Goal: Information Seeking & Learning: Learn about a topic

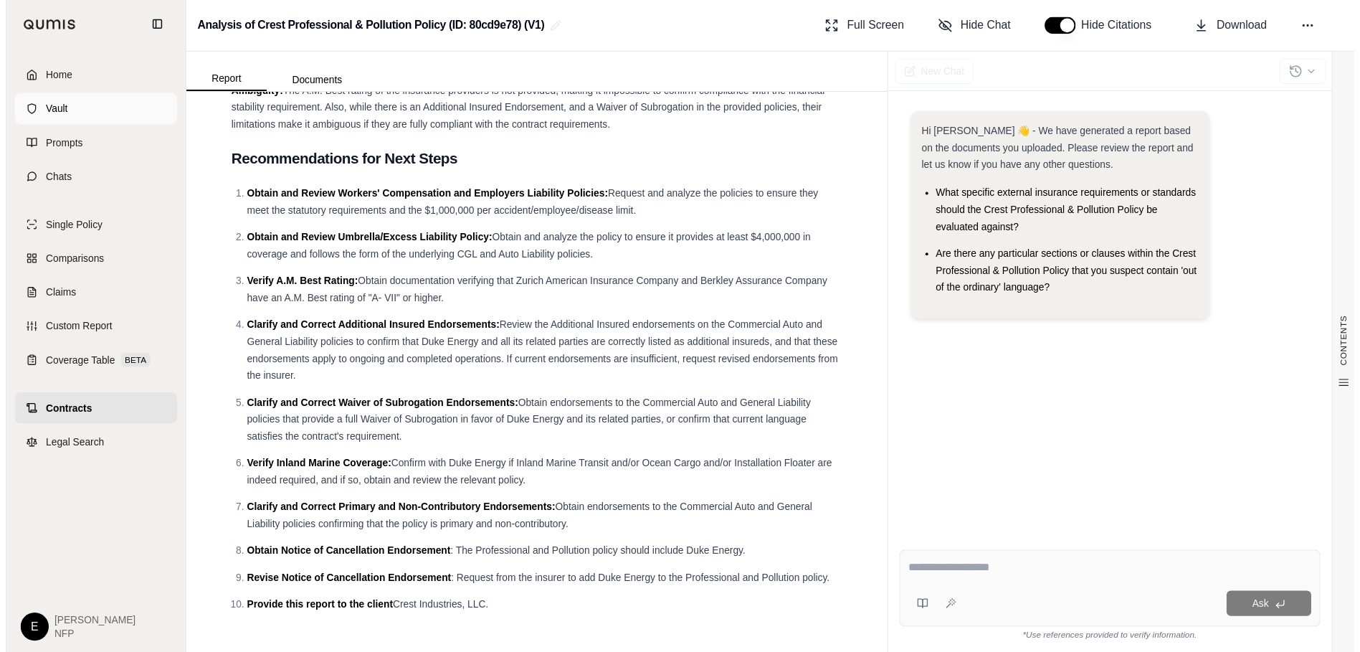
scroll to position [7313, 0]
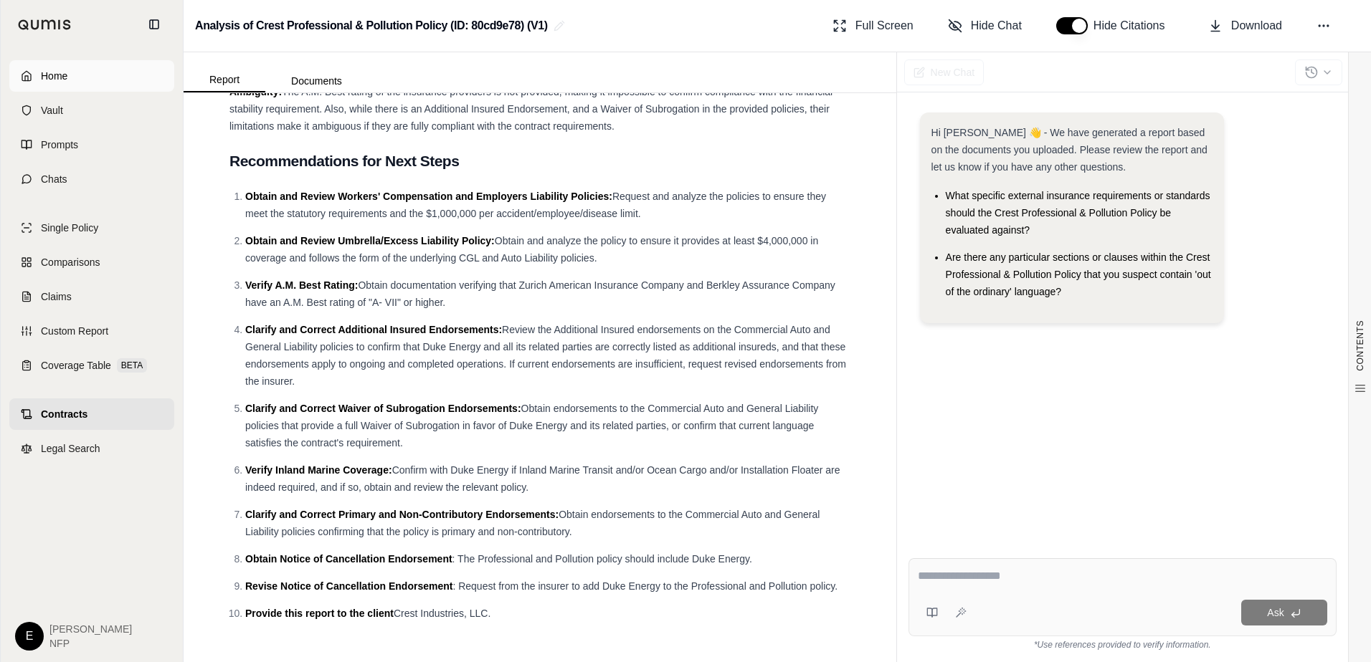
click at [34, 82] on link "Home" at bounding box center [91, 76] width 165 height 32
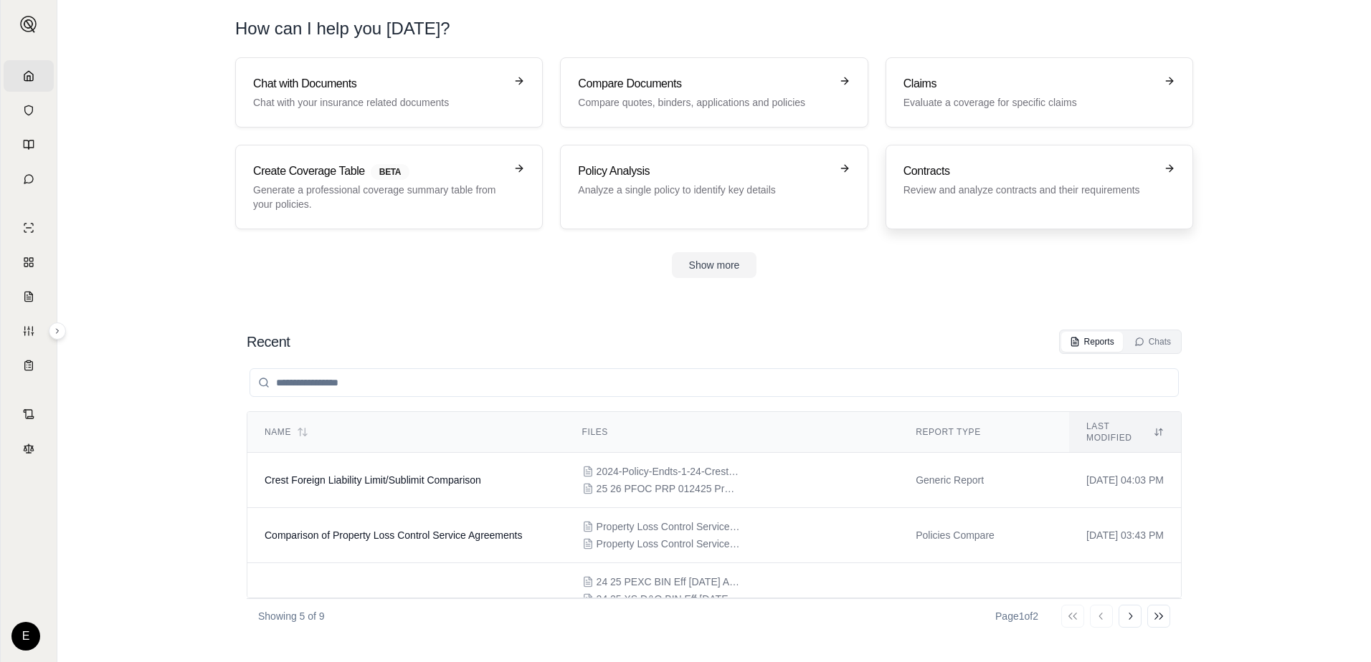
click at [989, 190] on p "Review and analyze contracts and their requirements" at bounding box center [1029, 190] width 252 height 14
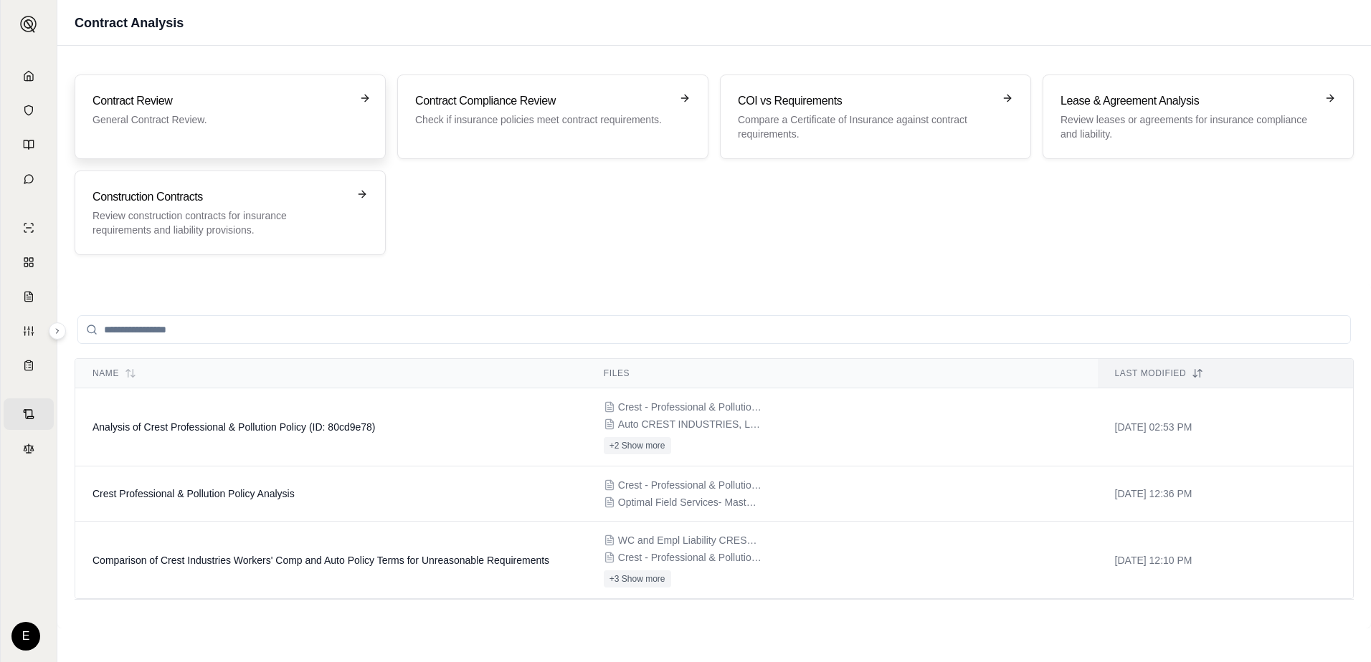
click at [179, 118] on p "General Contract Review." at bounding box center [219, 120] width 255 height 14
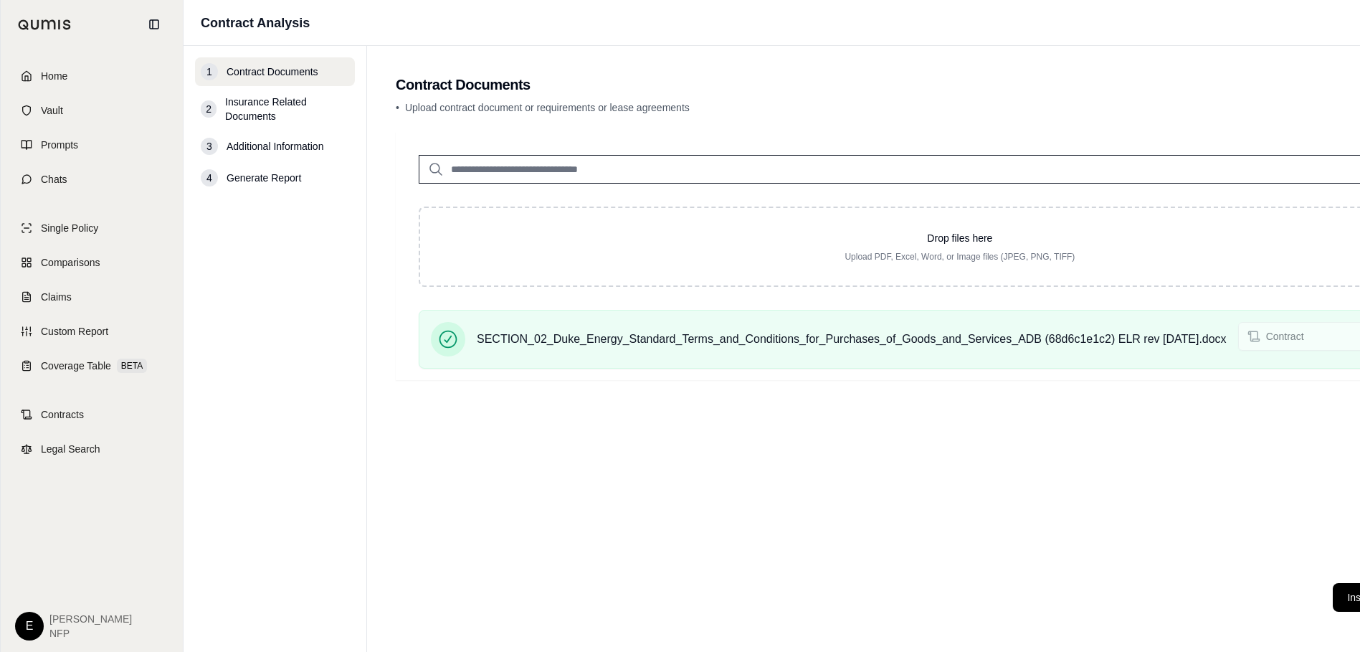
scroll to position [0, 195]
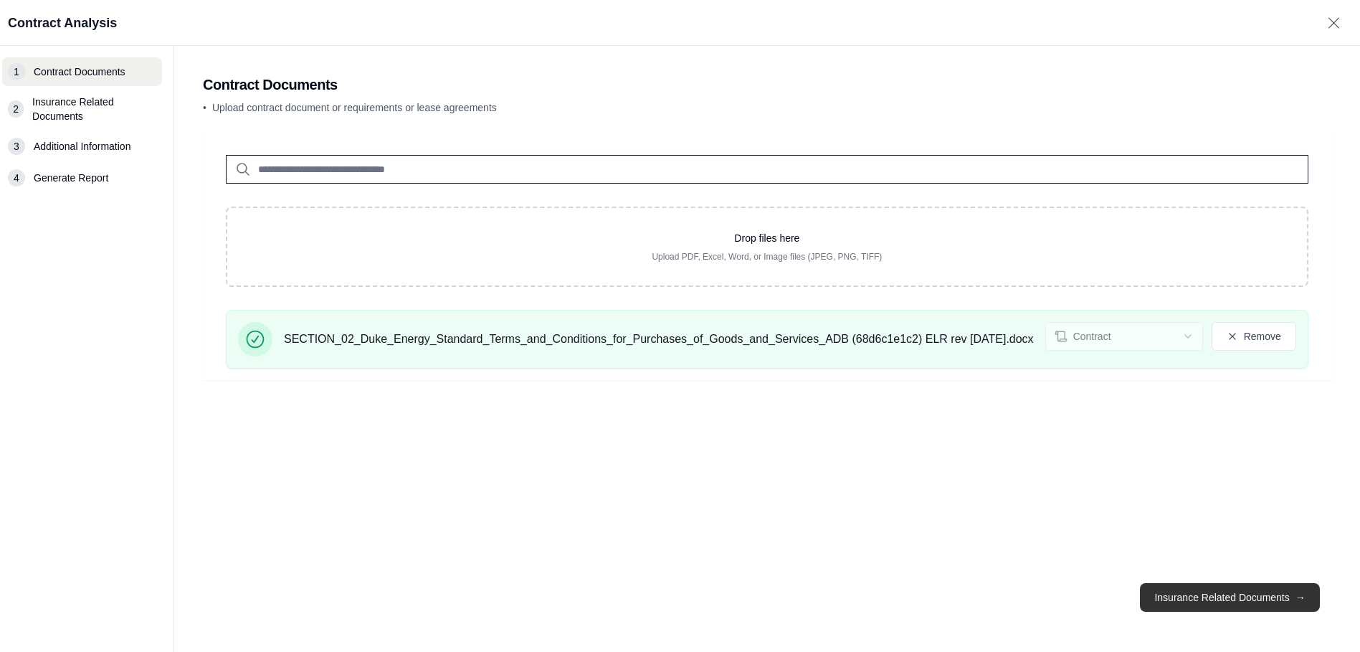
click at [1223, 605] on button "Insurance Related Documents →" at bounding box center [1229, 597] width 179 height 29
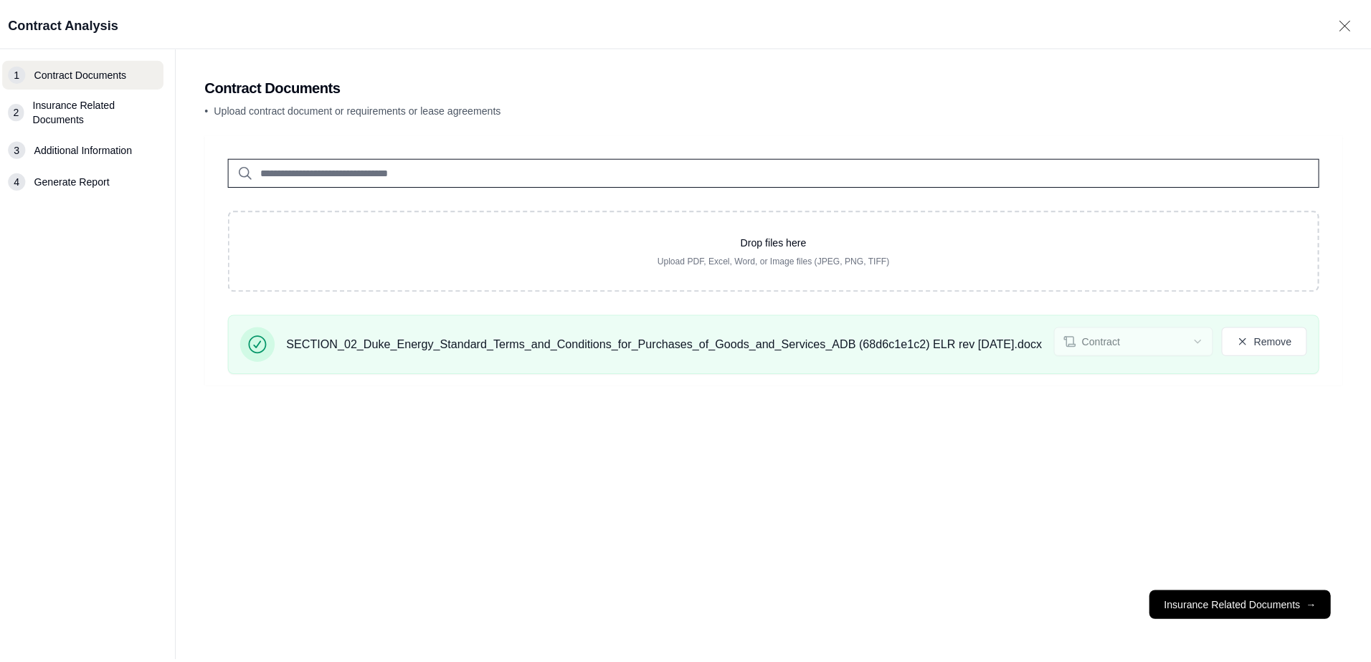
scroll to position [0, 0]
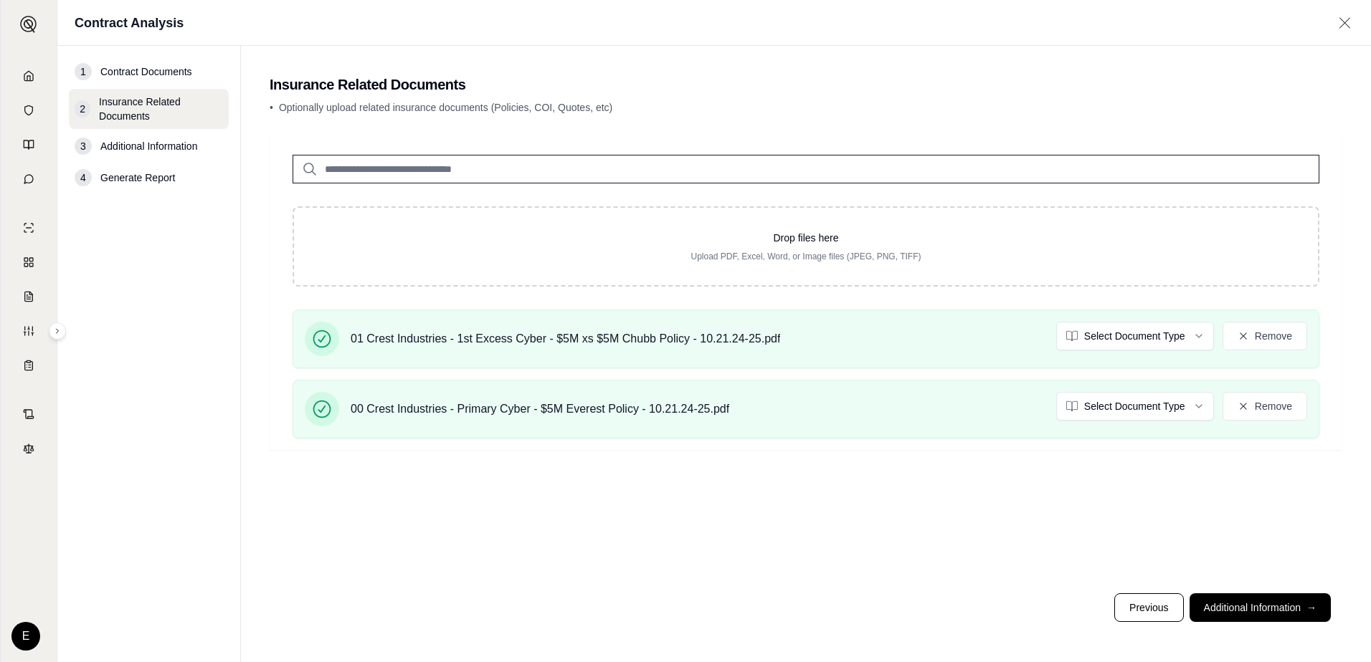
click at [538, 169] on input "search" at bounding box center [806, 169] width 1027 height 29
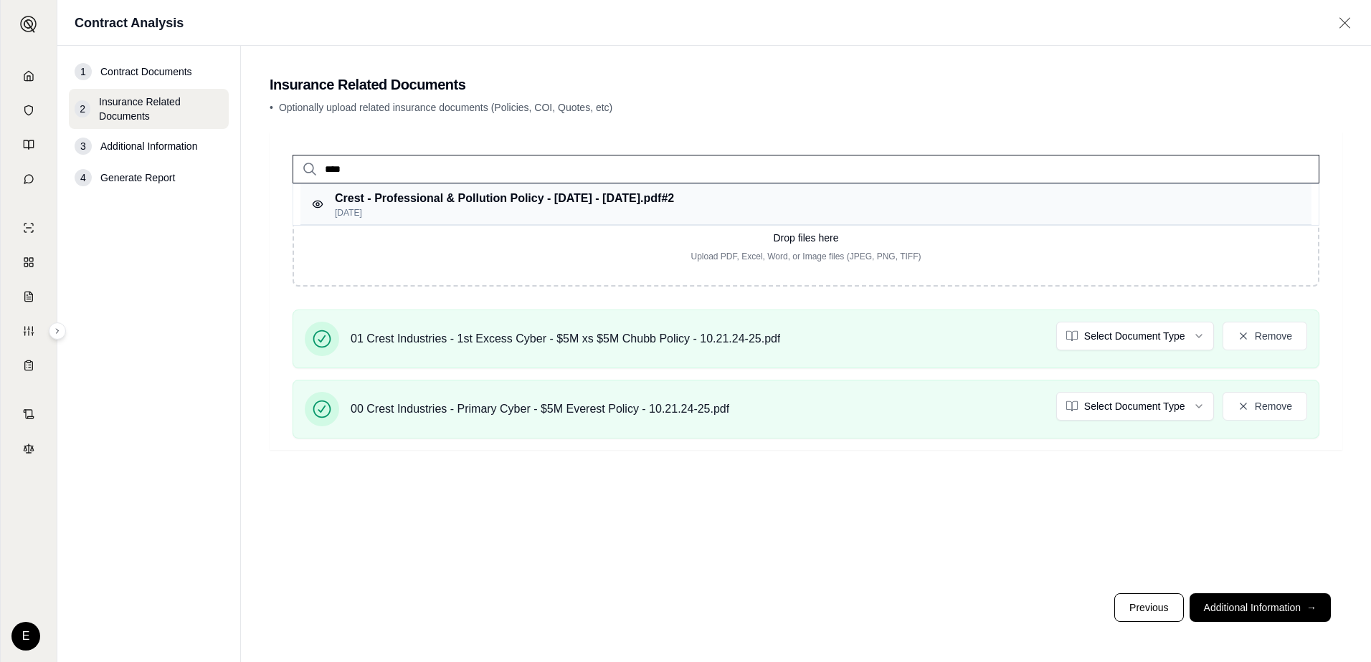
type input "****"
click at [541, 197] on p "Crest - Professional & Pollution Policy - [DATE] - [DATE].pdf #2" at bounding box center [504, 198] width 339 height 17
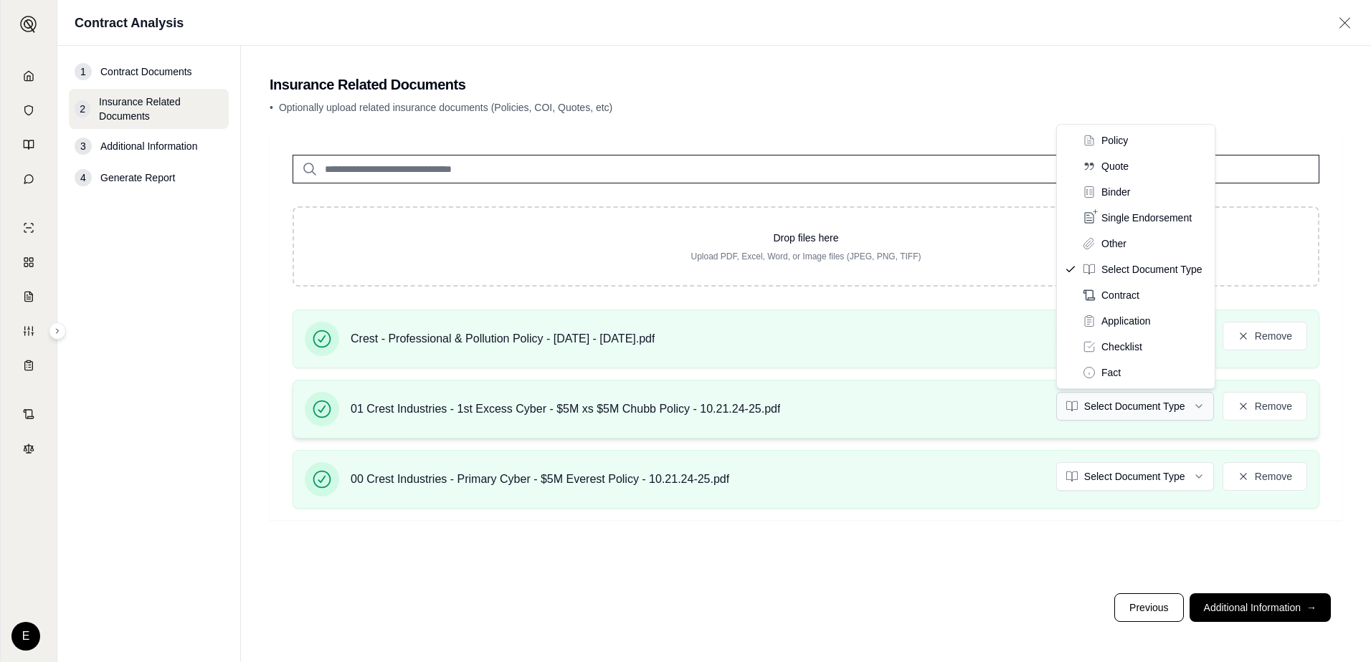
click at [1178, 412] on html "Home Vault Prompts Chats Single Policy Comparisons Claims Custom Report Coverag…" at bounding box center [685, 331] width 1371 height 662
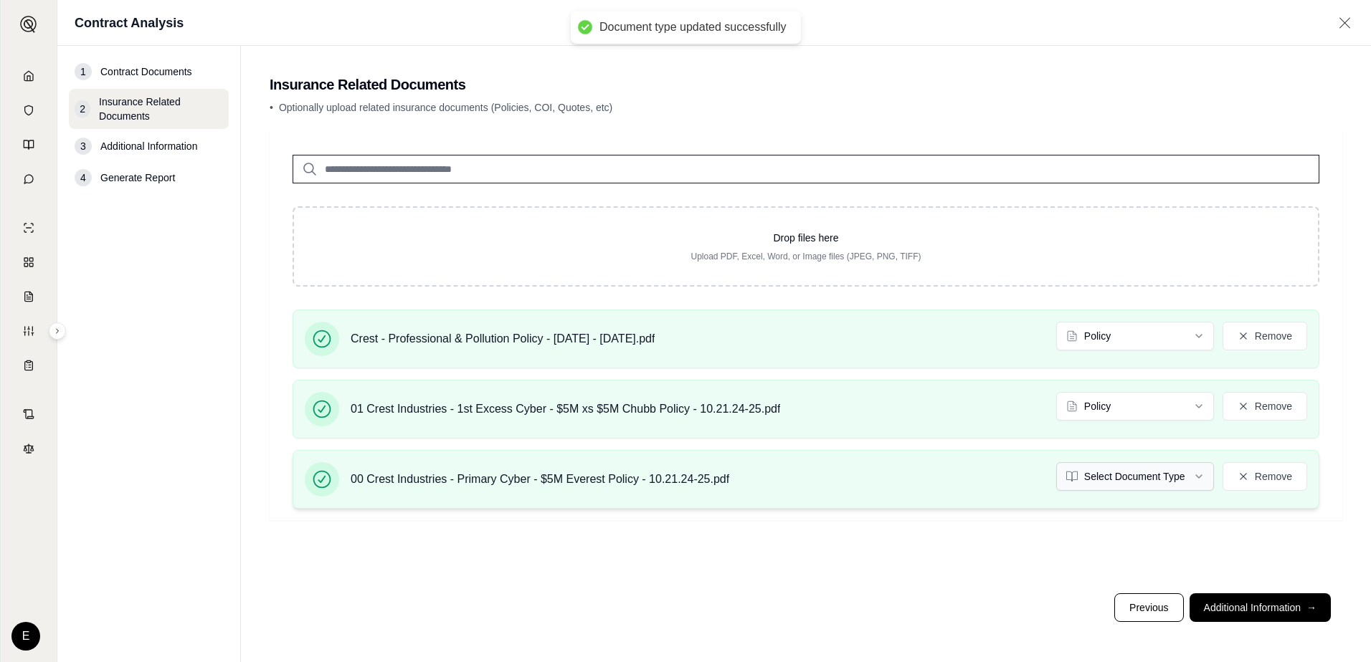
click at [1179, 479] on html "Document type updated successfully Home Vault Prompts Chats Single Policy Compa…" at bounding box center [685, 331] width 1371 height 662
click at [1280, 609] on button "Additional Information →" at bounding box center [1259, 608] width 141 height 29
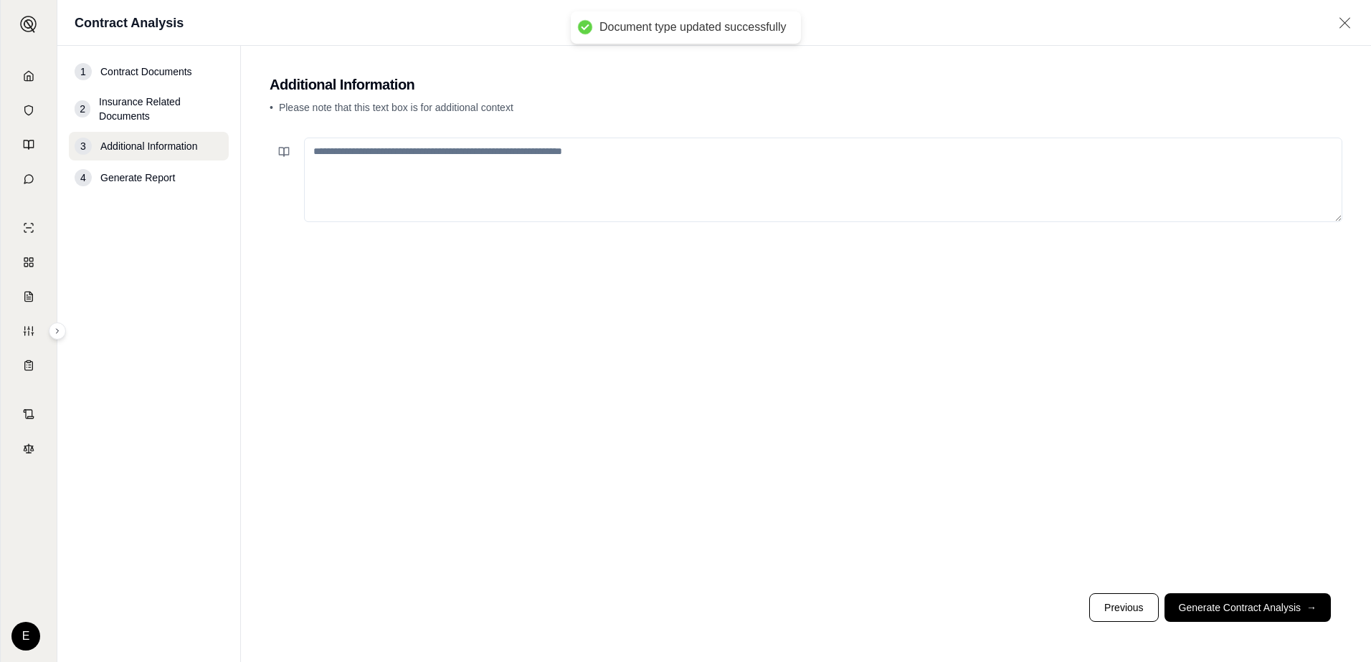
click at [460, 161] on textarea at bounding box center [823, 180] width 1038 height 85
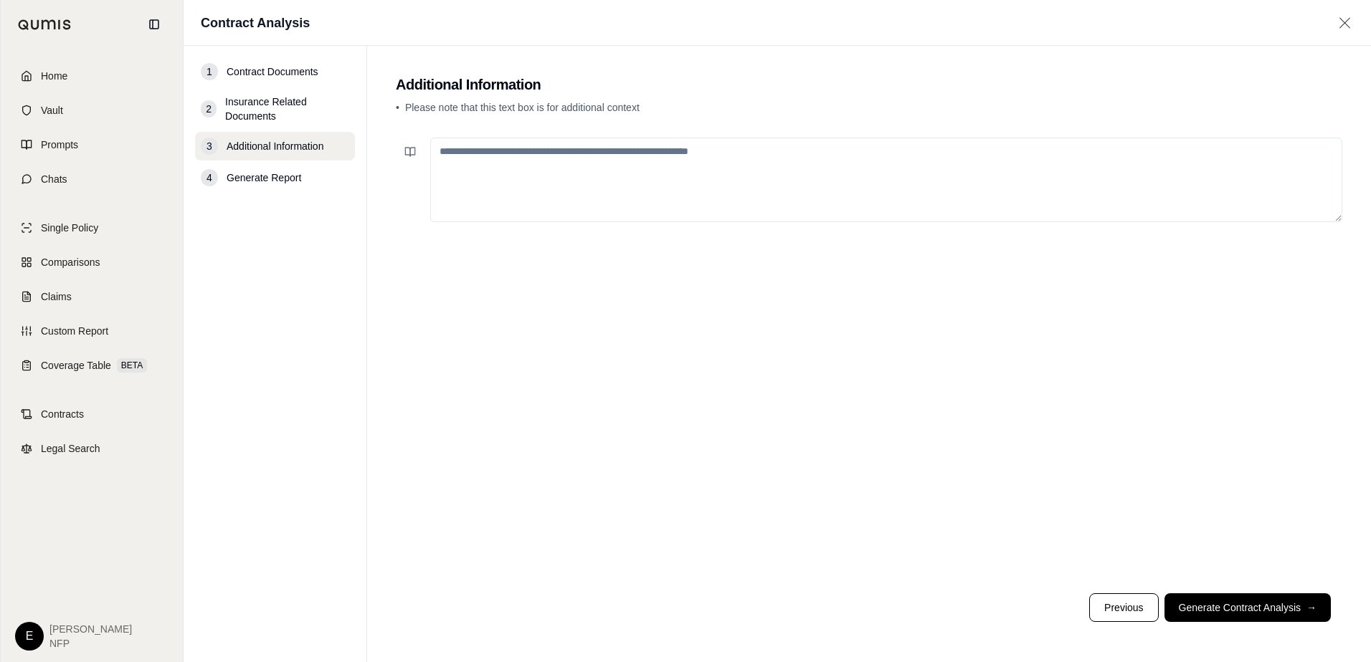
click at [513, 166] on textarea at bounding box center [886, 180] width 912 height 85
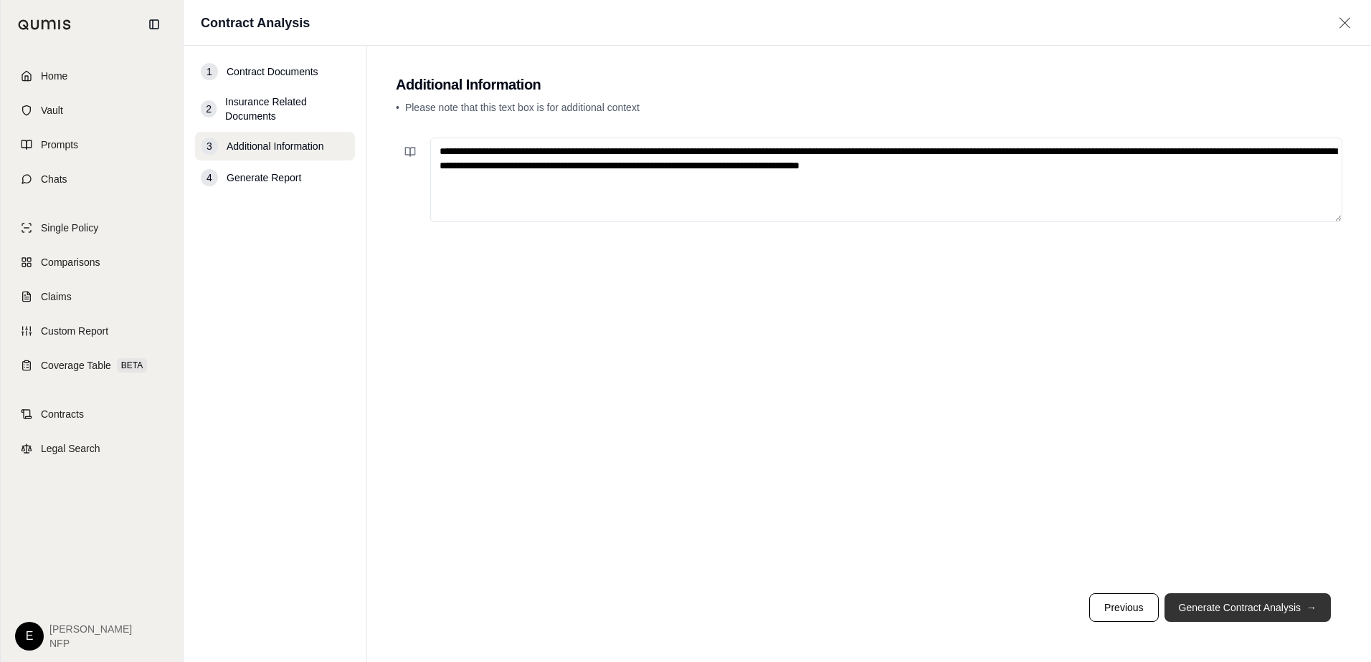
type textarea "**********"
click at [1306, 617] on button "Generate Contract Analysis →" at bounding box center [1247, 608] width 166 height 29
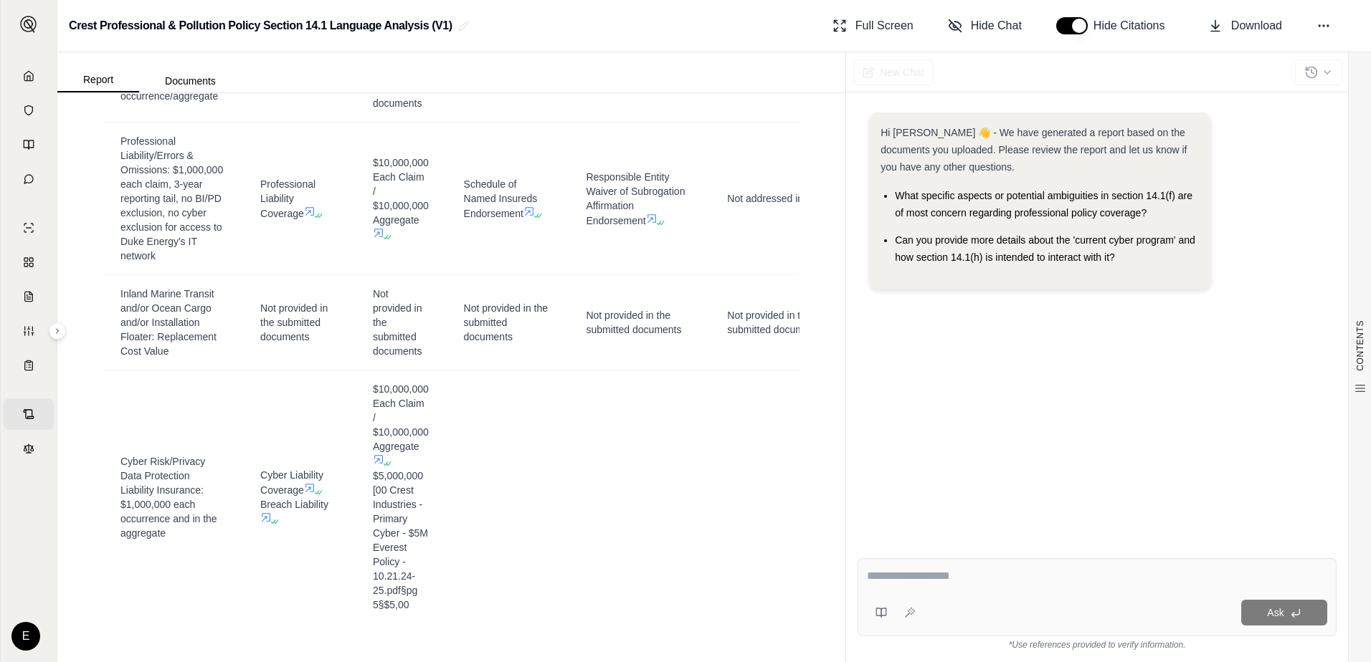
click at [962, 584] on textarea at bounding box center [1097, 576] width 460 height 17
drag, startPoint x: 1152, startPoint y: 215, endPoint x: 895, endPoint y: 197, distance: 258.0
click at [895, 197] on li "What specific aspects or potential ambiguities in section 14.1(f) are of most c…" at bounding box center [1047, 204] width 305 height 34
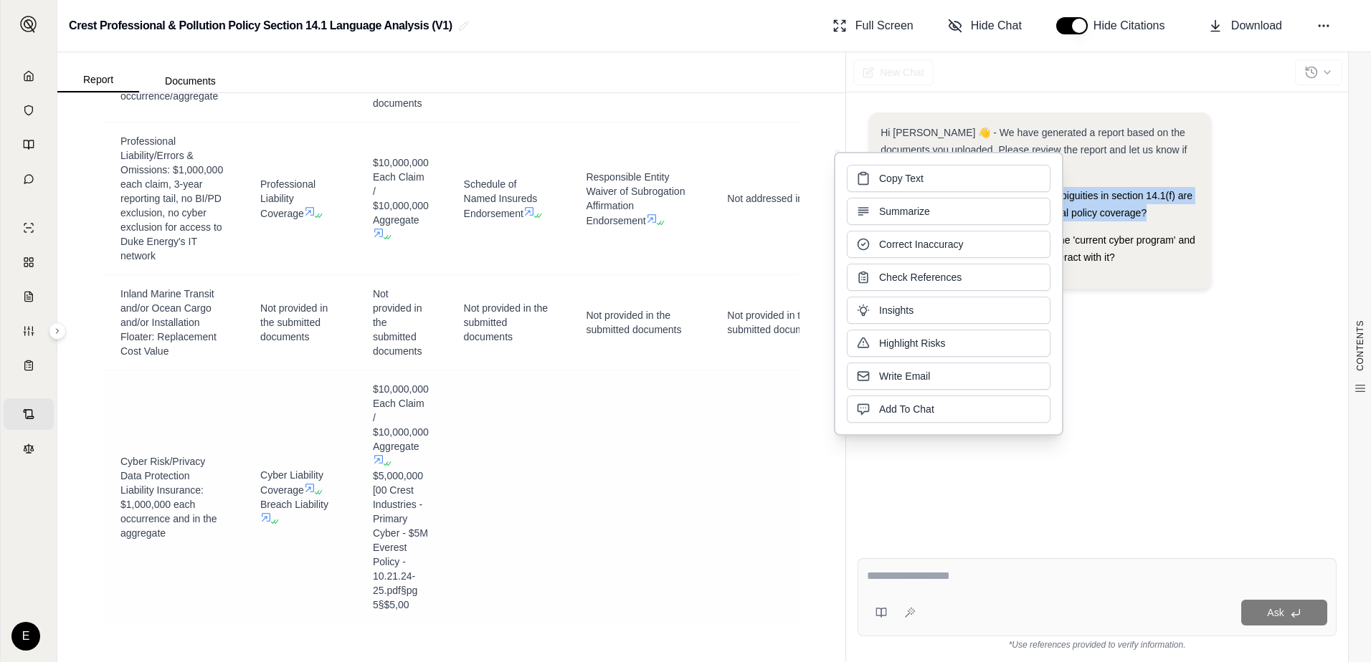
copy span "What specific aspects or potential ambiguities in section 14.1(f) are of most c…"
click at [945, 574] on textarea at bounding box center [1097, 576] width 460 height 17
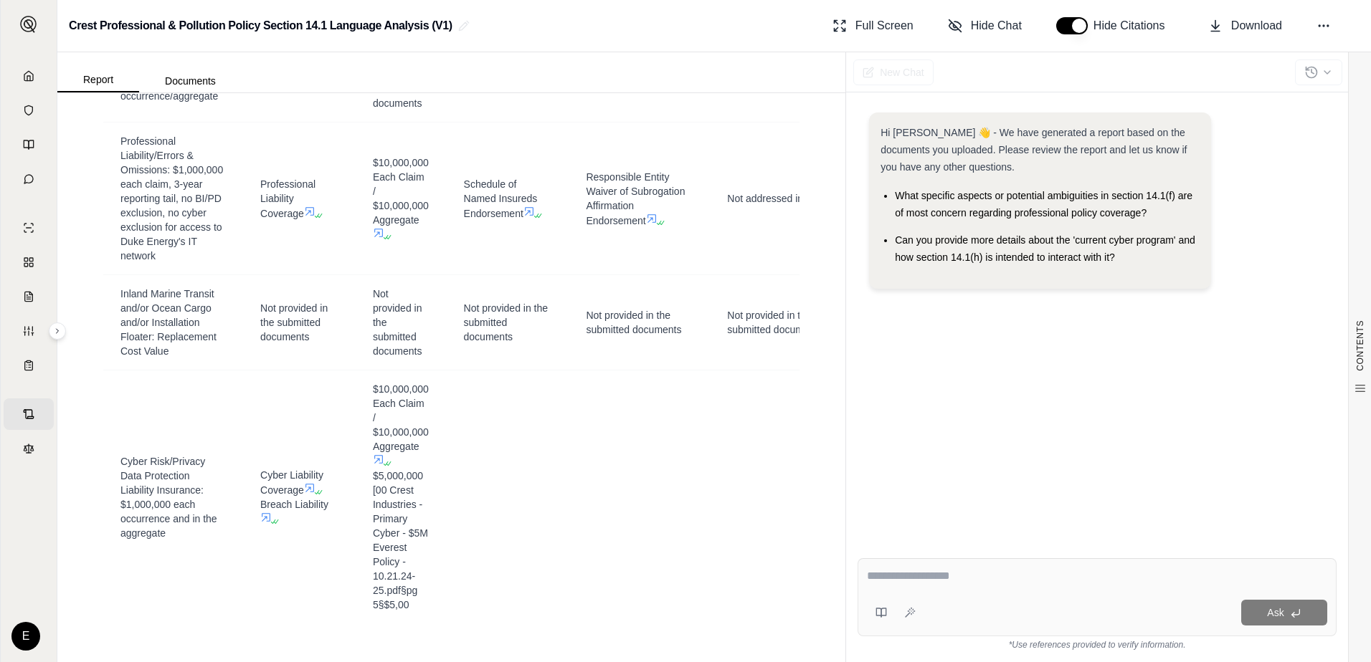
paste textarea "**********"
type textarea "**********"
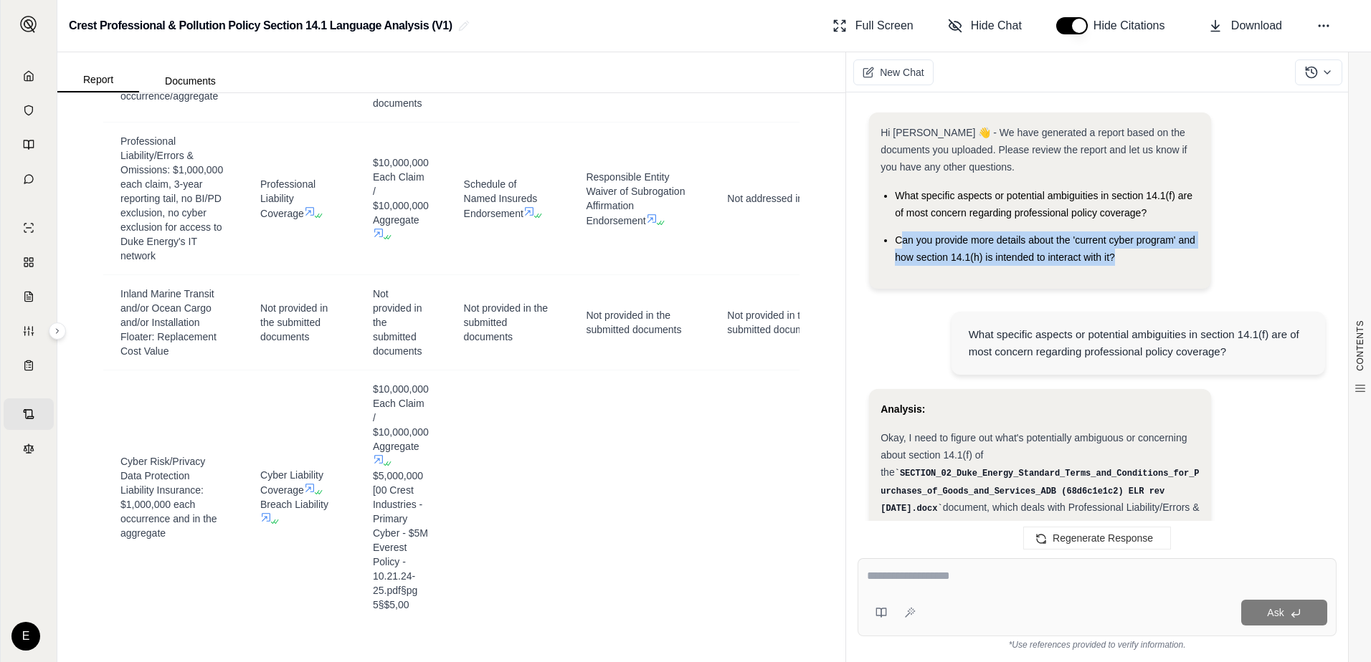
drag, startPoint x: 1053, startPoint y: 239, endPoint x: 1188, endPoint y: 253, distance: 135.5
click at [1188, 253] on li "Can you provide more details about the 'current cyber program' and how section …" at bounding box center [1047, 249] width 305 height 34
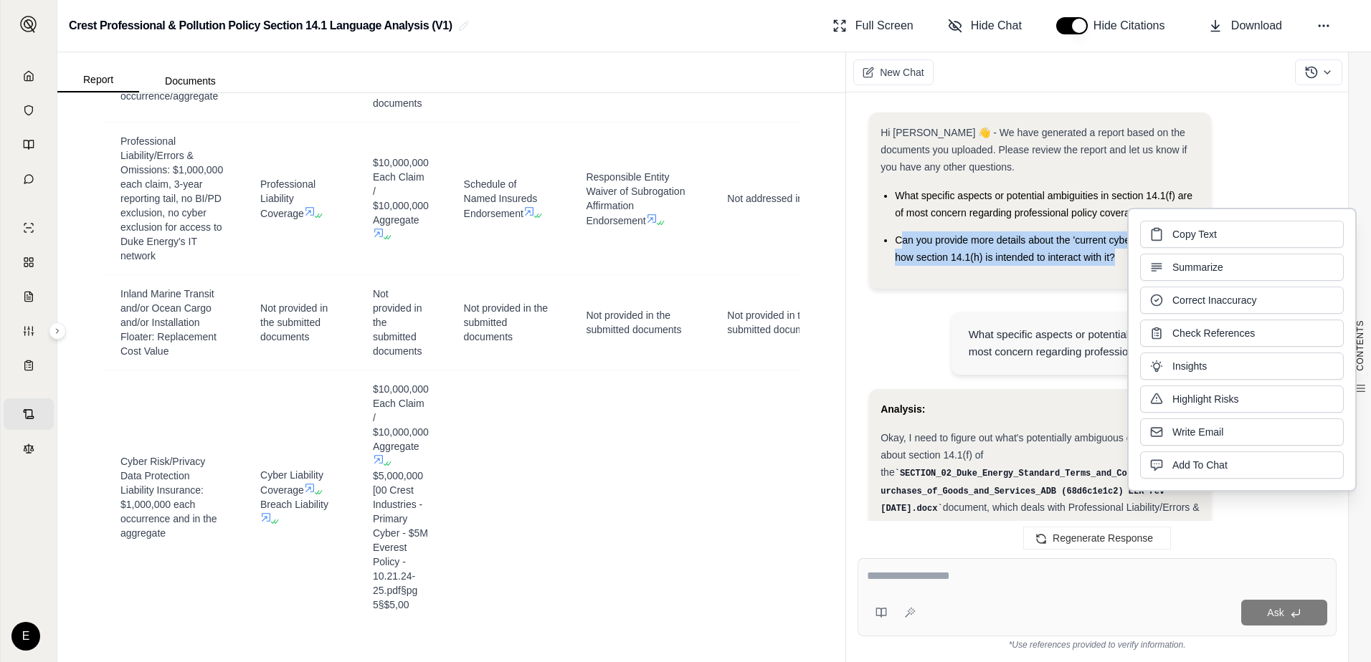
drag, startPoint x: 1188, startPoint y: 253, endPoint x: 1095, endPoint y: 246, distance: 93.5
click at [1095, 246] on li "Can you provide more details about the 'current cyber program' and how section …" at bounding box center [1047, 249] width 305 height 34
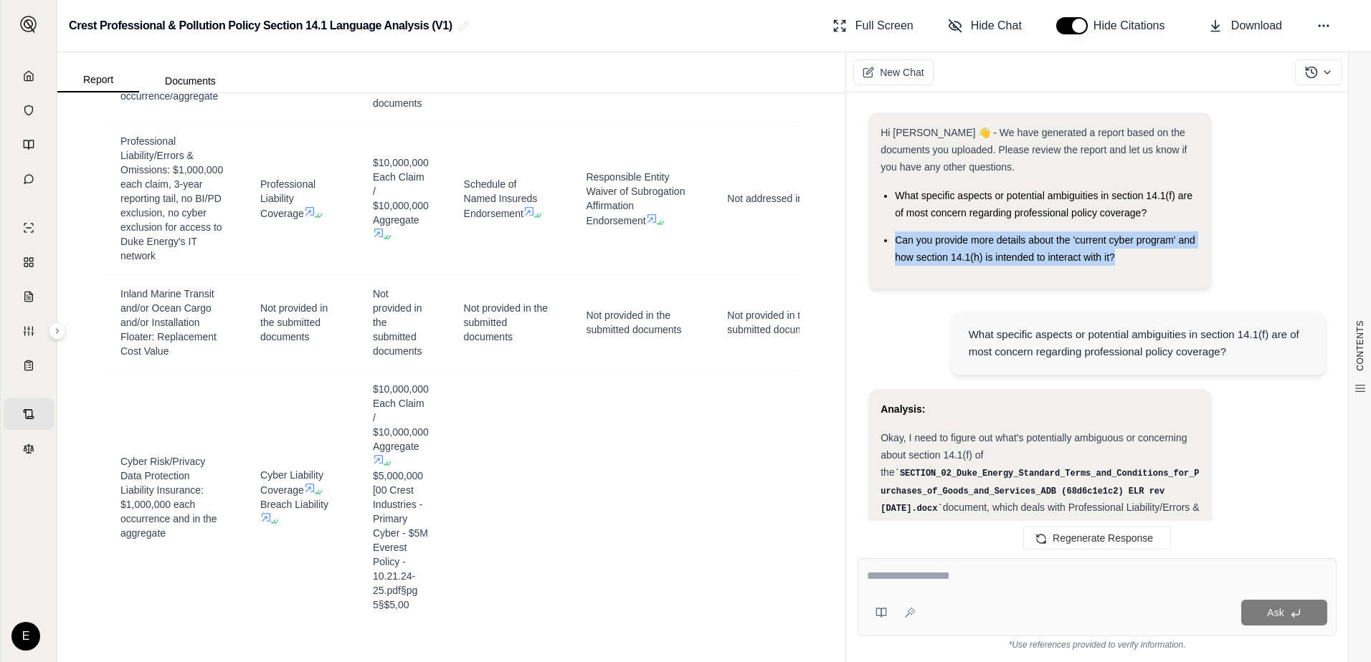
drag, startPoint x: 900, startPoint y: 242, endPoint x: 1123, endPoint y: 260, distance: 223.0
click at [1123, 260] on li "Can you provide more details about the 'current cyber program' and how section …" at bounding box center [1047, 249] width 305 height 34
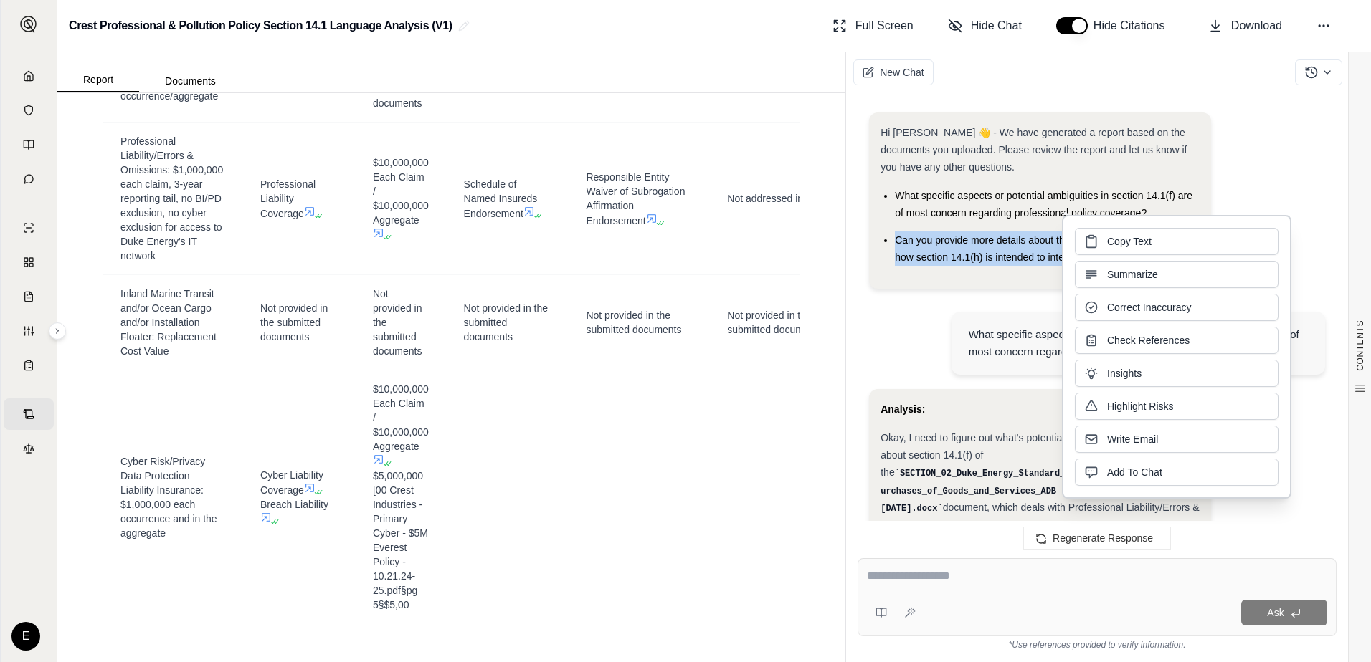
copy span "Can you provide more details about the 'current cyber program' and how section …"
click at [1007, 577] on textarea at bounding box center [1097, 576] width 460 height 17
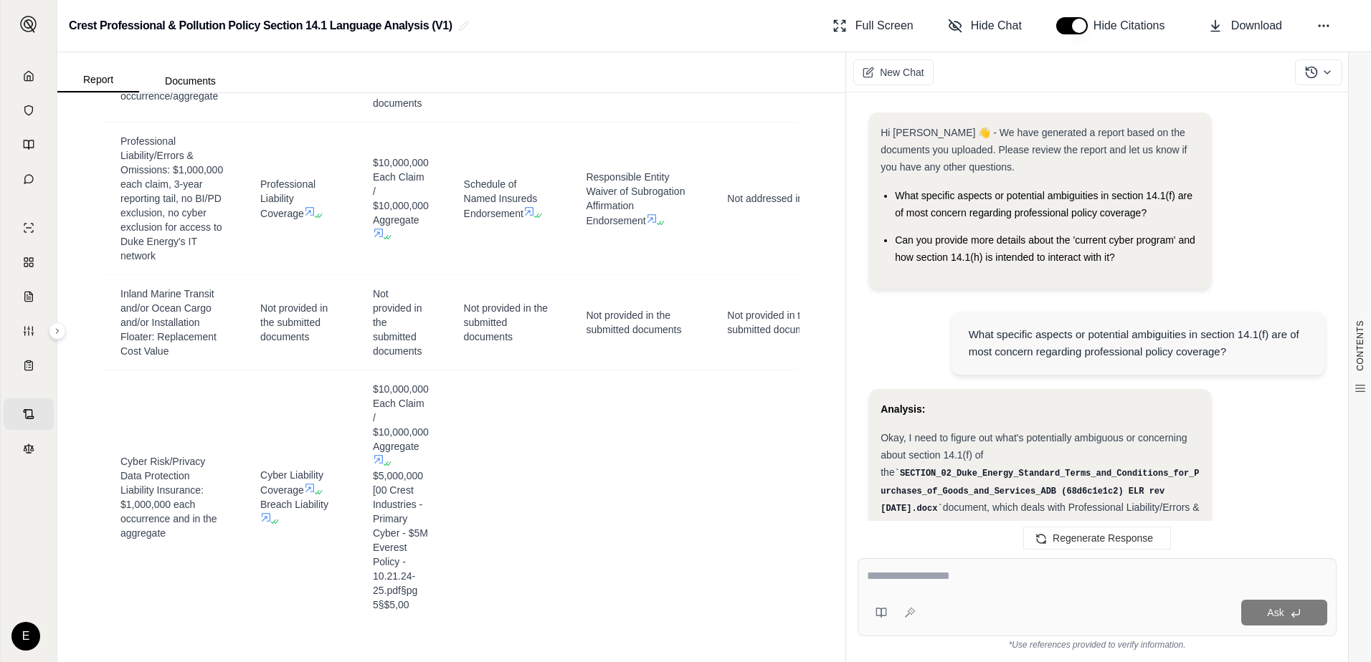
paste textarea "**********"
type textarea "**********"
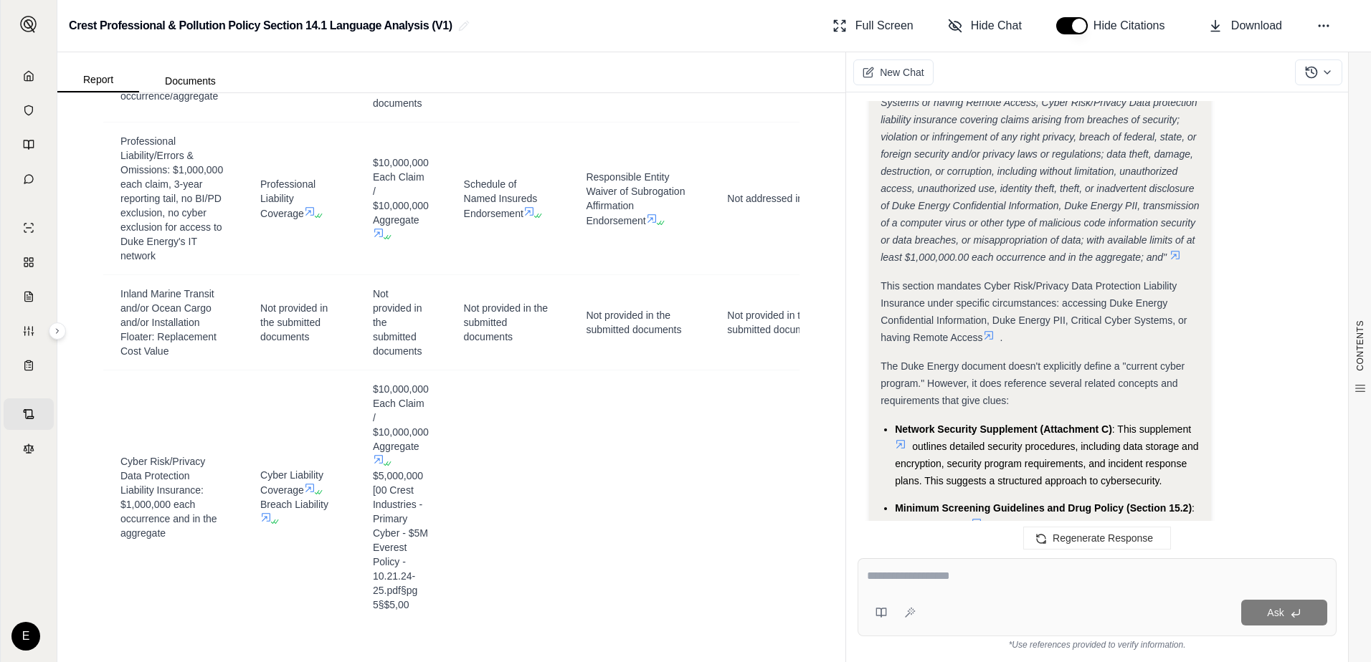
scroll to position [3142, 0]
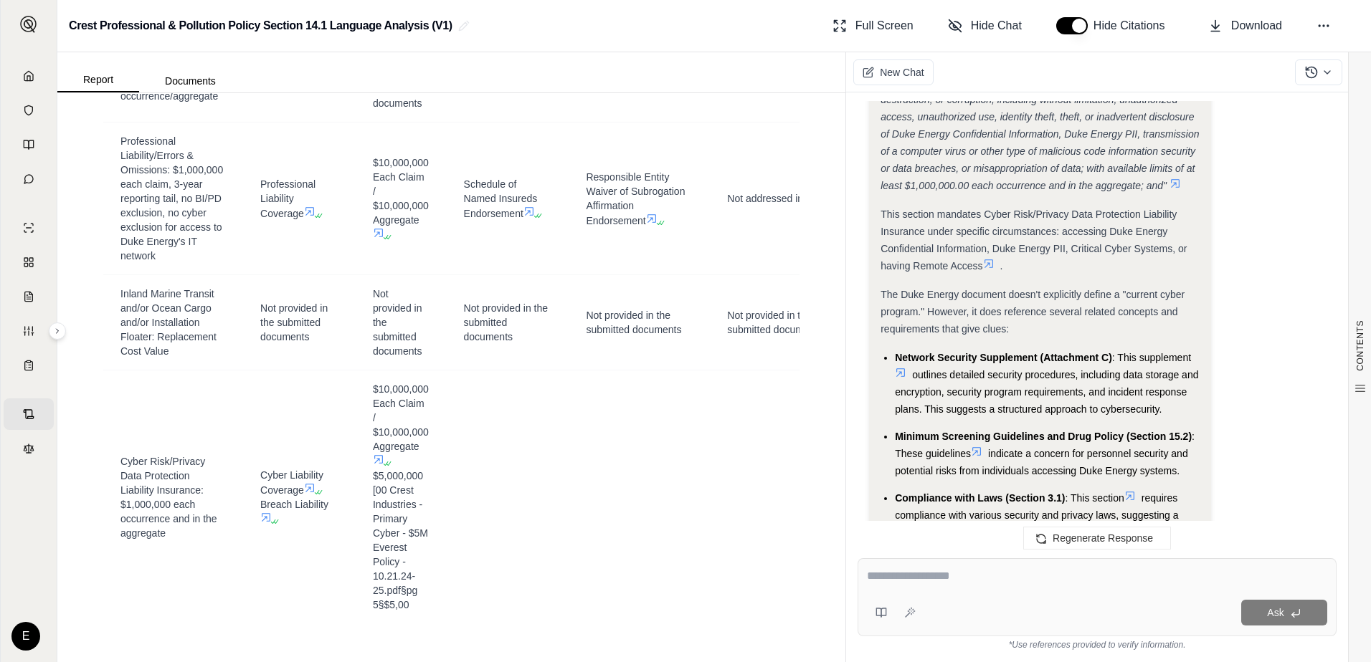
drag, startPoint x: 959, startPoint y: 578, endPoint x: 991, endPoint y: 573, distance: 32.6
click at [959, 578] on textarea at bounding box center [1097, 576] width 460 height 17
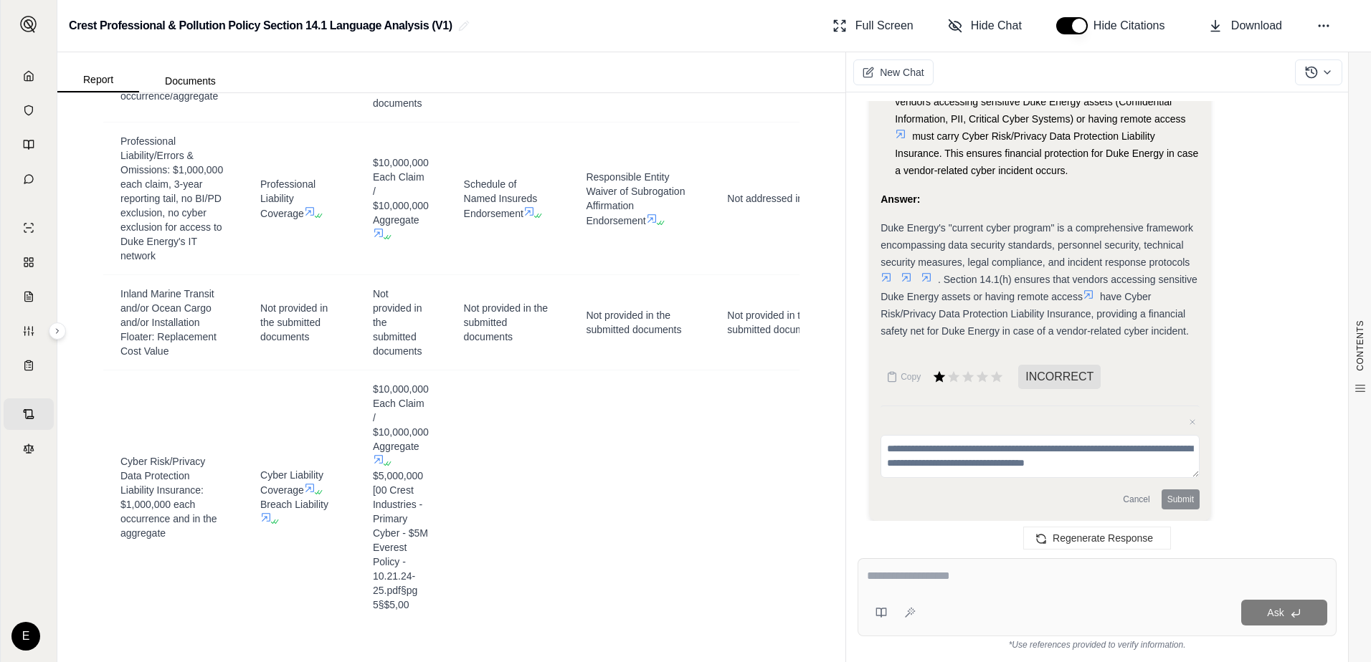
scroll to position [4791, 0]
drag, startPoint x: 969, startPoint y: 375, endPoint x: 292, endPoint y: 205, distance: 698.5
click at [969, 375] on icon at bounding box center [968, 377] width 14 height 14
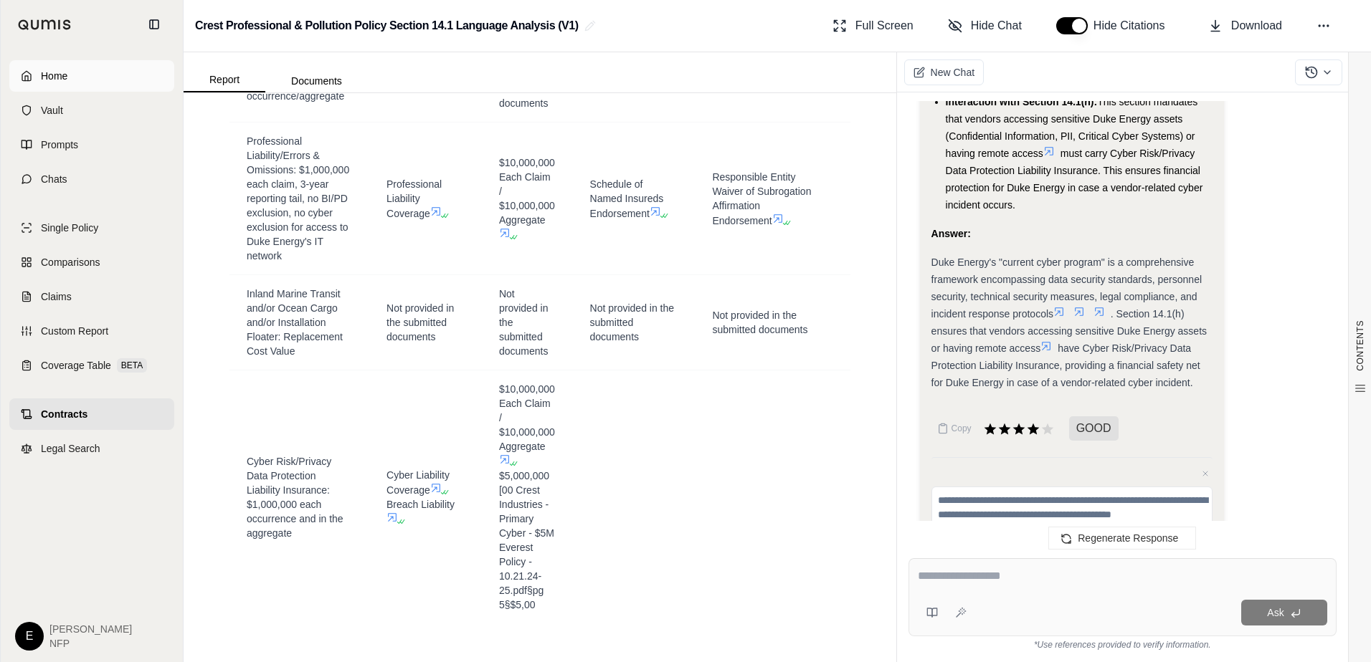
scroll to position [4994, 0]
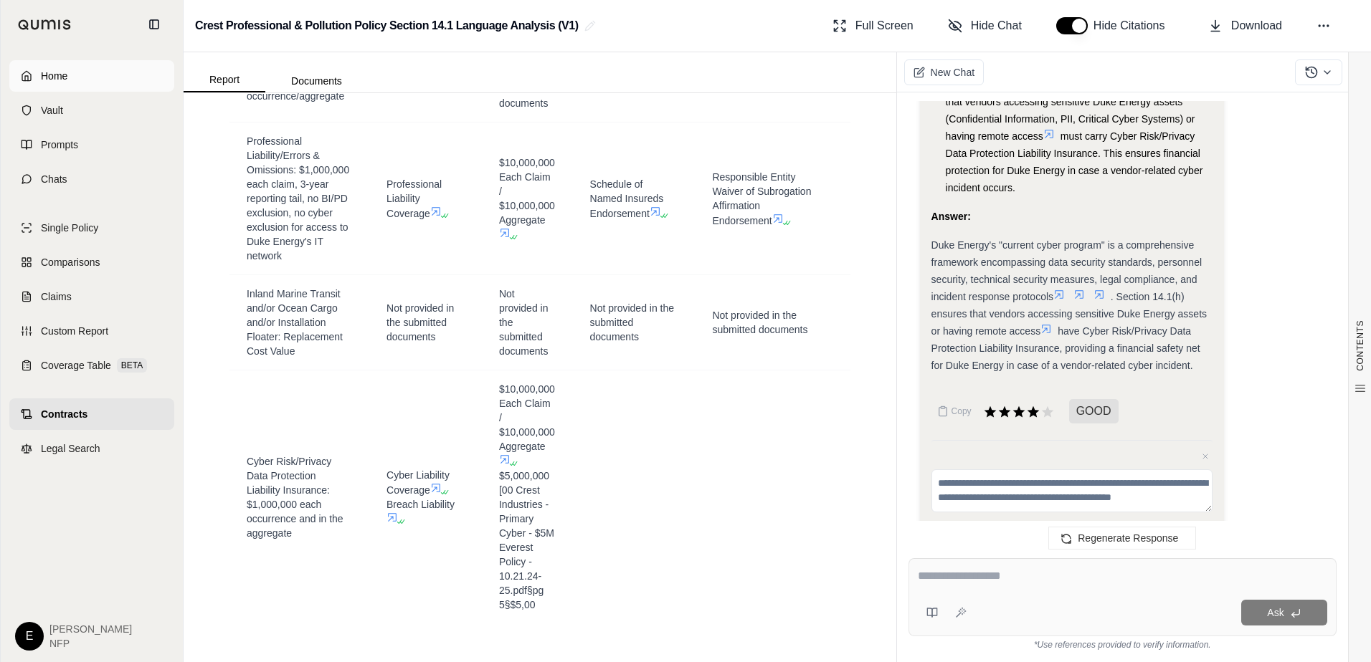
click at [34, 78] on link "Home" at bounding box center [91, 76] width 165 height 32
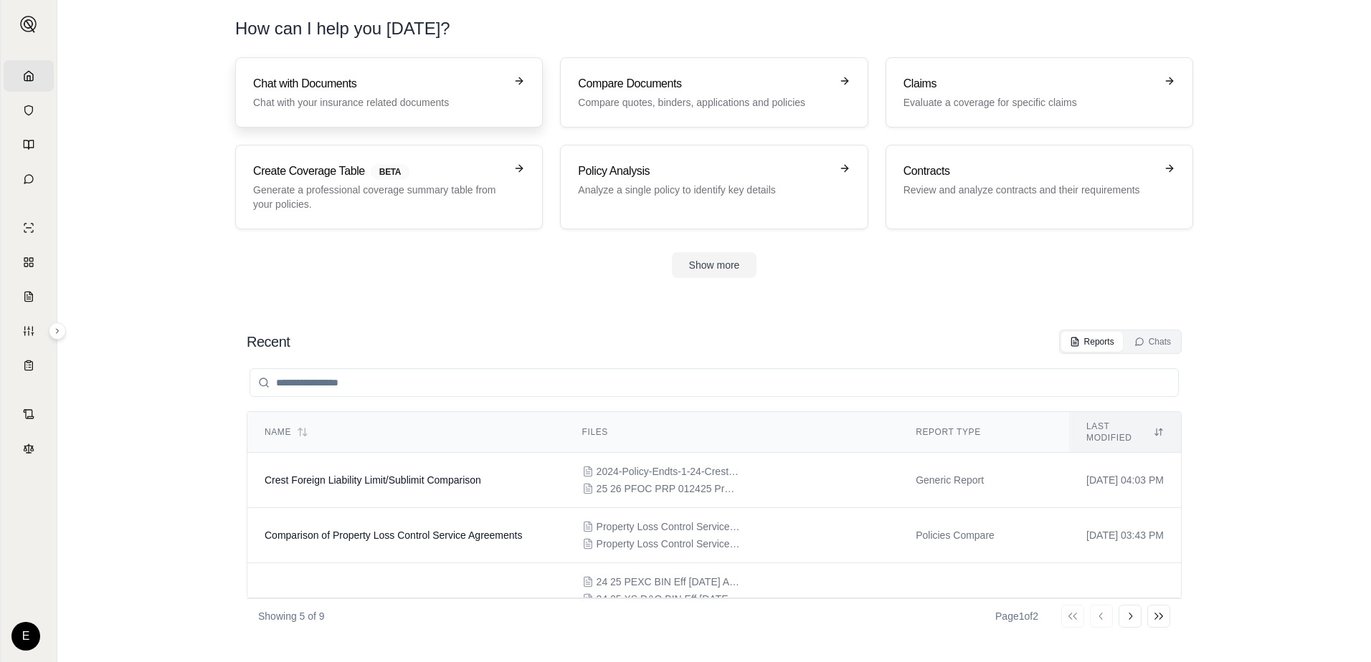
click at [317, 100] on p "Chat with your insurance related documents" at bounding box center [379, 102] width 252 height 14
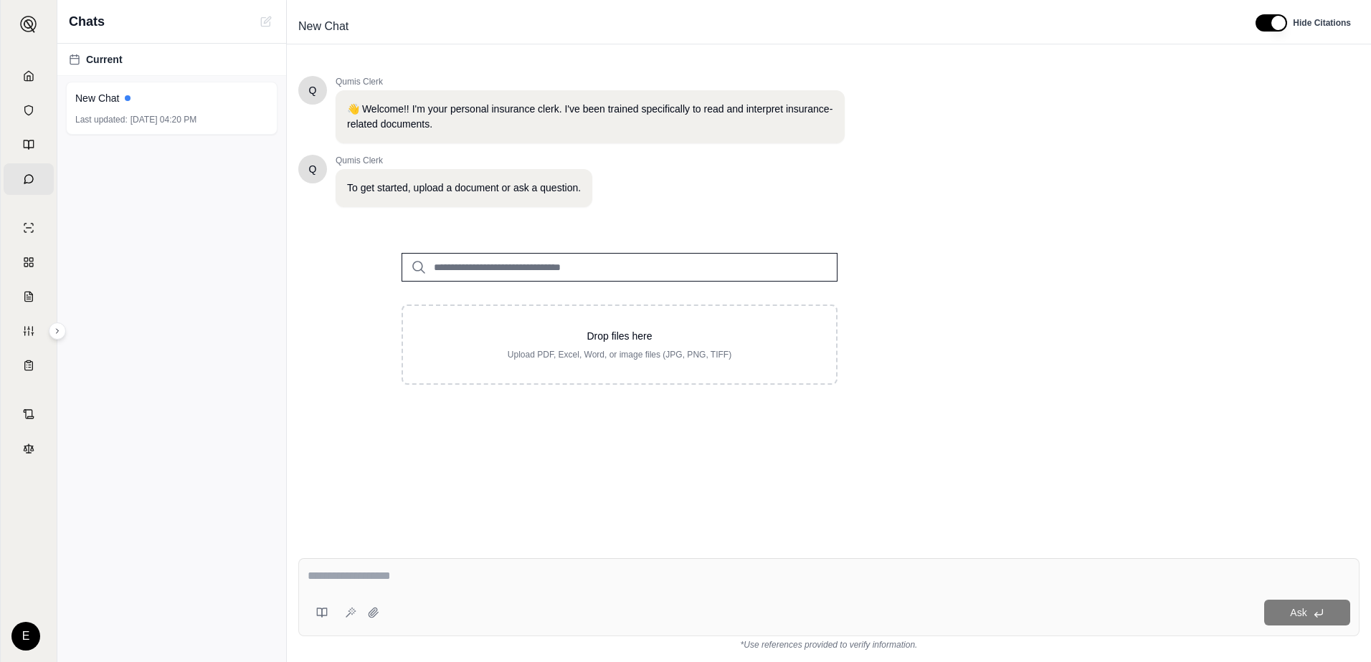
click at [507, 269] on input "search" at bounding box center [619, 267] width 436 height 29
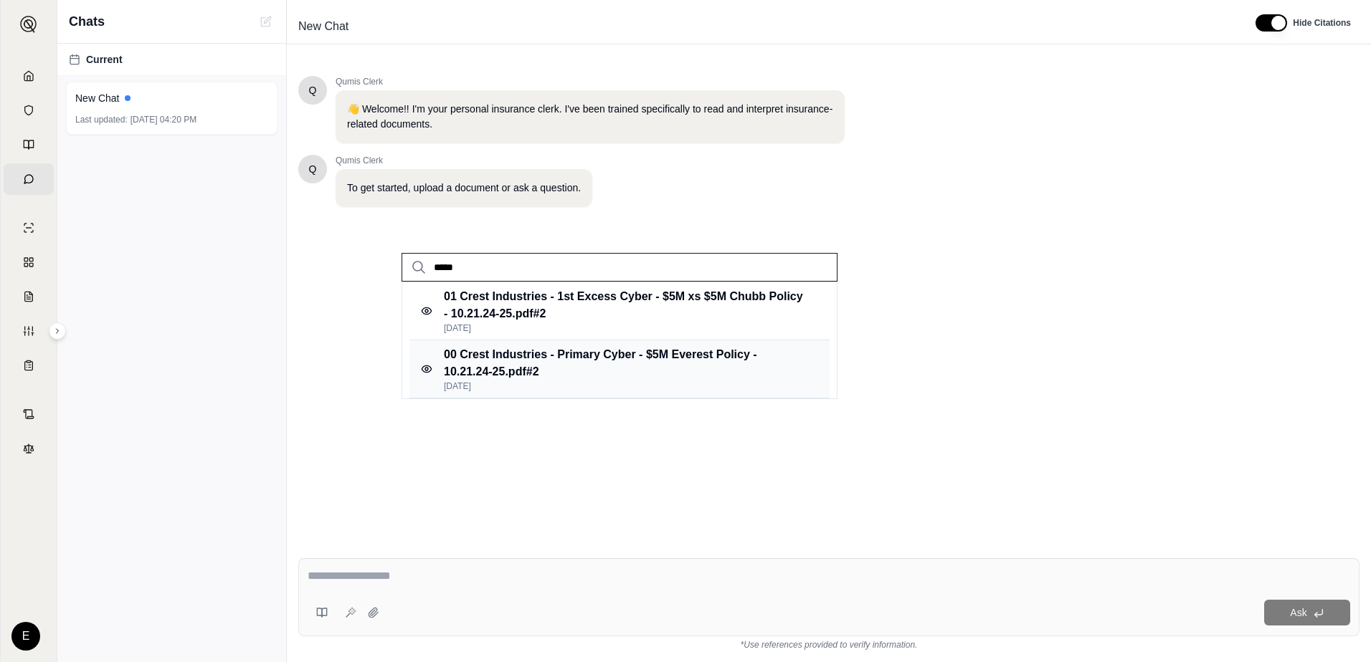
type input "*****"
click at [518, 353] on p "00 Crest Industries - Primary Cyber - $5M Everest Policy - 10.21.24-25.pdf #2" at bounding box center [624, 363] width 360 height 34
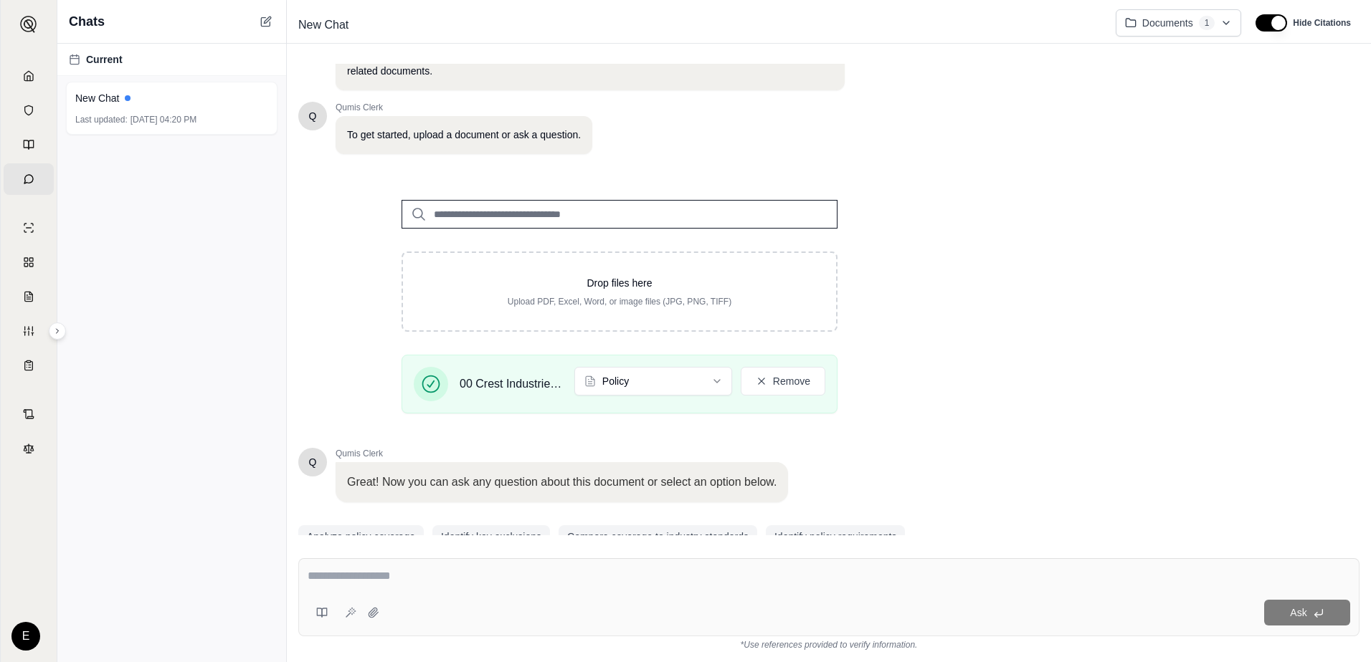
click at [509, 273] on div "Drop files here Upload PDF, Excel, Word, or image files (JPG, PNG, TIFF)" at bounding box center [619, 292] width 436 height 80
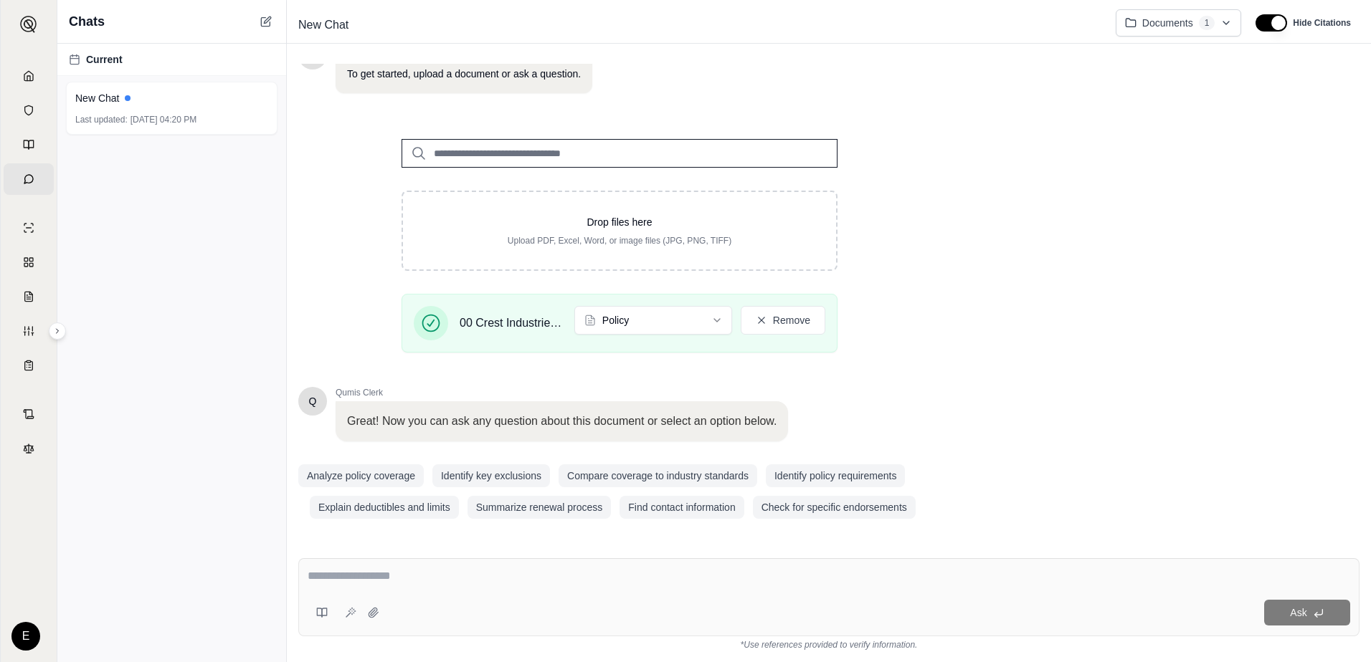
scroll to position [114, 0]
click at [599, 158] on input "search" at bounding box center [619, 152] width 436 height 29
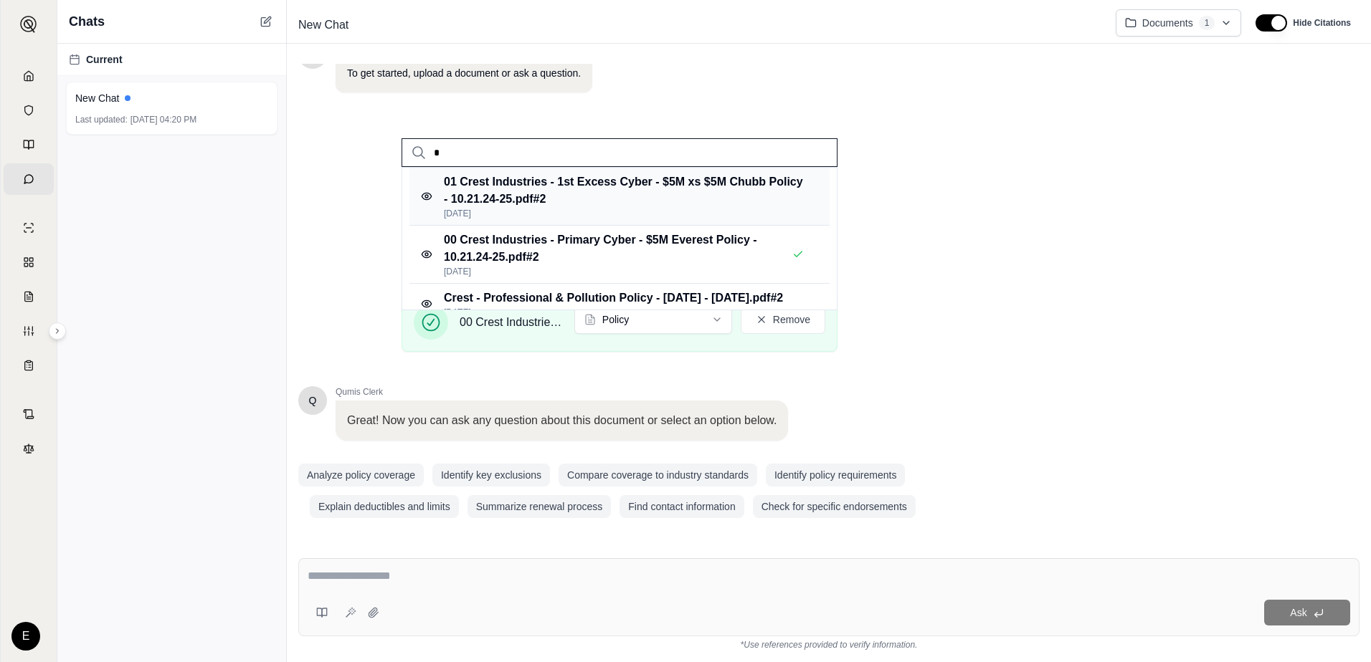
type input "*"
click at [522, 185] on p "01 Crest Industries - 1st Excess Cyber - $5M xs $5M Chubb Policy - 10.21.24-25.…" at bounding box center [624, 190] width 360 height 34
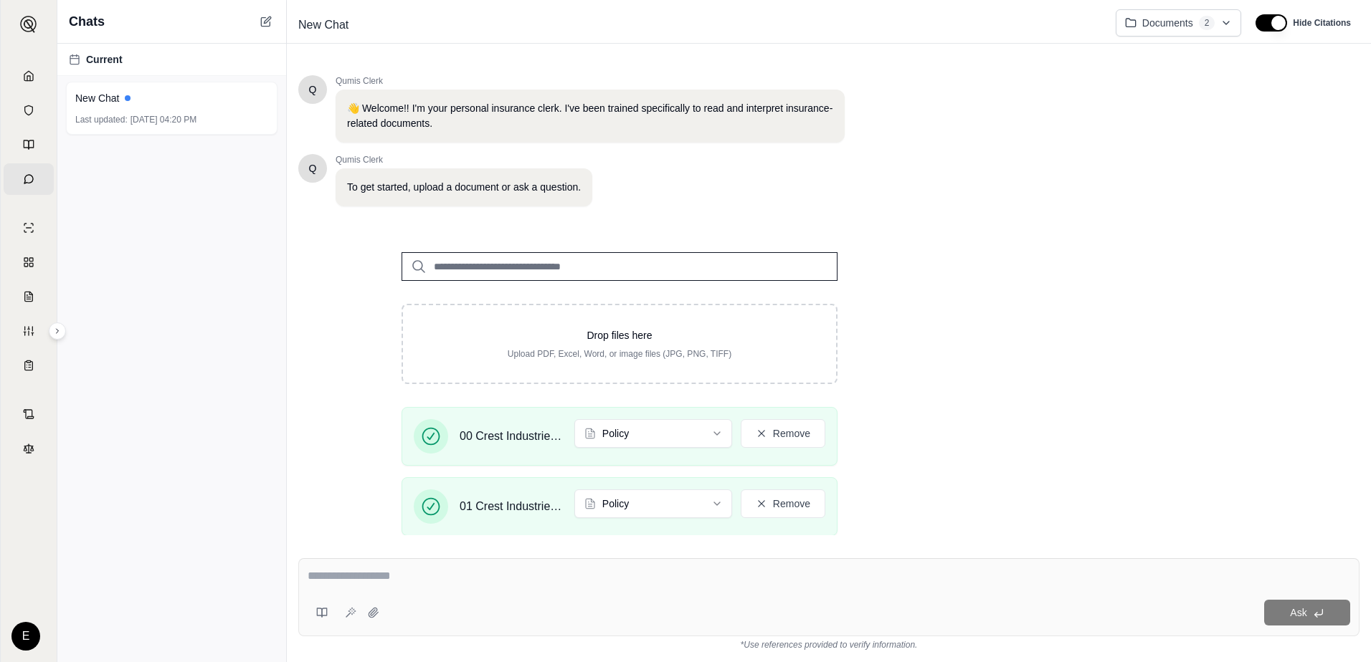
scroll to position [0, 0]
click at [522, 262] on input "search" at bounding box center [619, 266] width 436 height 29
click at [394, 569] on textarea at bounding box center [829, 576] width 1042 height 17
click at [799, 431] on button "Remove" at bounding box center [783, 433] width 85 height 29
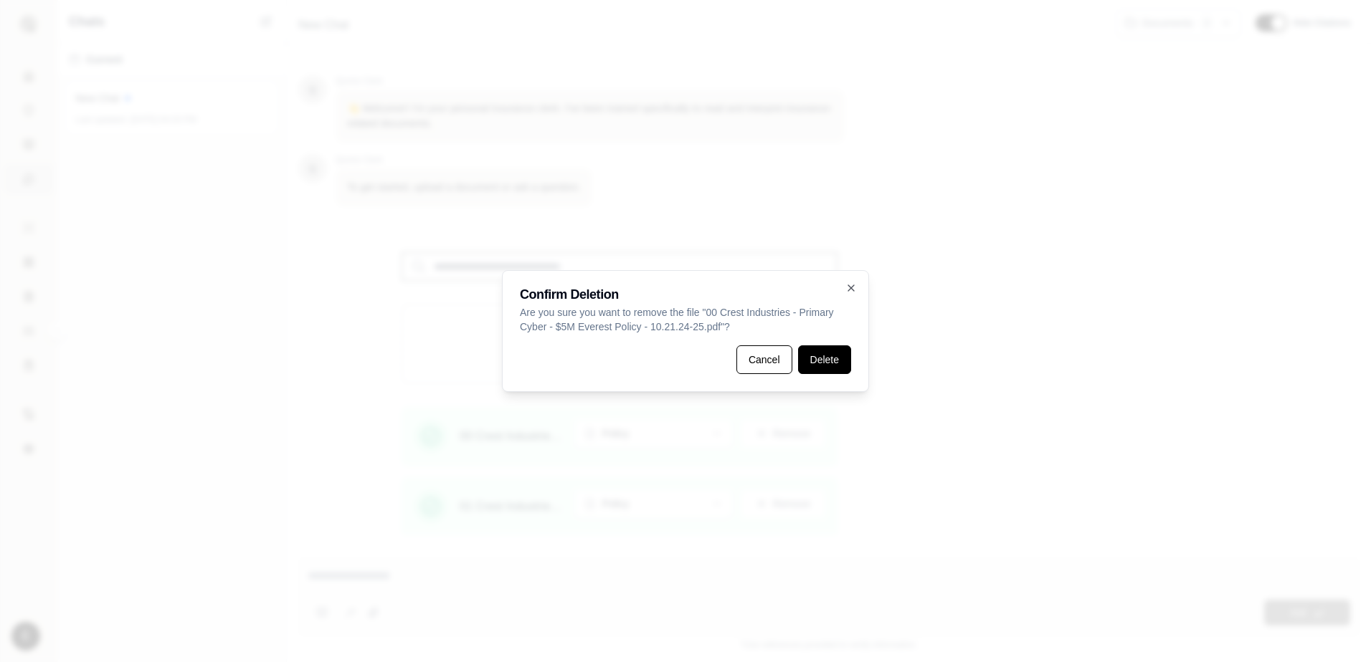
click at [813, 361] on button "Delete" at bounding box center [824, 360] width 53 height 29
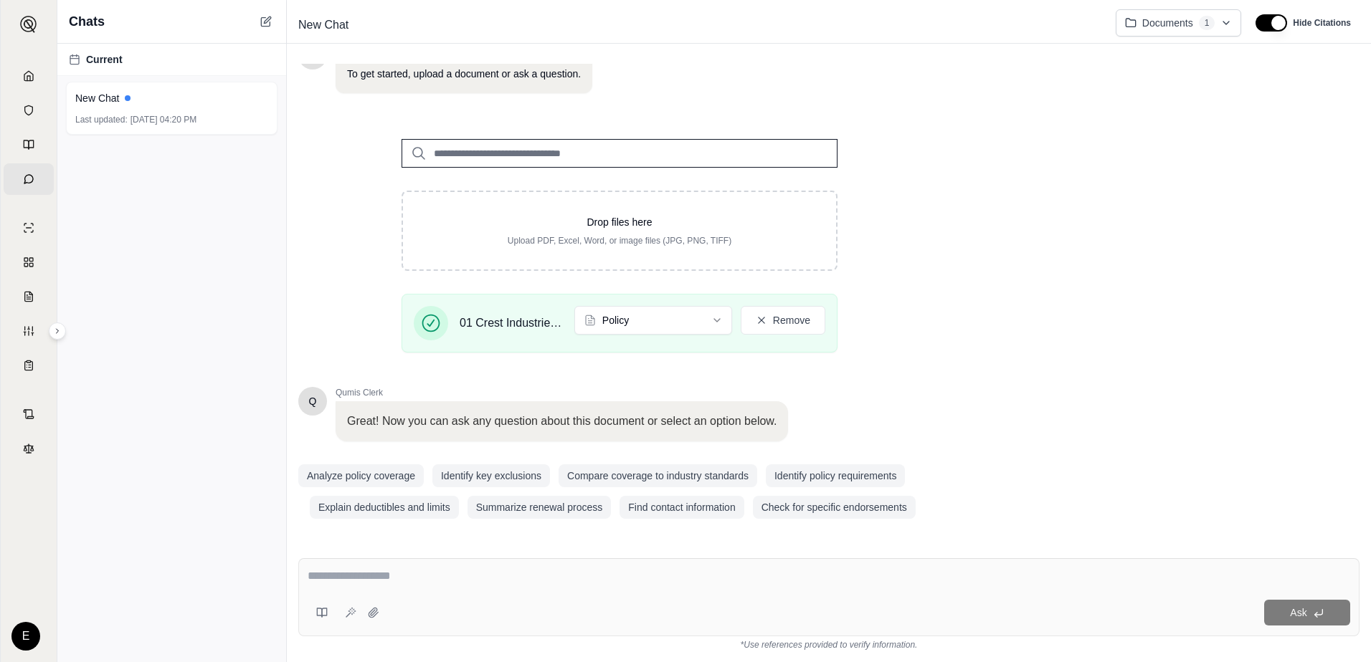
scroll to position [114, 0]
click at [784, 323] on button "Remove" at bounding box center [783, 319] width 85 height 29
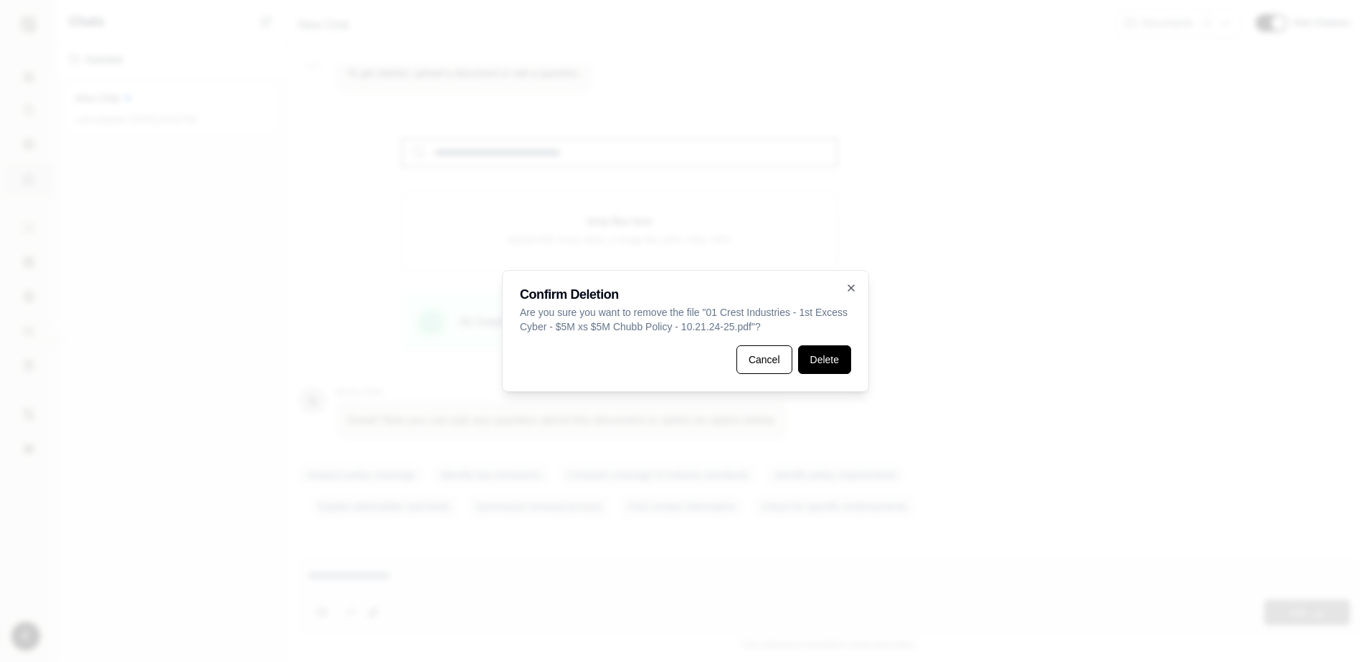
click at [812, 357] on button "Delete" at bounding box center [824, 360] width 53 height 29
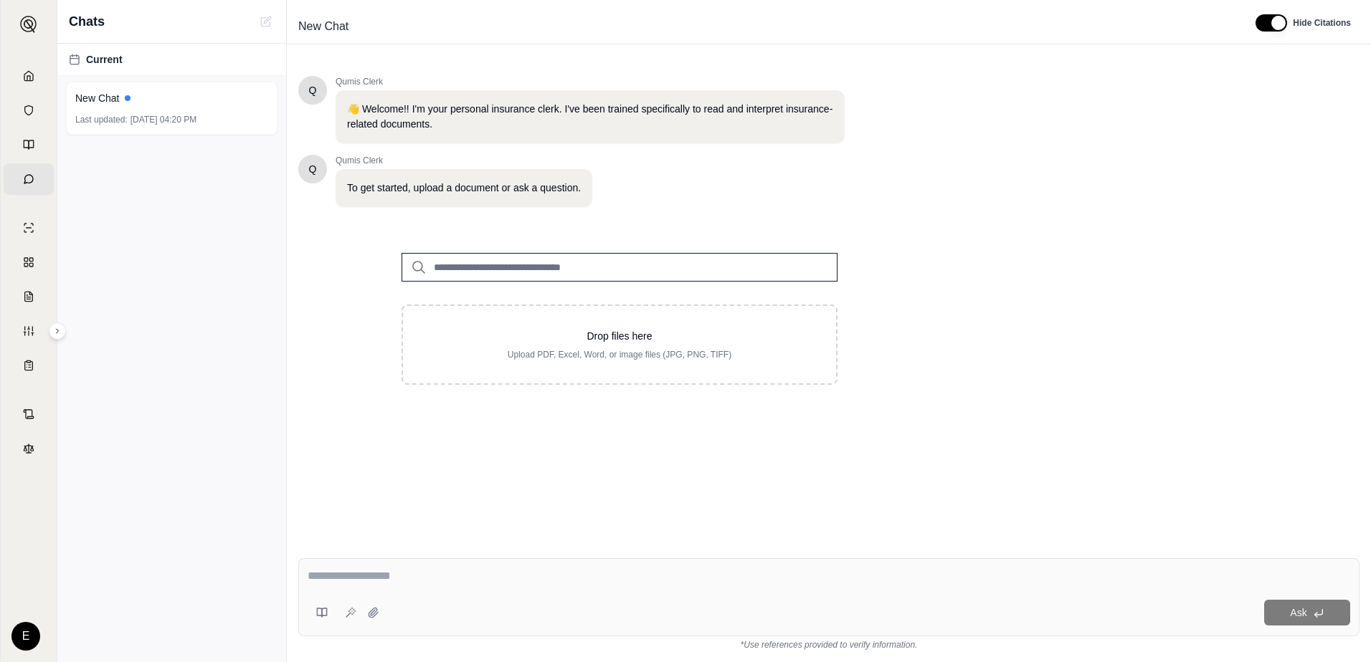
click at [489, 274] on input "search" at bounding box center [619, 267] width 436 height 29
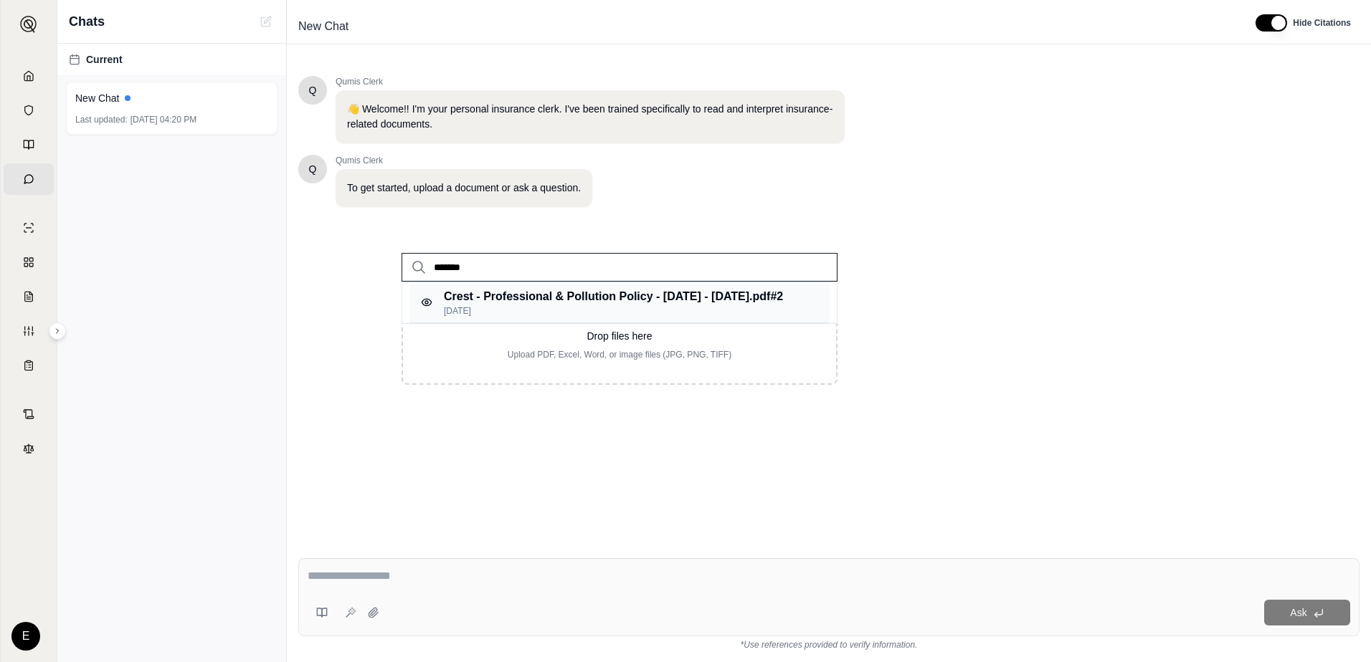
type input "*******"
click at [513, 310] on p "[DATE]" at bounding box center [613, 310] width 339 height 11
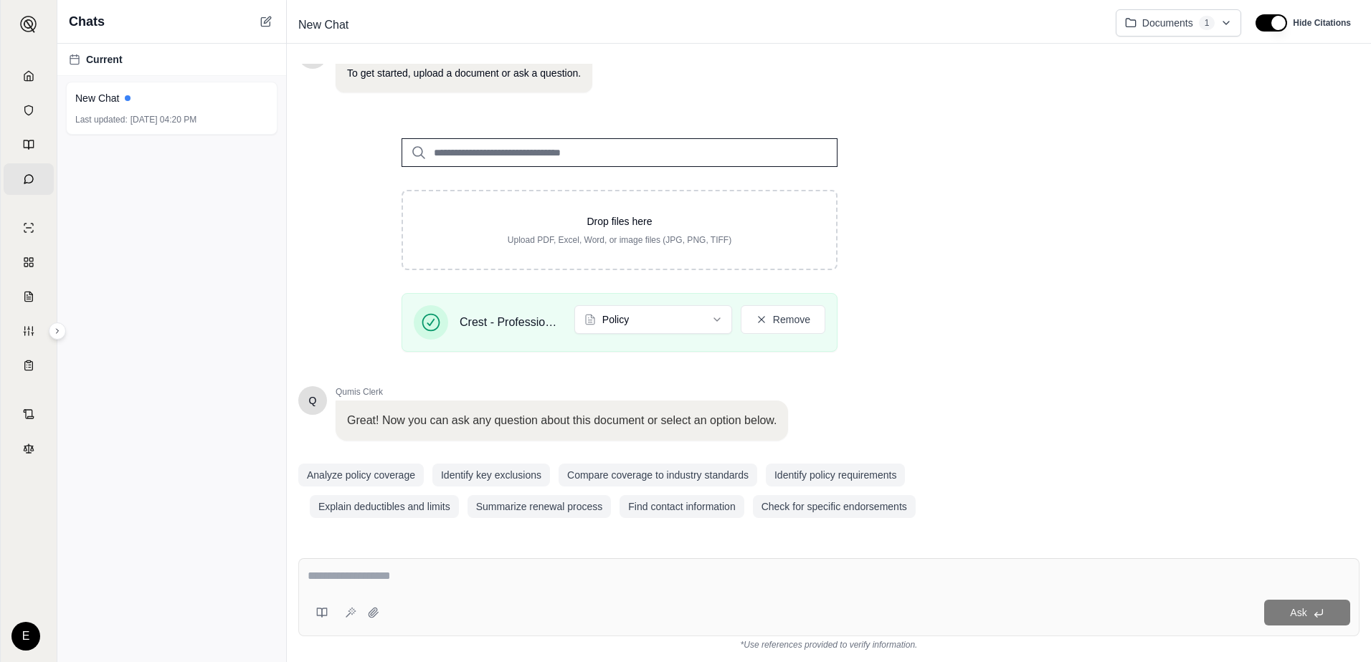
click at [411, 576] on textarea at bounding box center [829, 576] width 1042 height 17
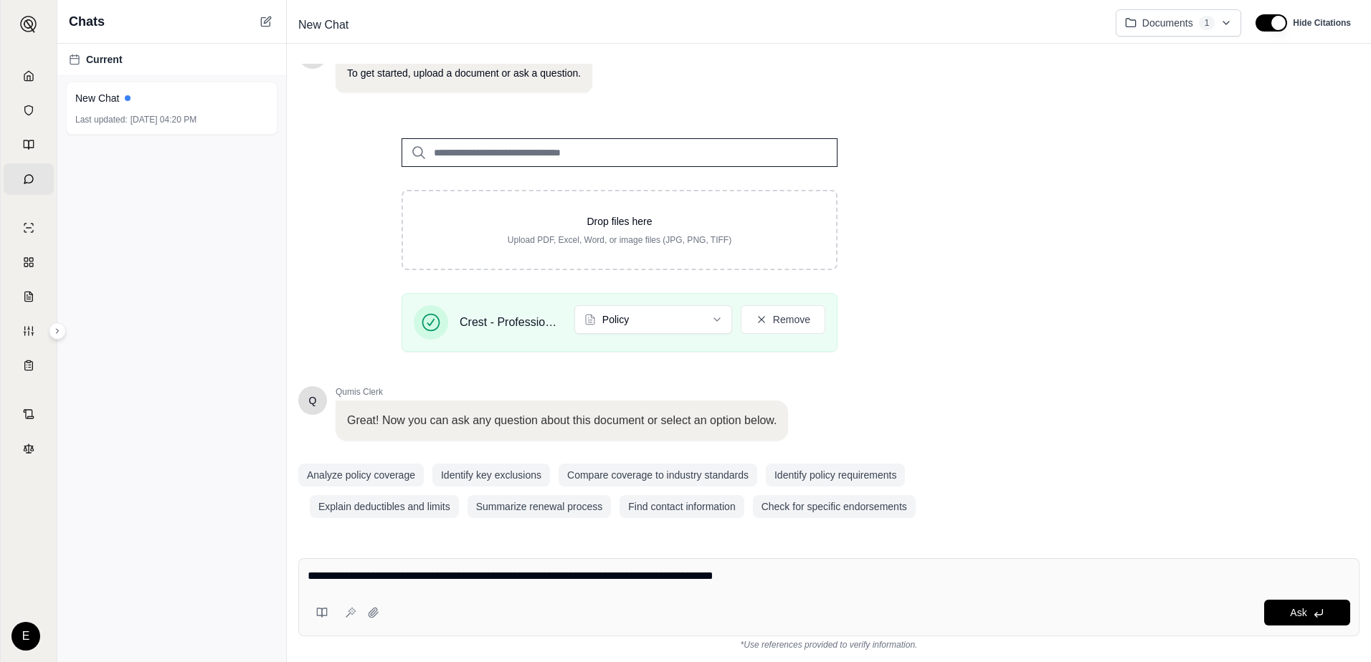
click at [594, 572] on textarea "**********" at bounding box center [829, 576] width 1042 height 17
type textarea "**********"
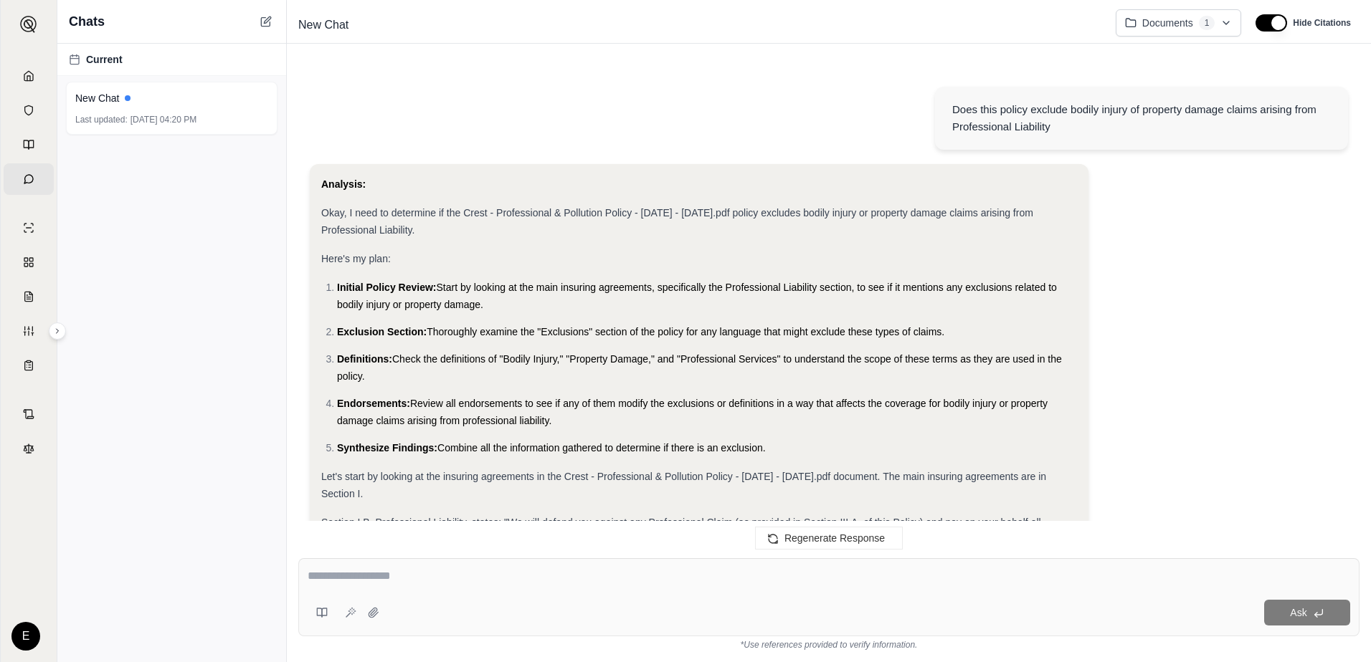
scroll to position [638, 0]
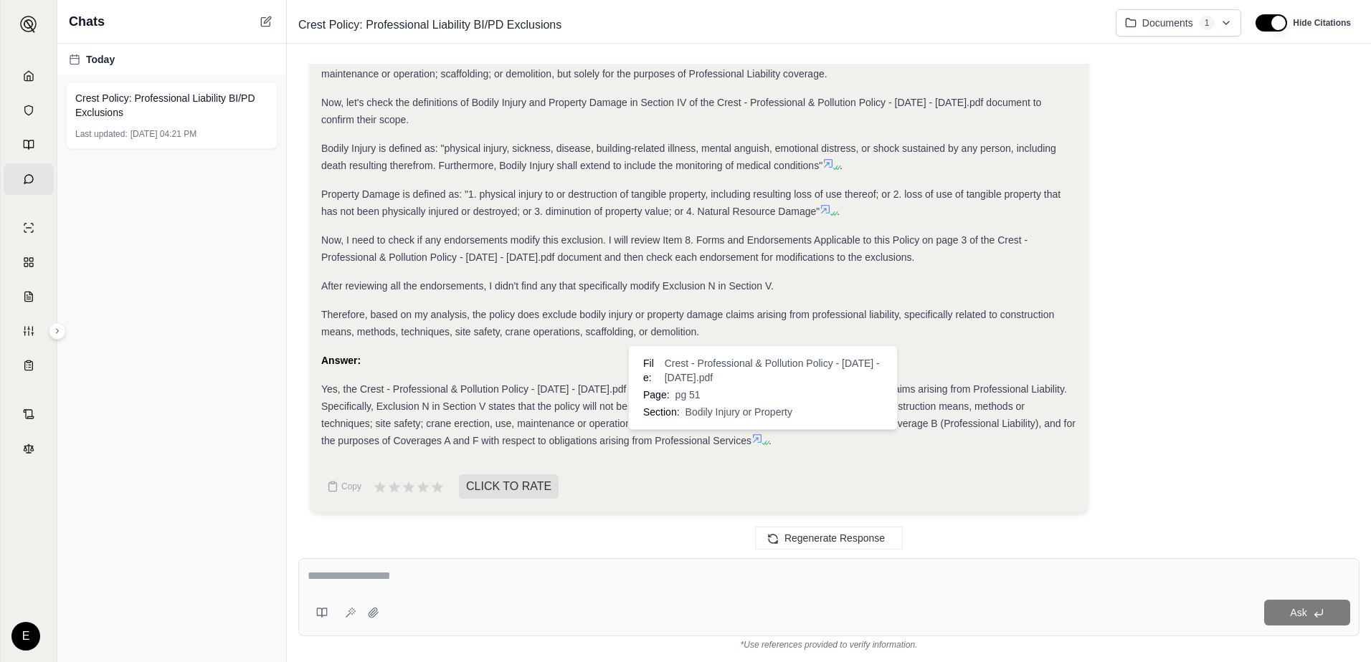
click at [764, 439] on icon at bounding box center [764, 443] width 9 height 9
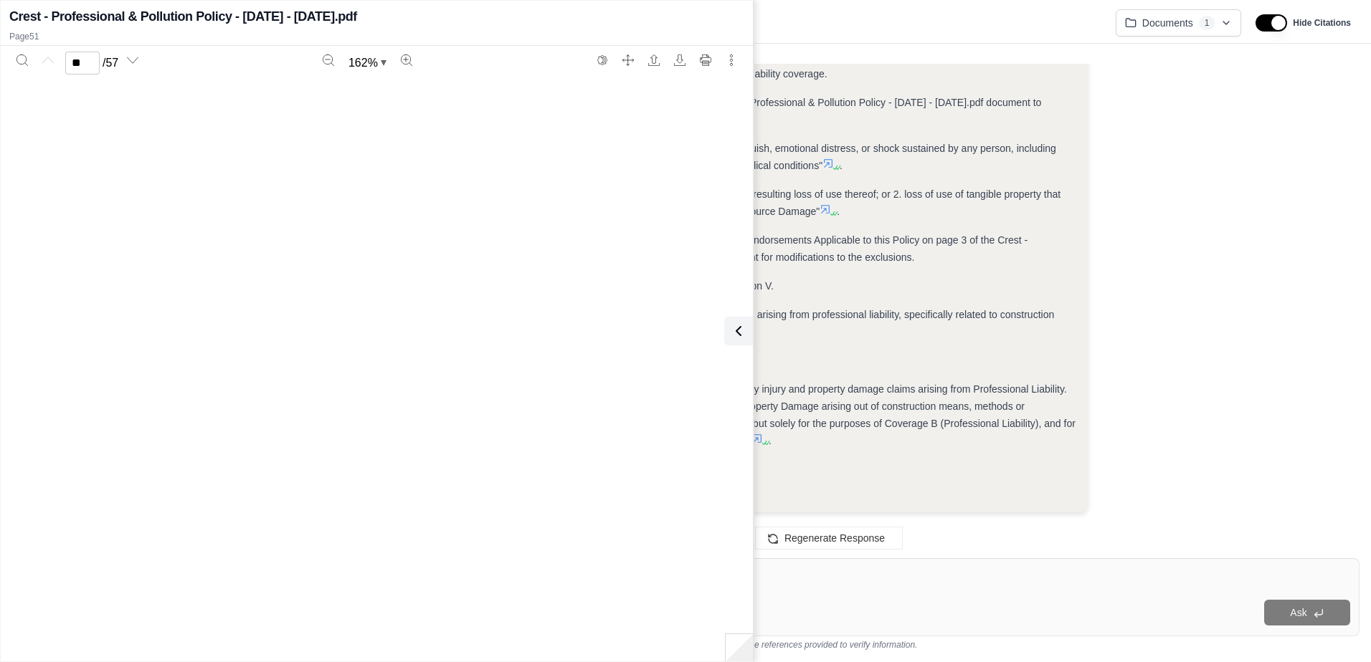
type input "**"
drag, startPoint x: 634, startPoint y: 11, endPoint x: 709, endPoint y: 47, distance: 83.0
click at [709, 47] on div "Crest - Professional & Pollution Policy - [DATE] - [DATE].pdf Page 51 ** / 57 1…" at bounding box center [377, 331] width 752 height 655
drag, startPoint x: 709, startPoint y: 47, endPoint x: 481, endPoint y: 14, distance: 230.5
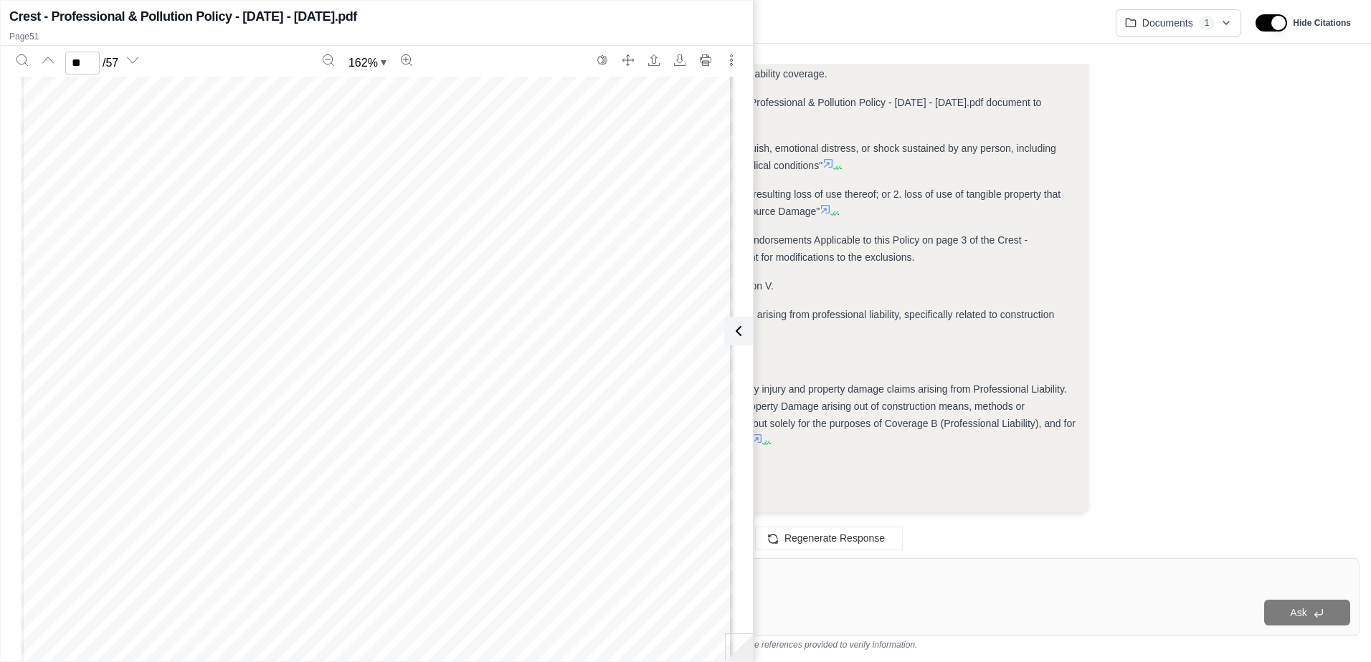
click at [481, 14] on div "Crest - Professional & Pollution Policy - [DATE] - [DATE].pdf" at bounding box center [376, 16] width 735 height 20
click at [812, 518] on div "Analysis: Okay, I need to determine if the Crest - Professional & Pollution Pol…" at bounding box center [829, 25] width 1038 height 998
click at [735, 334] on icon at bounding box center [735, 331] width 17 height 17
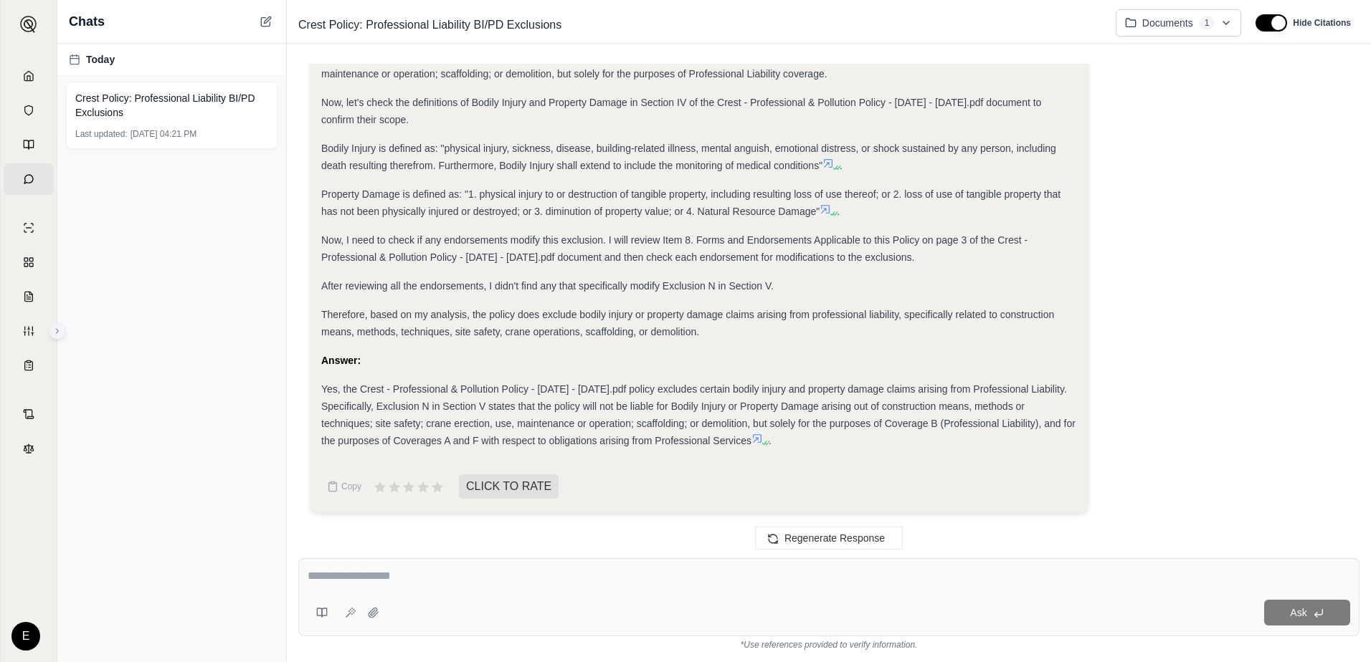
click at [56, 336] on button at bounding box center [57, 331] width 17 height 17
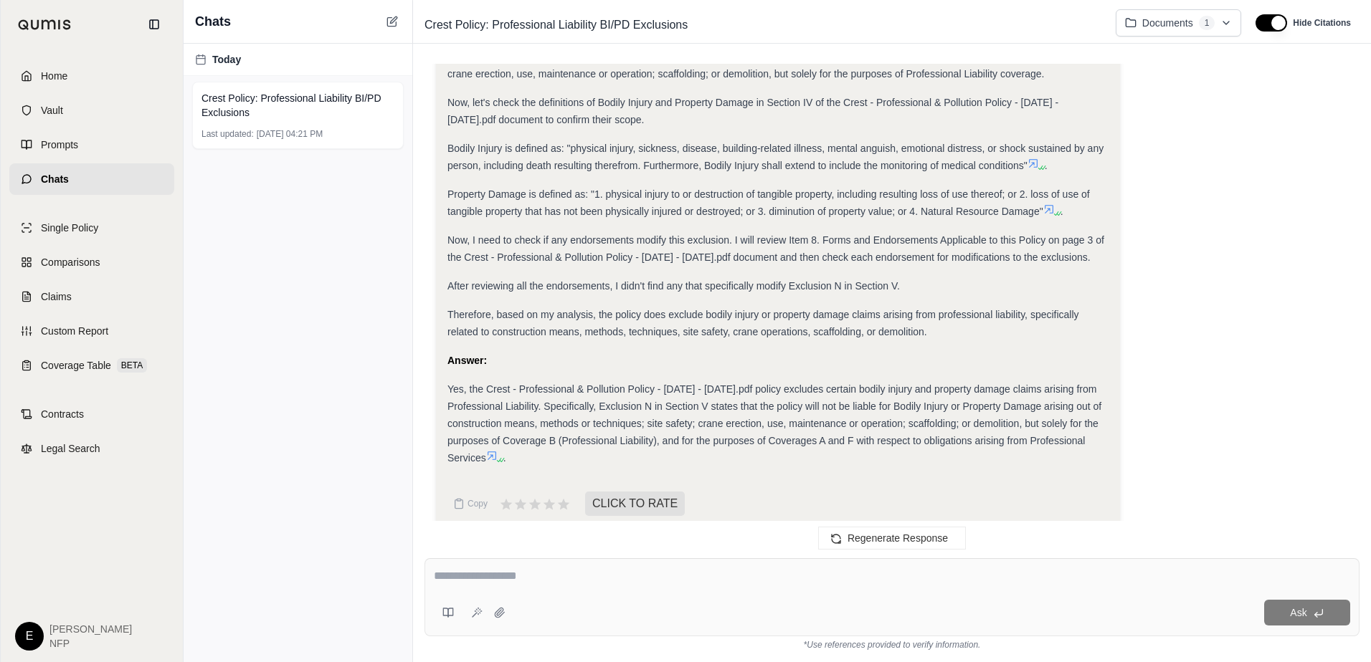
click at [503, 456] on icon at bounding box center [499, 460] width 9 height 9
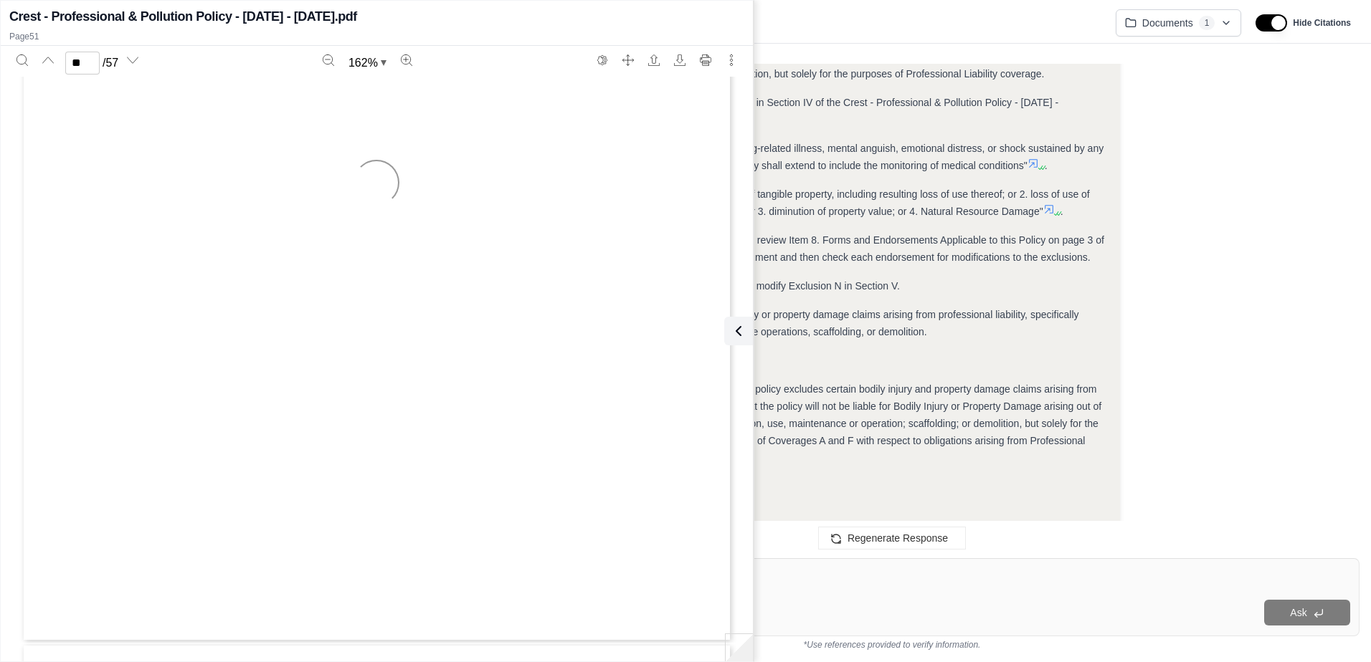
type input "**"
click at [741, 325] on icon at bounding box center [735, 331] width 17 height 17
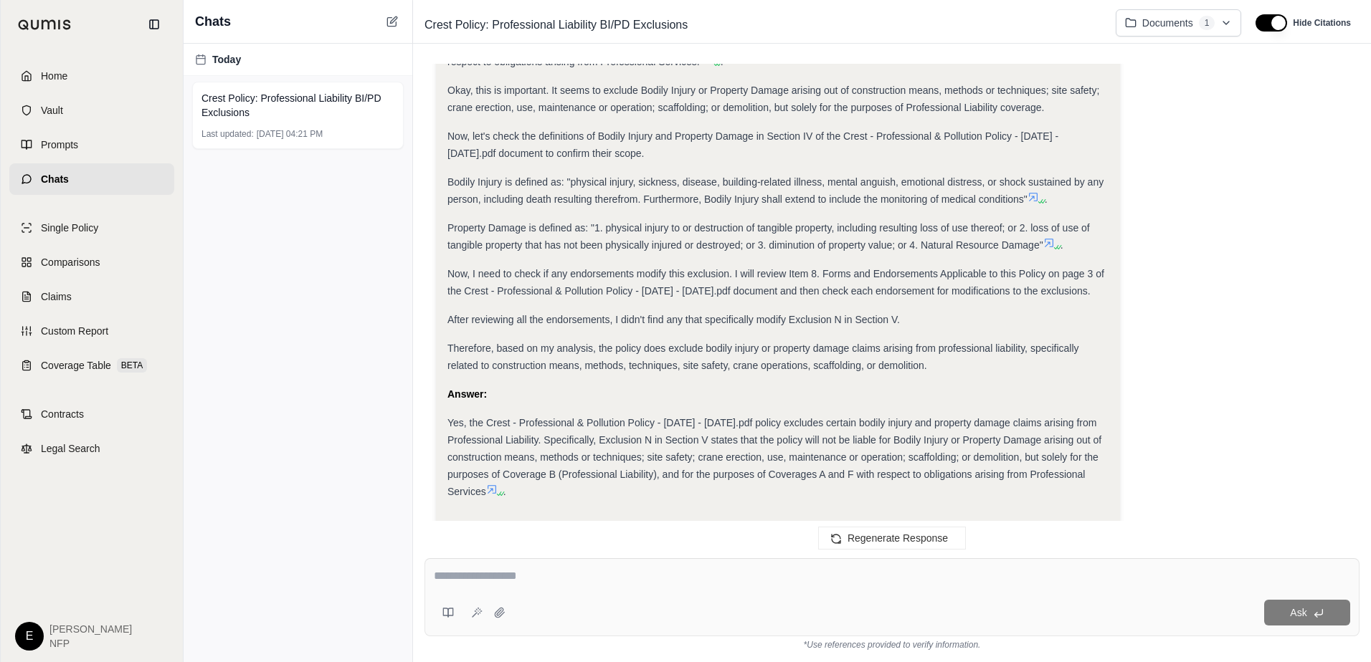
scroll to position [638, 0]
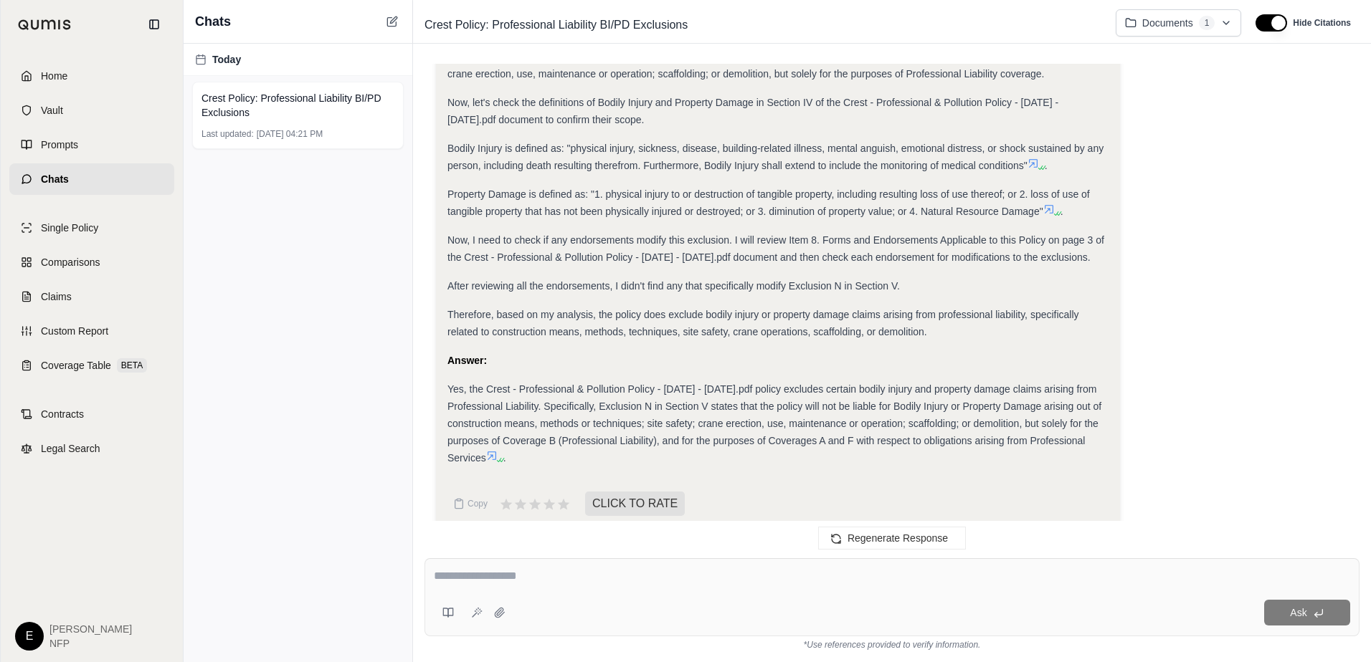
click at [570, 568] on textarea at bounding box center [892, 576] width 916 height 17
type textarea "**********"
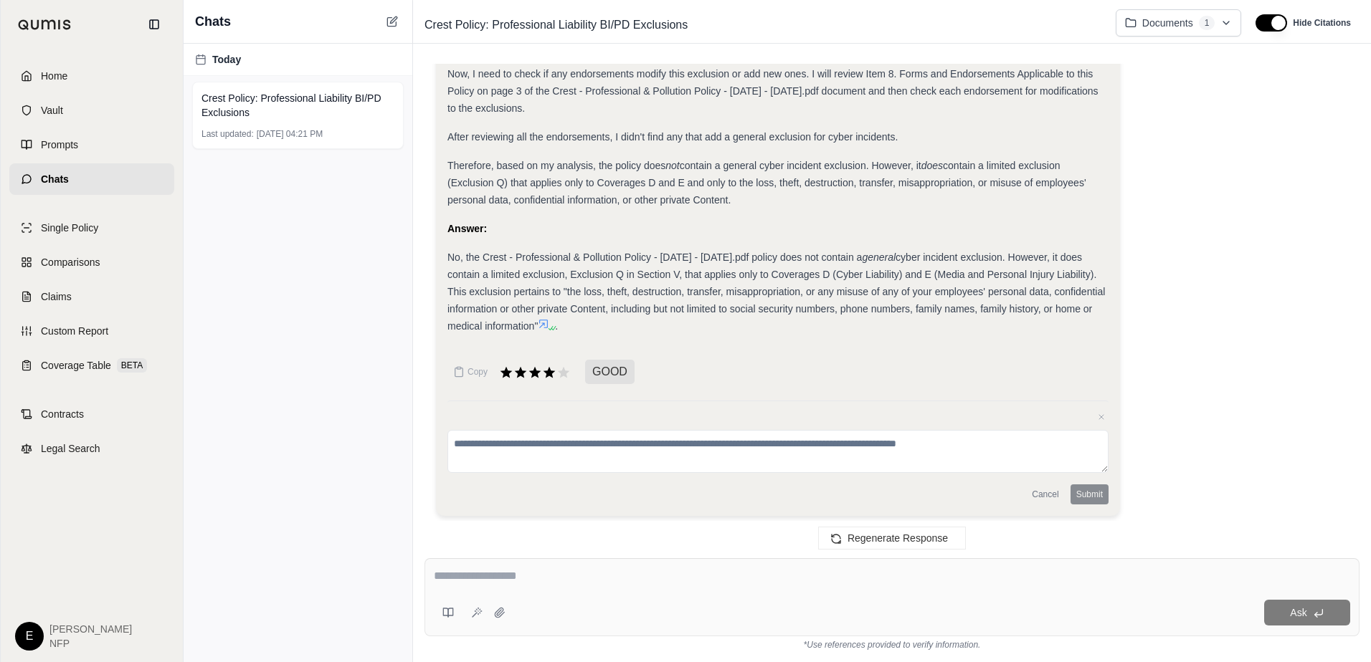
scroll to position [1816, 0]
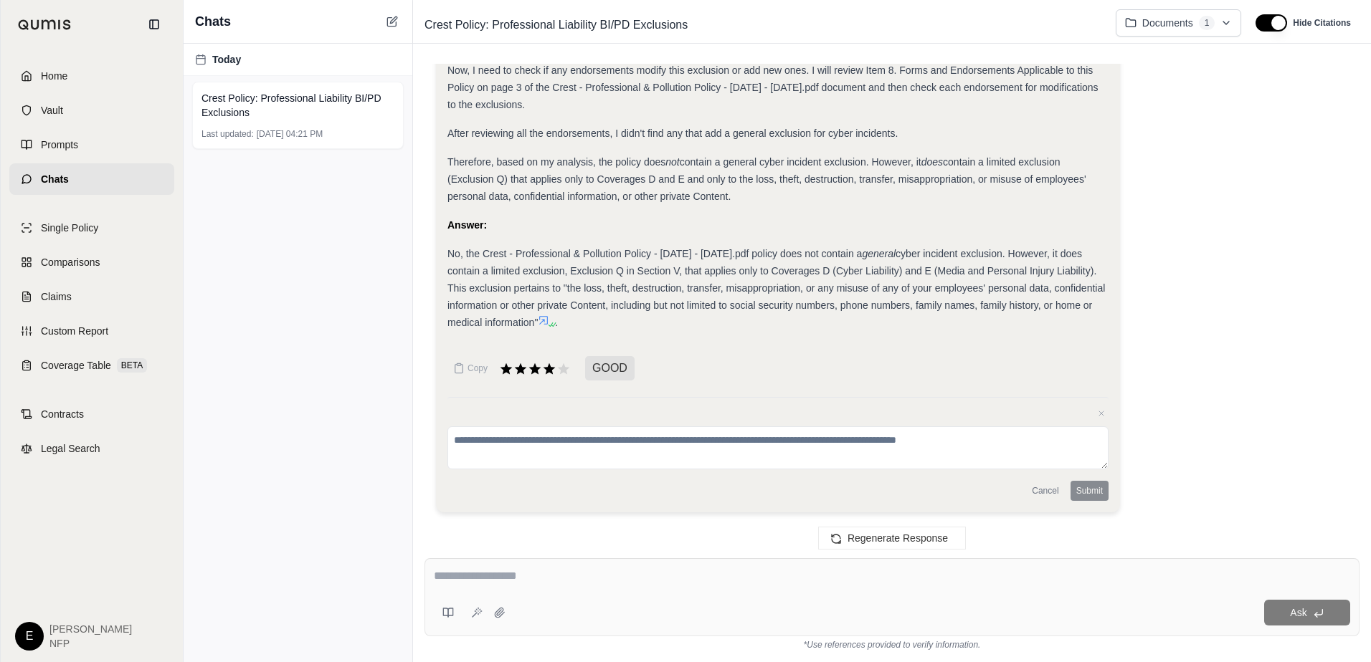
click at [553, 442] on textarea at bounding box center [777, 448] width 661 height 43
type textarea "**********"
click at [1080, 492] on button "Submit" at bounding box center [1089, 491] width 38 height 20
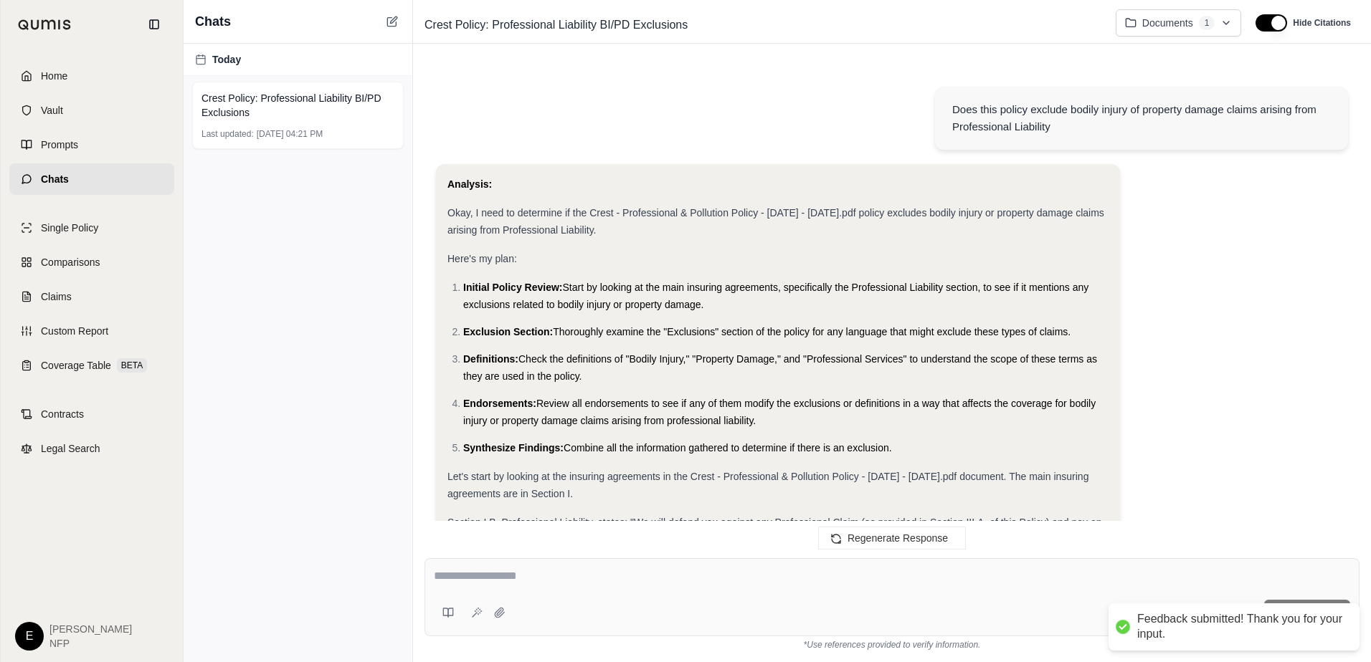
scroll to position [1698, 0]
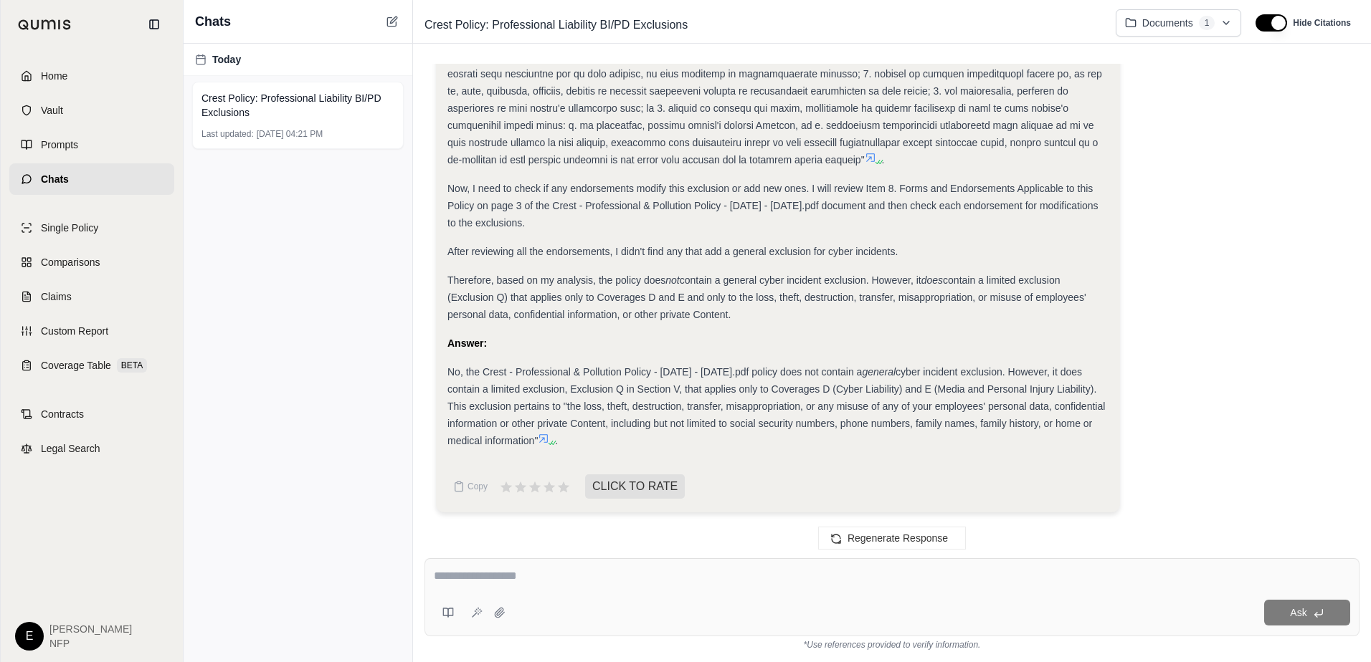
click at [762, 574] on textarea at bounding box center [892, 576] width 916 height 17
click at [556, 581] on textarea at bounding box center [892, 576] width 916 height 17
type textarea "**********"
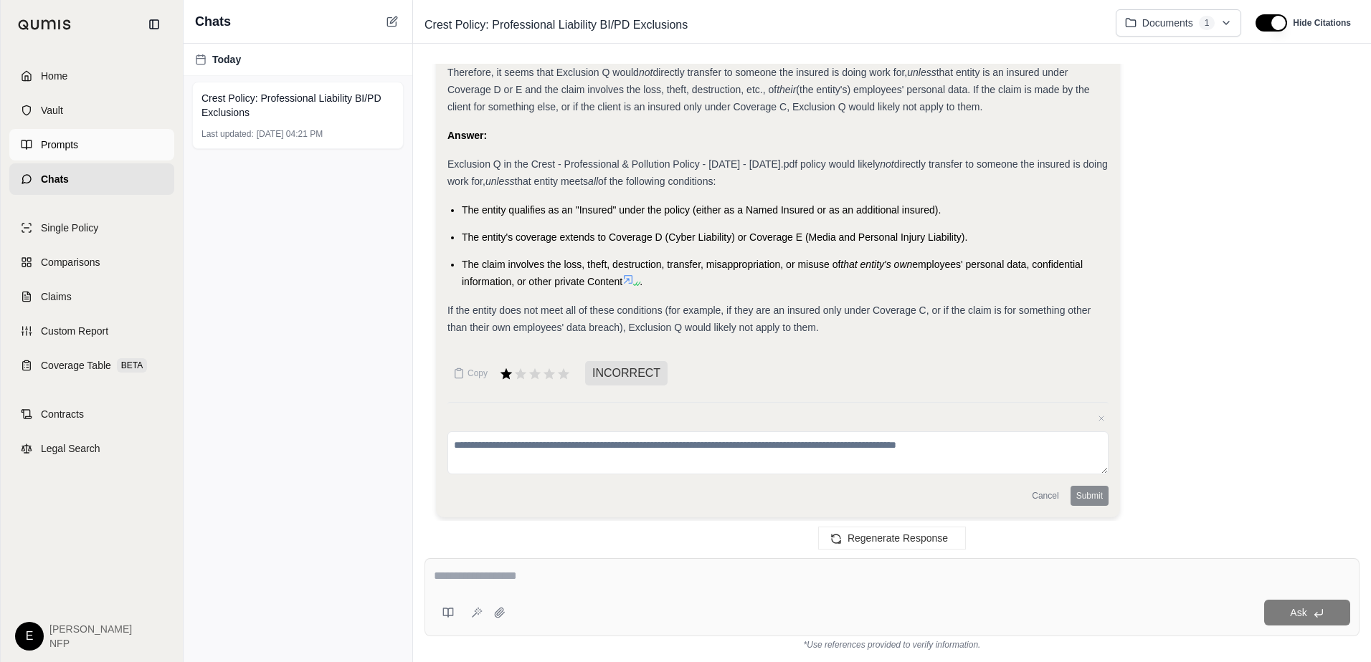
scroll to position [3366, 0]
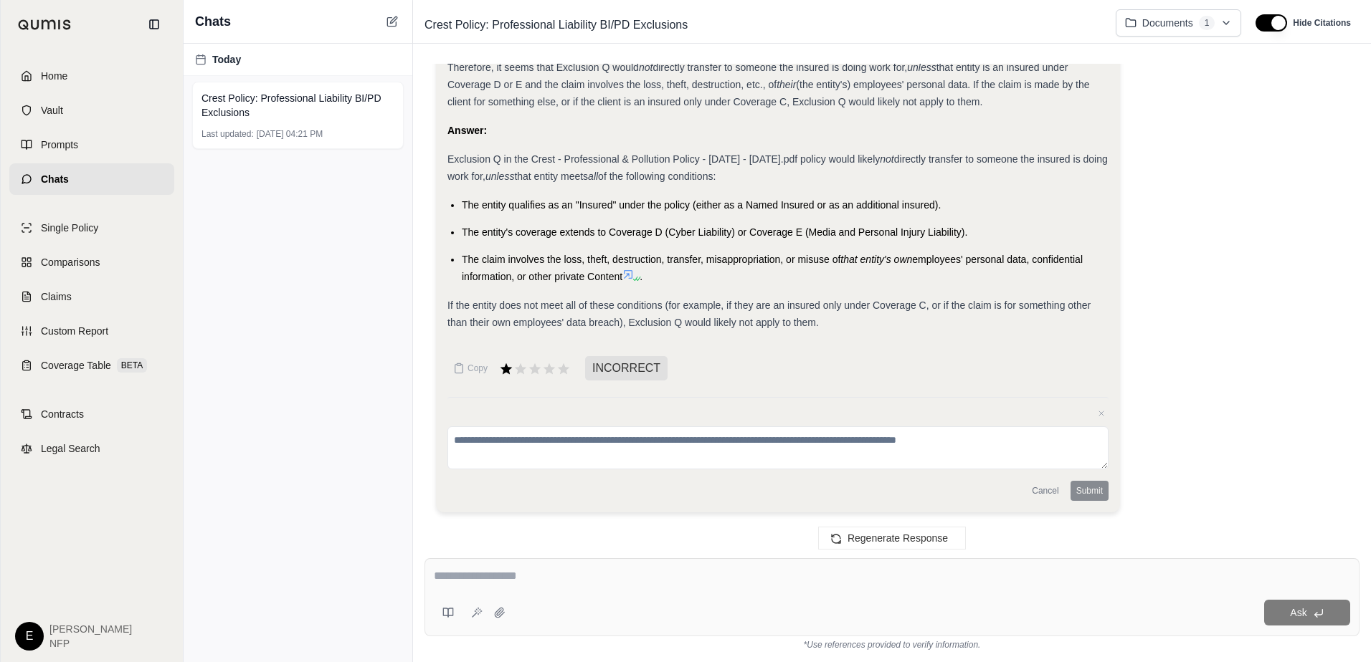
click at [57, 179] on span "Chats" at bounding box center [55, 179] width 28 height 14
click at [49, 75] on span "Home" at bounding box center [54, 76] width 27 height 14
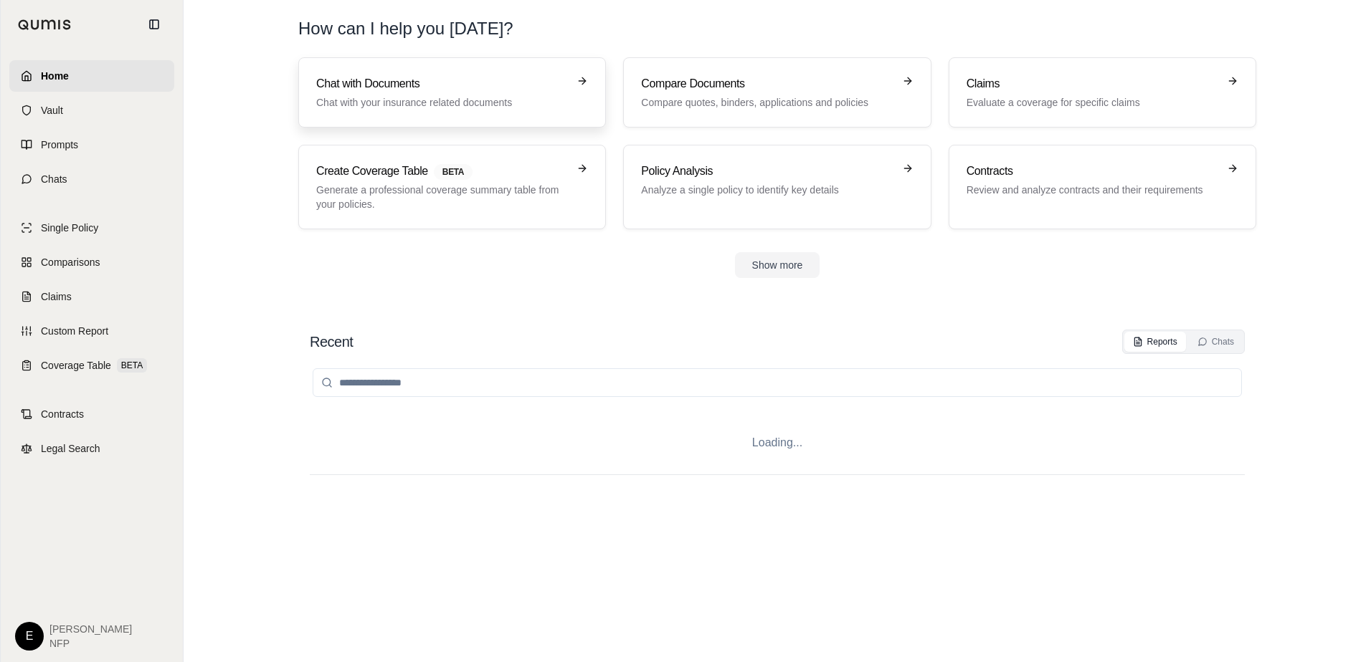
click at [357, 105] on p "Chat with your insurance related documents" at bounding box center [442, 102] width 252 height 14
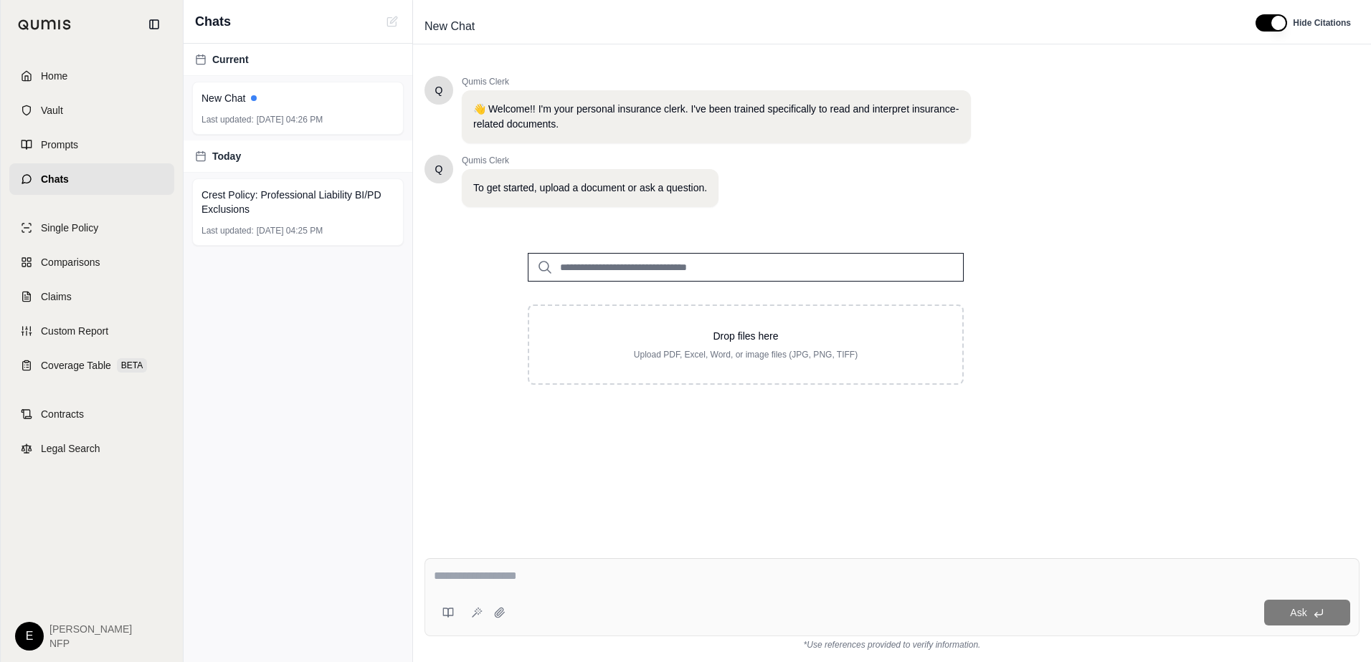
click at [638, 265] on input "search" at bounding box center [746, 267] width 436 height 29
click at [614, 263] on input "search" at bounding box center [746, 267] width 436 height 29
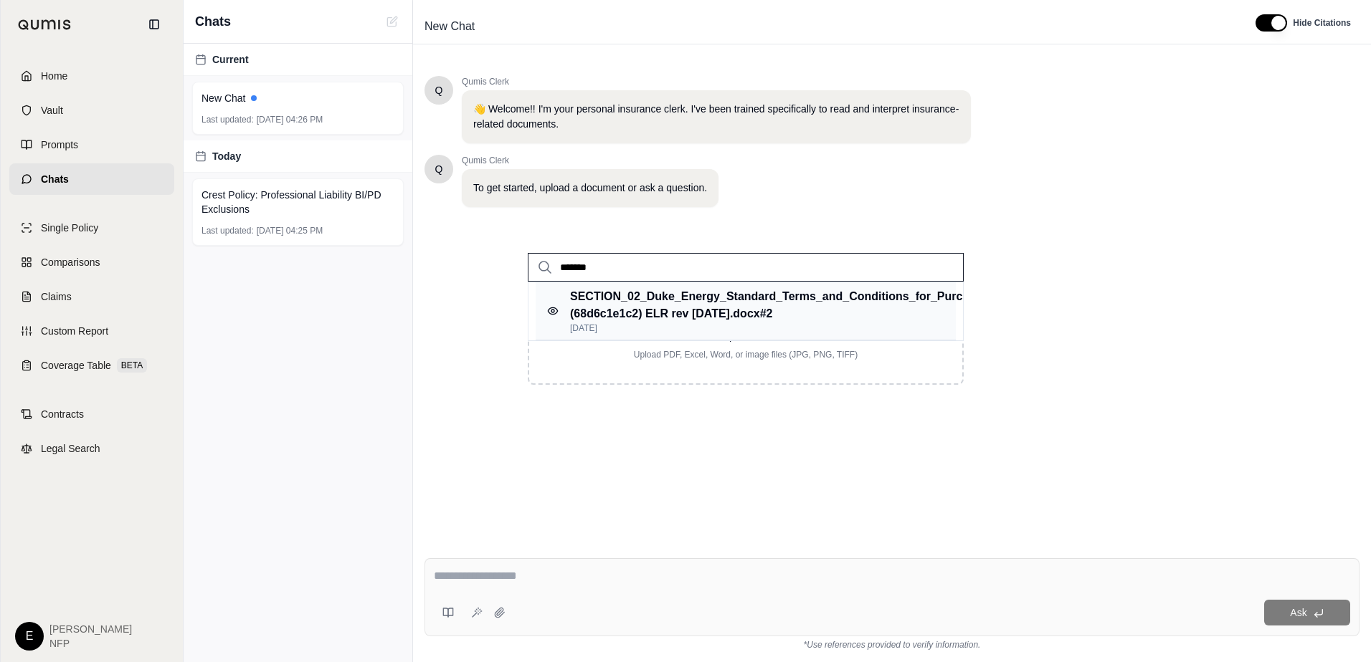
type input "*******"
click at [624, 290] on p "SECTION_02_Duke_Energy_Standard_Terms_and_Conditions_for_Purchases_of_Goods_and…" at bounding box center [868, 305] width 596 height 34
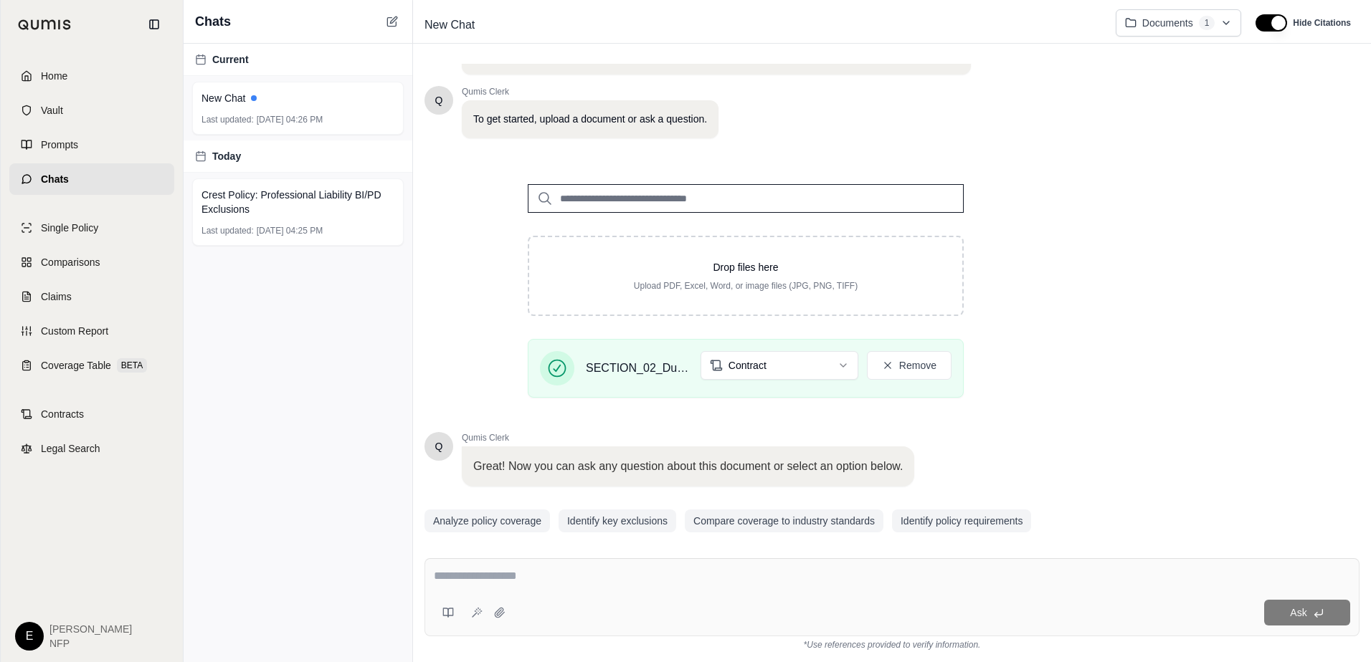
scroll to position [114, 0]
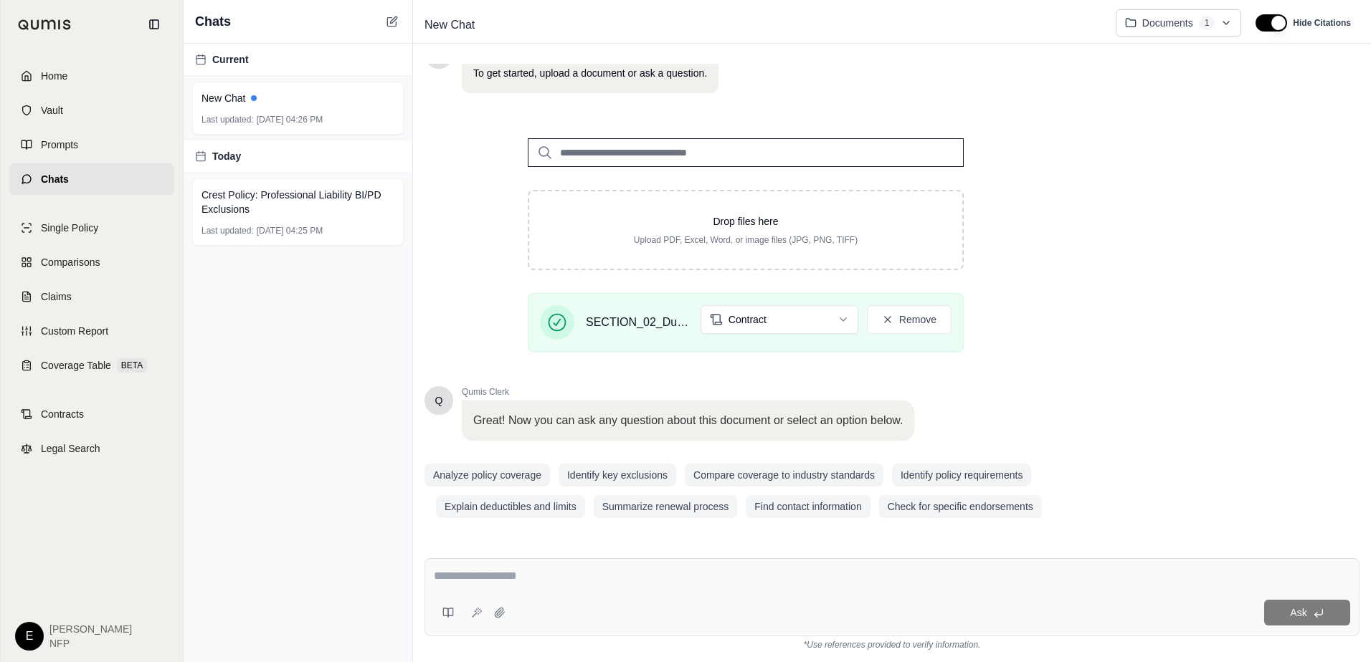
click at [566, 573] on textarea at bounding box center [892, 576] width 916 height 17
click at [498, 574] on textarea at bounding box center [892, 576] width 916 height 17
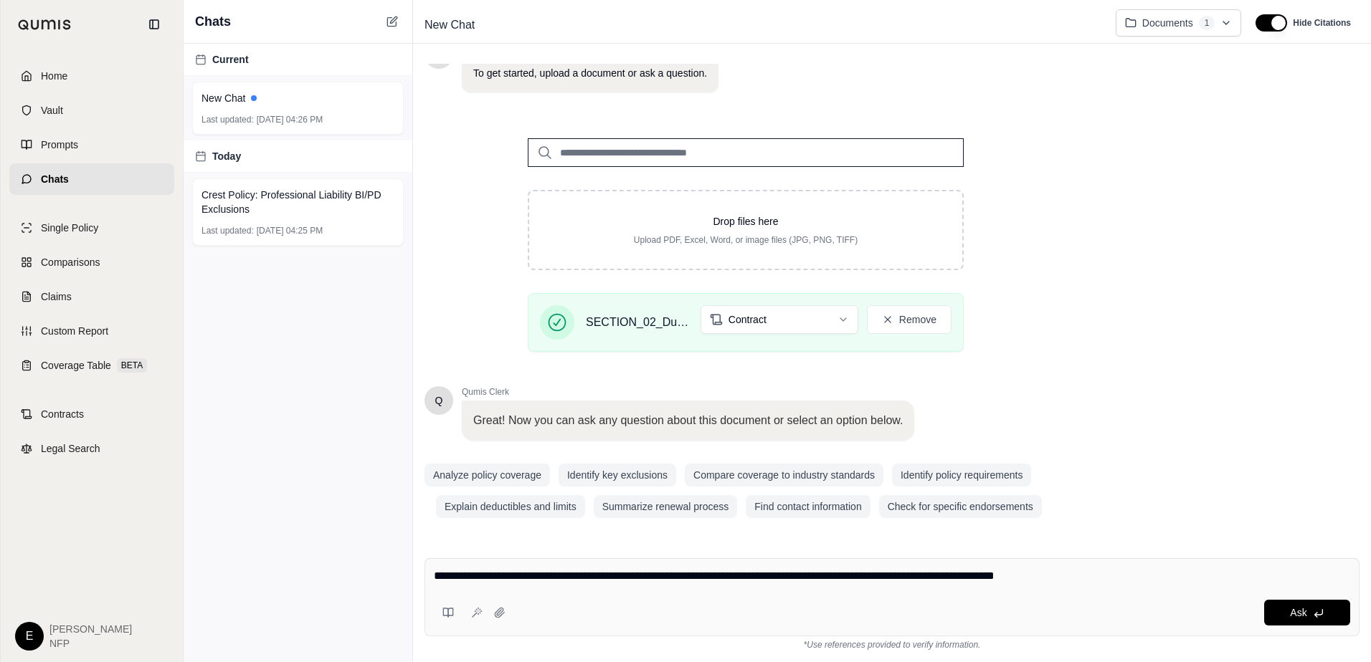
type textarea "**********"
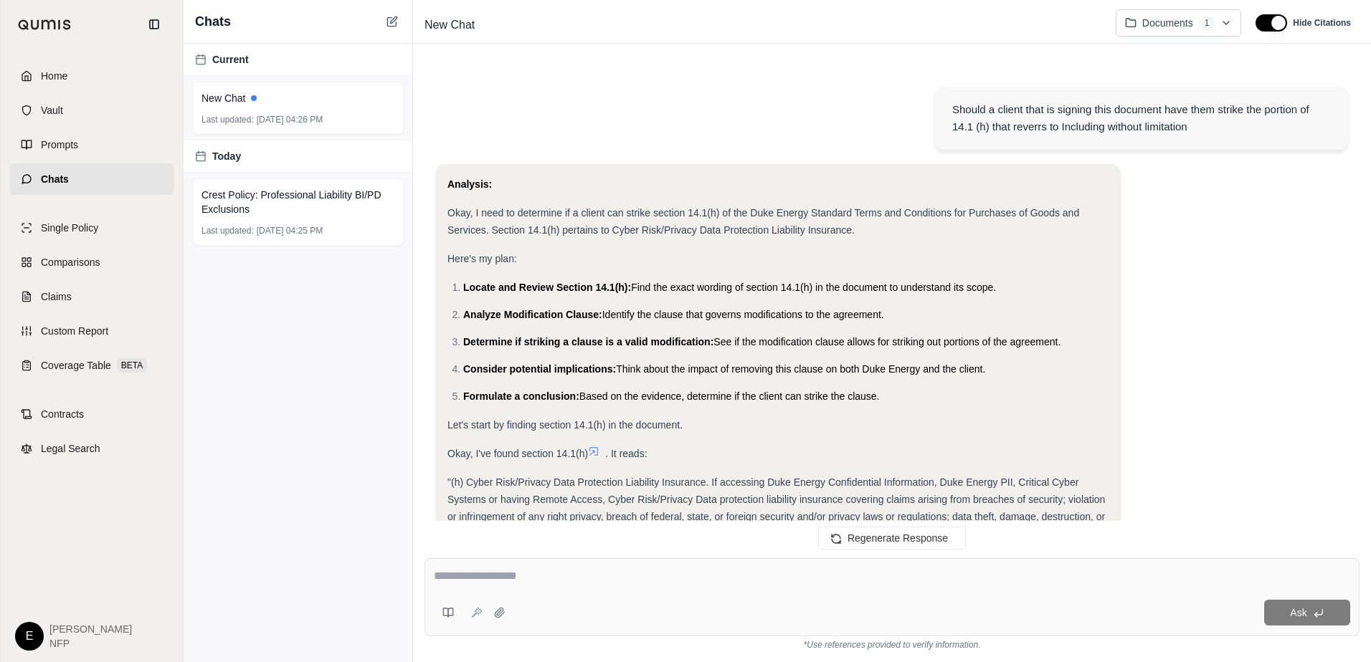
scroll to position [523, 0]
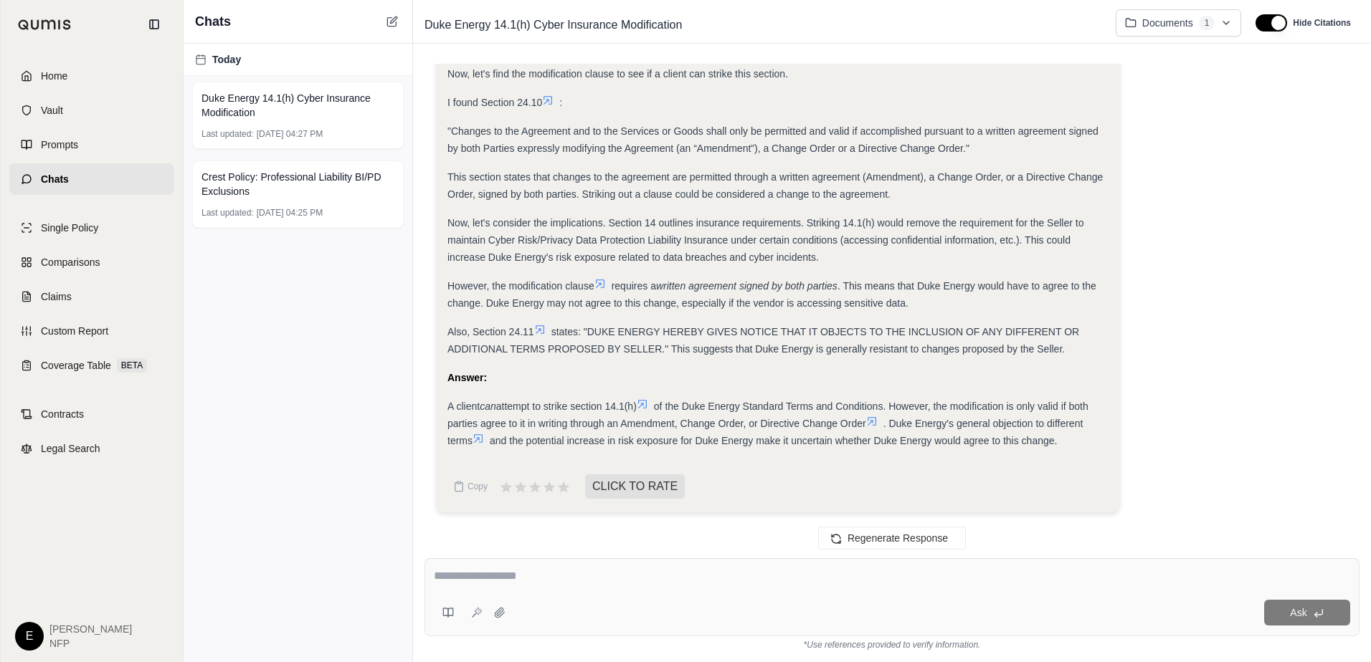
type textarea "*"
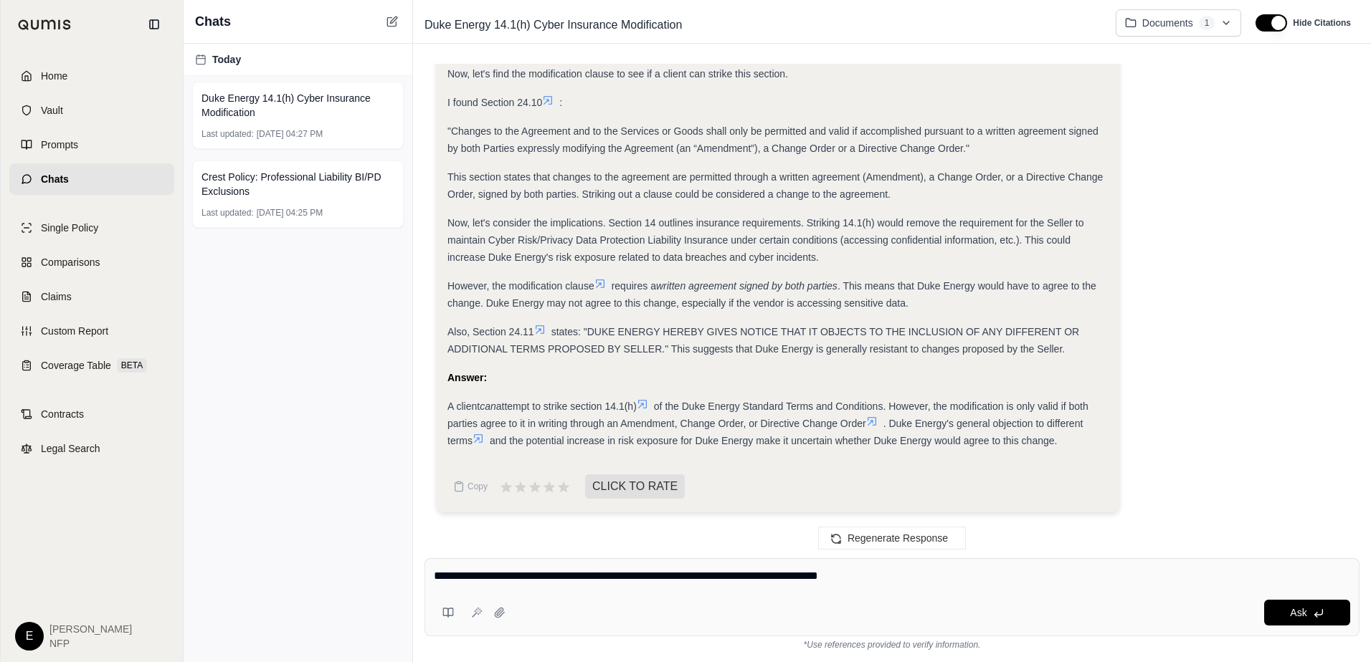
type textarea "**********"
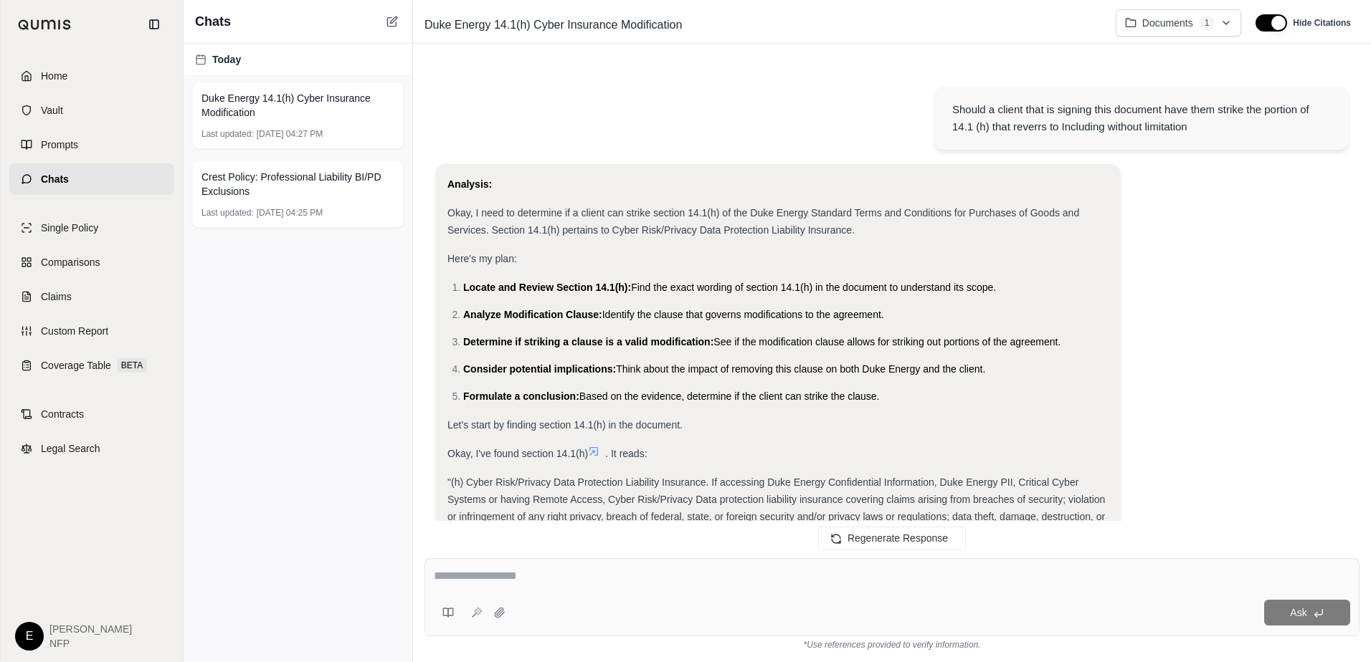
scroll to position [1953, 0]
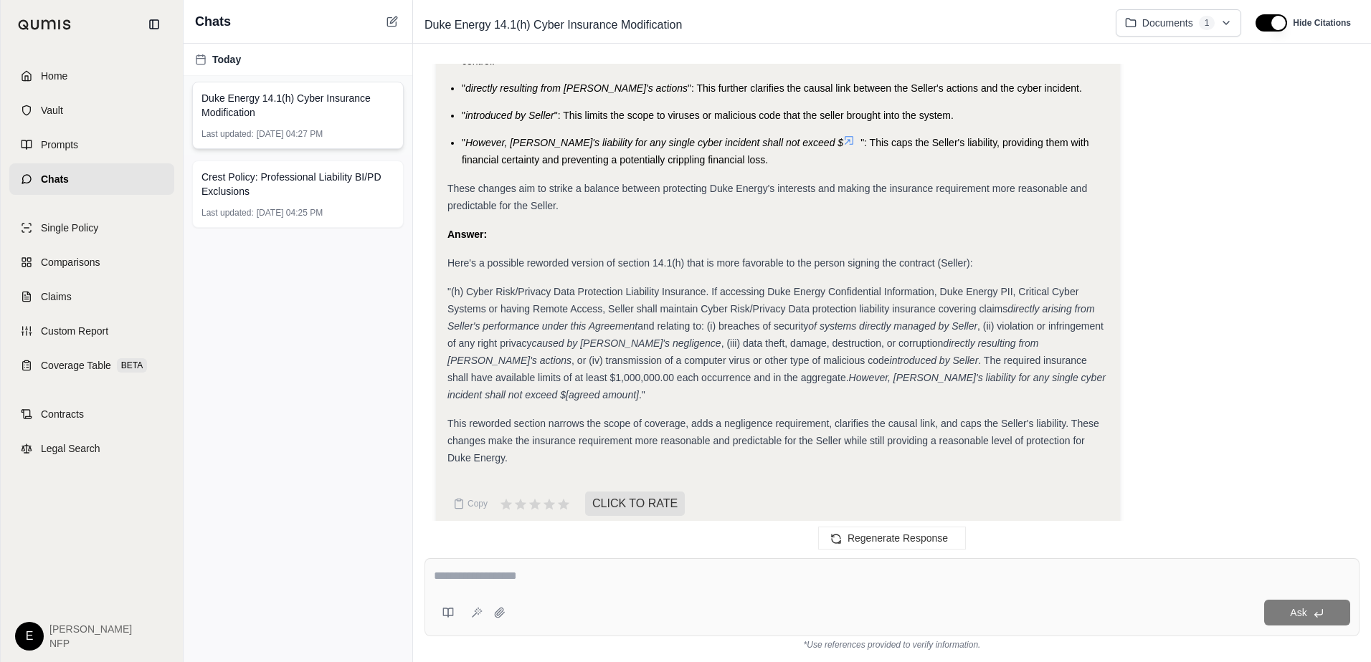
click at [299, 101] on span "Duke Energy 14.1(h) Cyber Insurance Modification" at bounding box center [297, 105] width 193 height 29
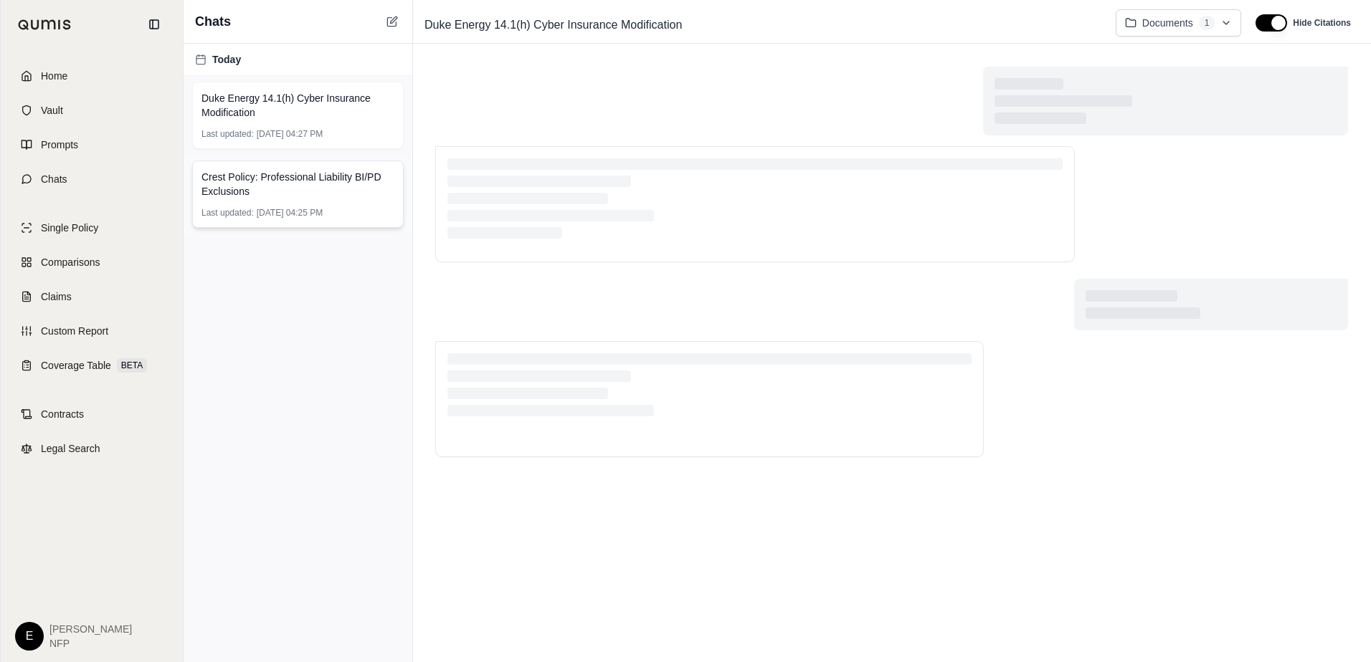
click at [295, 184] on span "Crest Policy: Professional Liability BI/PD Exclusions" at bounding box center [297, 184] width 193 height 29
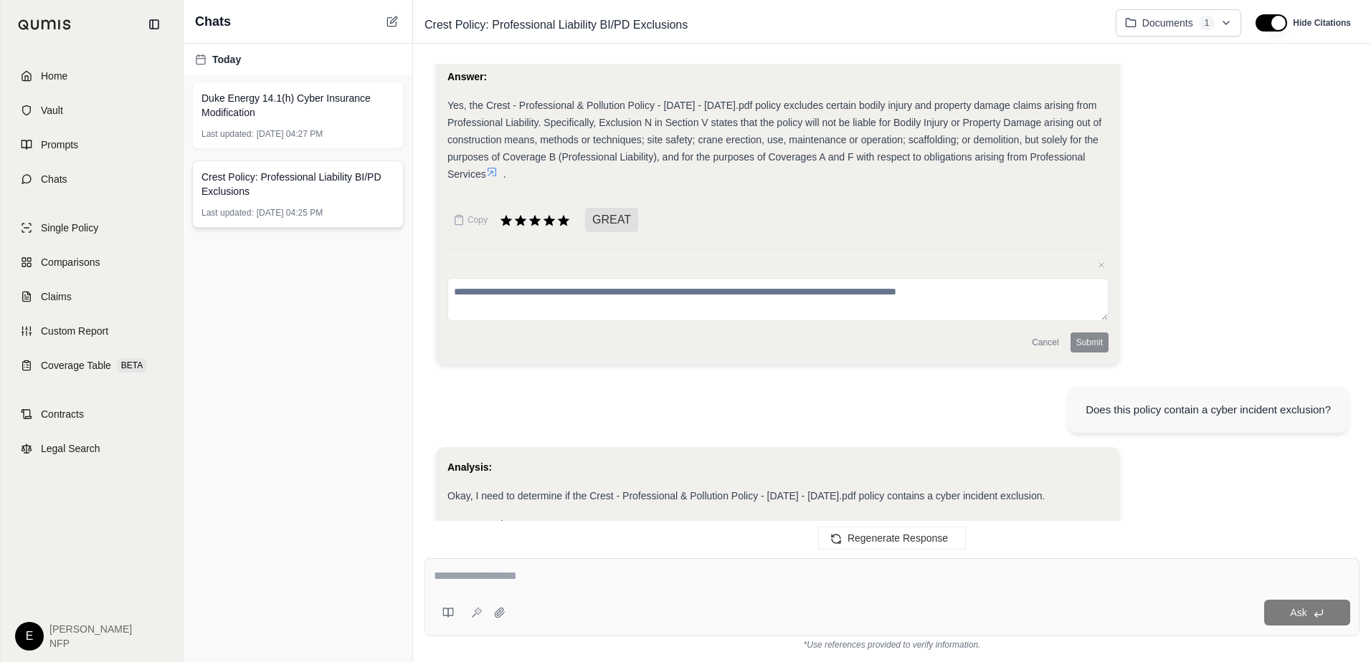
drag, startPoint x: 356, startPoint y: 206, endPoint x: 394, endPoint y: 298, distance: 98.7
click at [356, 206] on div "Crest Policy: Professional Liability BI/PD Exclusions Last updated: [DATE] 04:2…" at bounding box center [297, 194] width 211 height 67
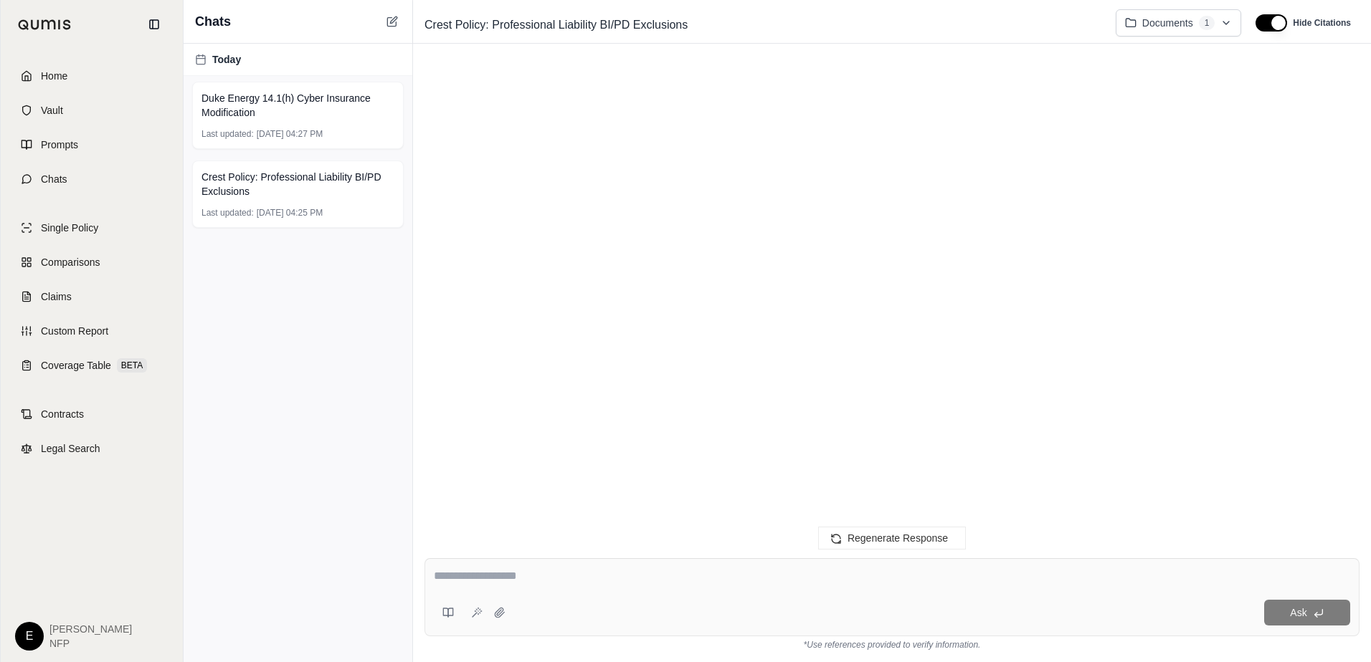
scroll to position [3248, 0]
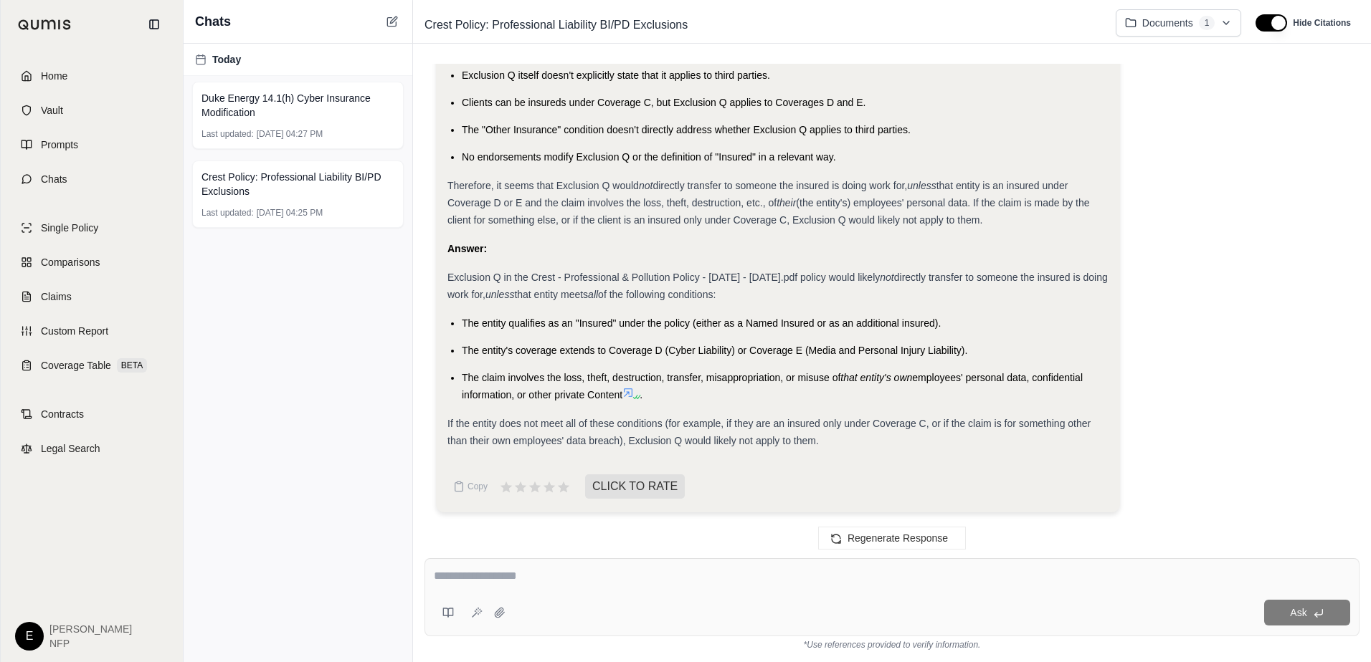
click at [569, 576] on textarea at bounding box center [892, 576] width 916 height 17
type textarea "*"
type textarea "**********"
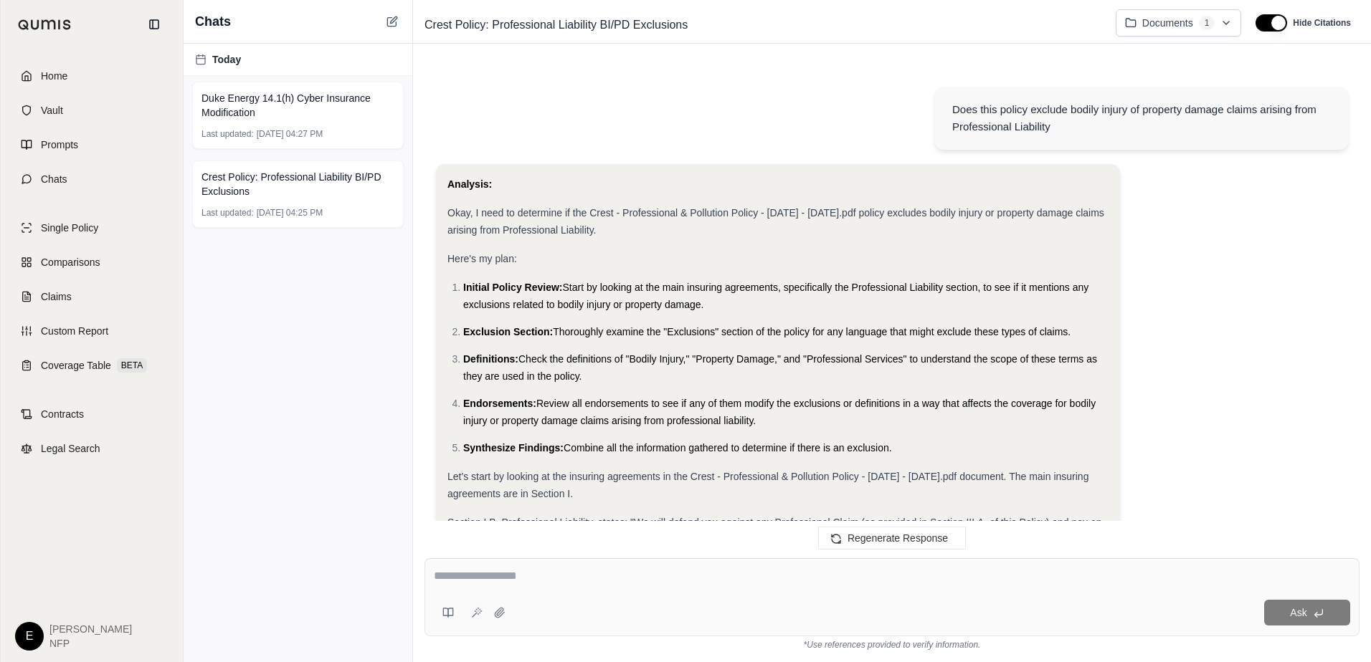
scroll to position [4810, 0]
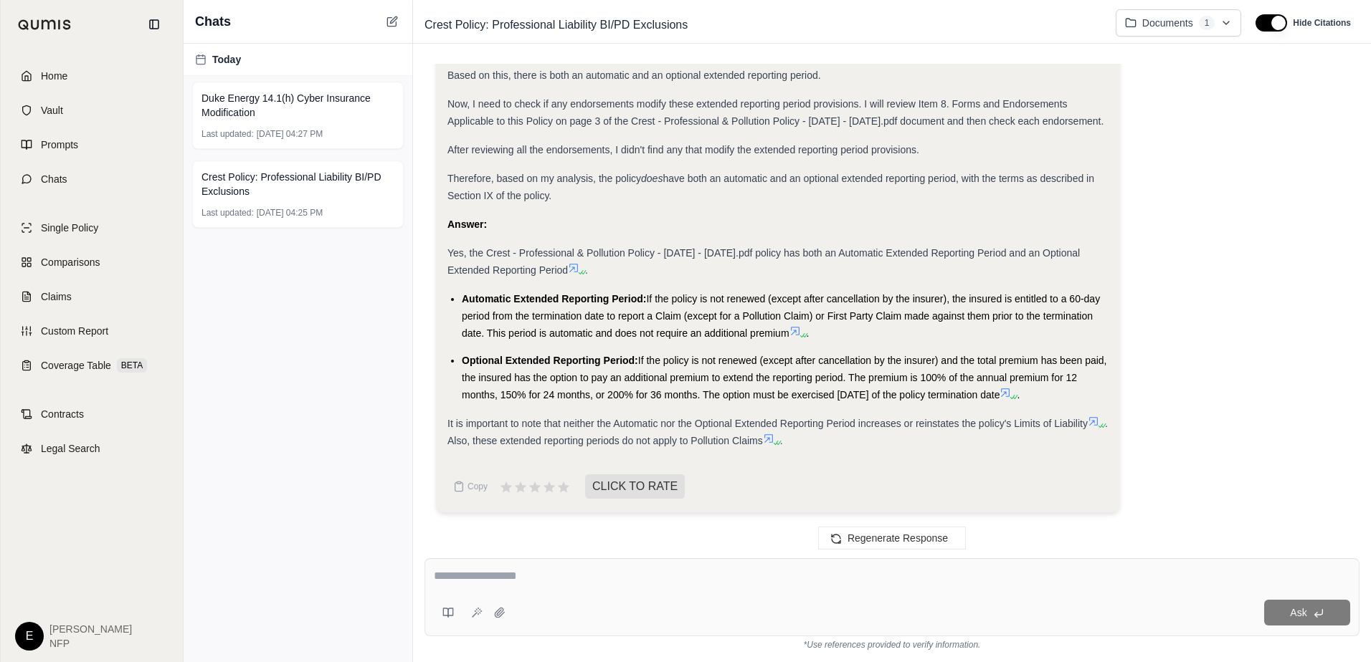
drag, startPoint x: 1029, startPoint y: 394, endPoint x: 447, endPoint y: 287, distance: 591.9
copy ul "Automatic Extended Reporting Period: If the policy is not renewed (except after…"
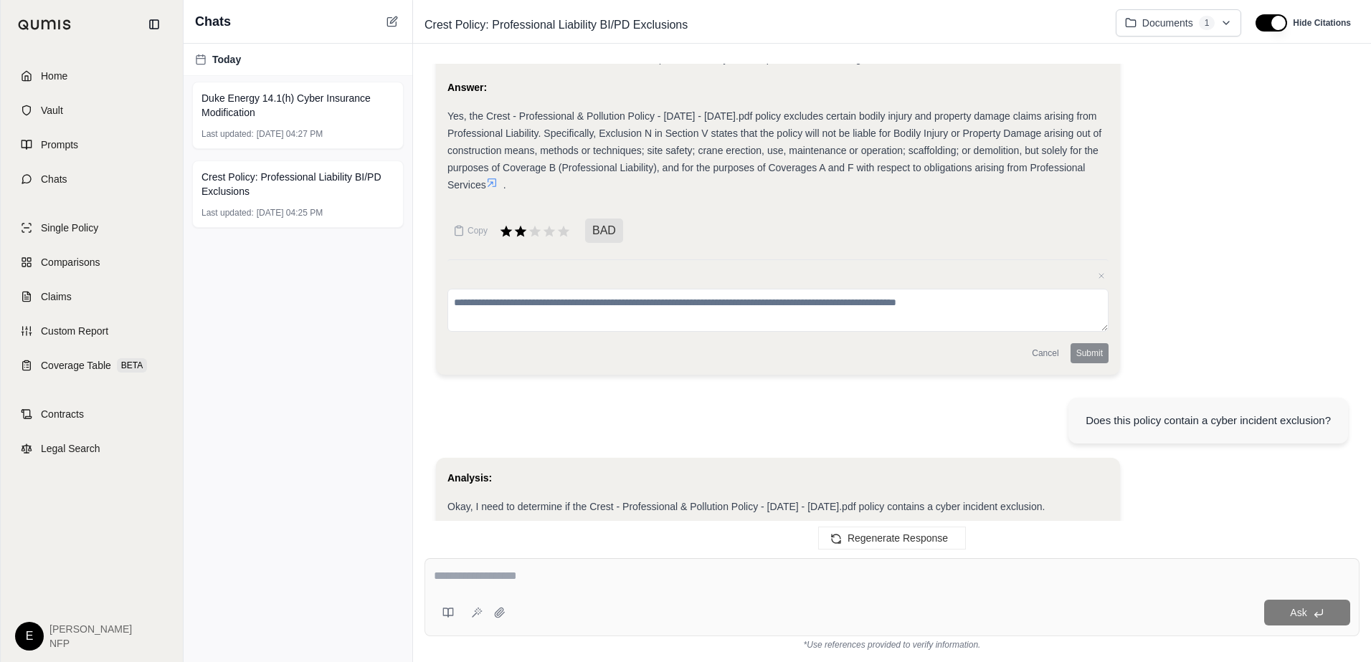
scroll to position [922, 0]
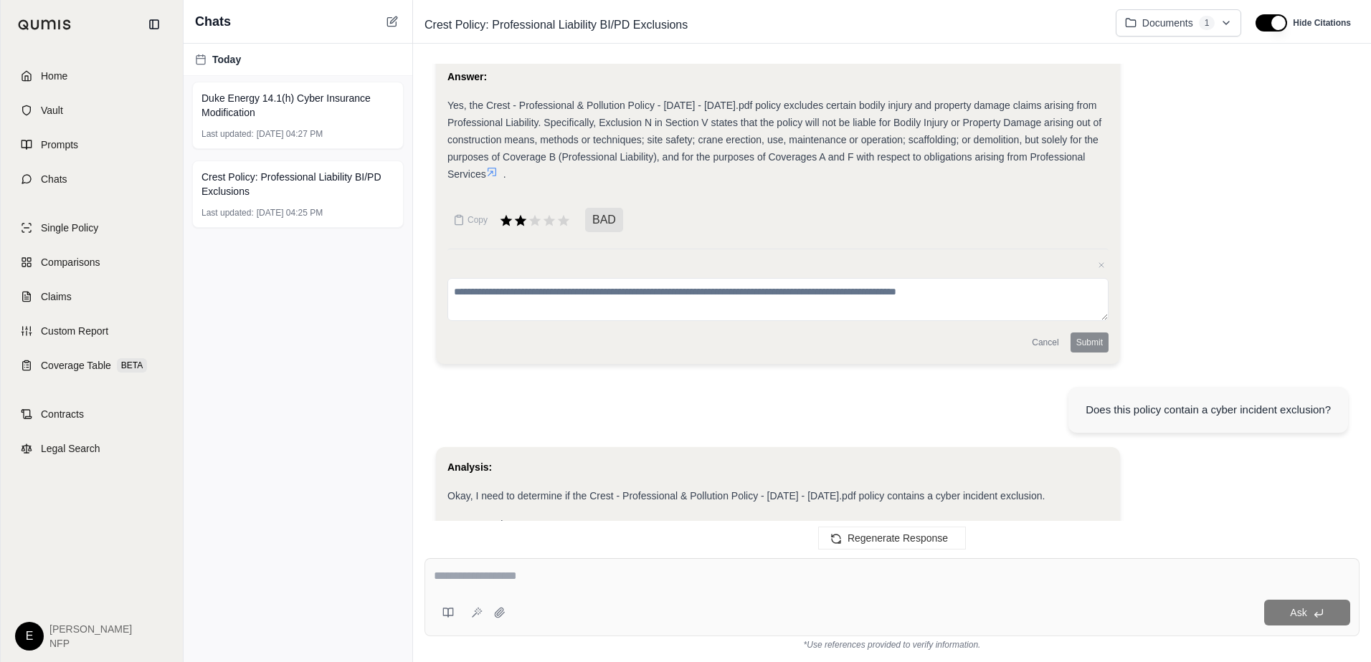
drag, startPoint x: 476, startPoint y: 579, endPoint x: 513, endPoint y: 576, distance: 37.4
click at [476, 579] on textarea at bounding box center [892, 576] width 916 height 17
type textarea "*"
type textarea "**********"
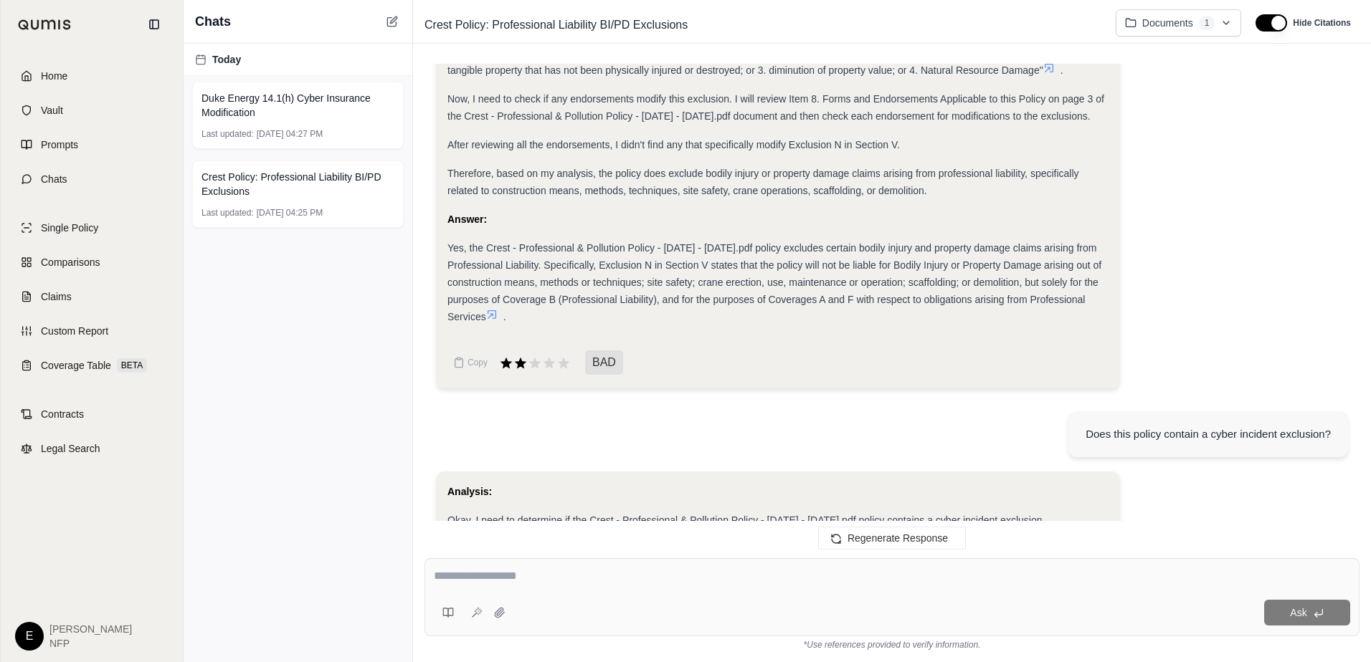
scroll to position [779, 0]
click at [1068, 267] on span "Yes, the Crest - Professional & Pollution Policy - [DATE] - [DATE].pdf policy e…" at bounding box center [774, 283] width 654 height 80
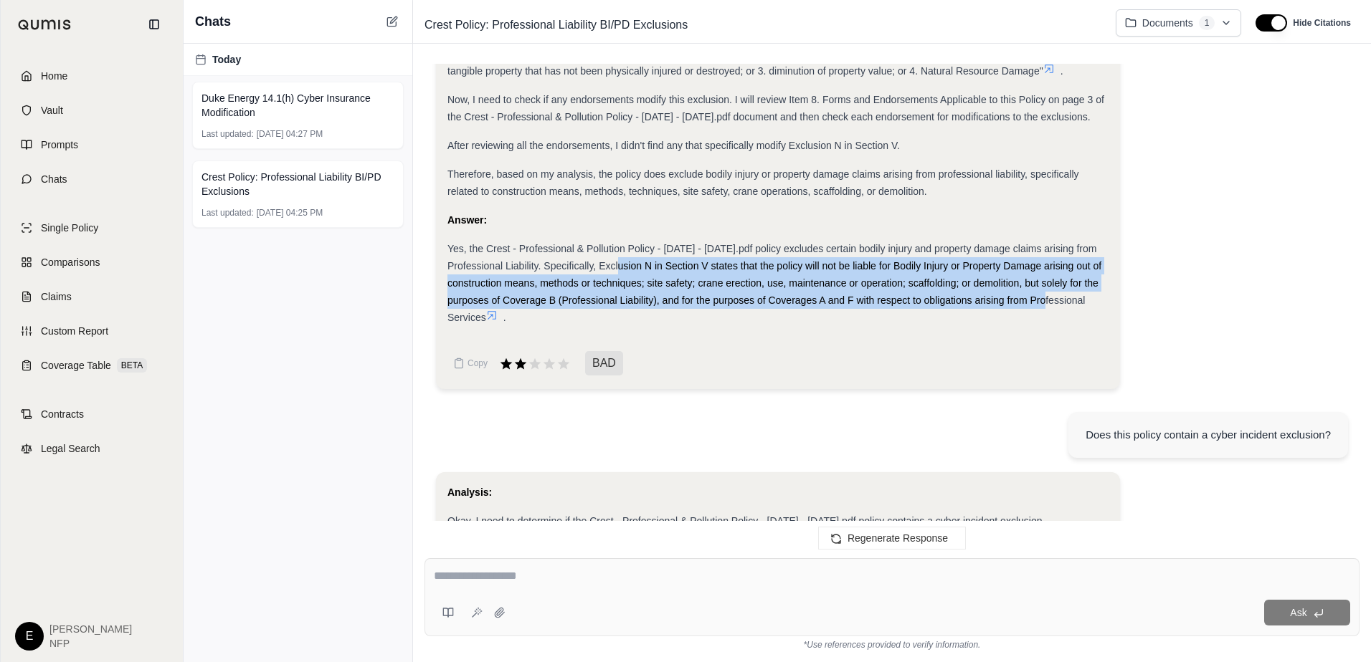
drag, startPoint x: 622, startPoint y: 266, endPoint x: 1095, endPoint y: 293, distance: 473.2
click at [1095, 293] on div "Yes, the Crest - Professional & Pollution Policy - [DATE] - [DATE].pdf policy e…" at bounding box center [777, 283] width 661 height 86
click at [811, 300] on span "Yes, the Crest - Professional & Pollution Policy - [DATE] - [DATE].pdf policy e…" at bounding box center [774, 283] width 654 height 80
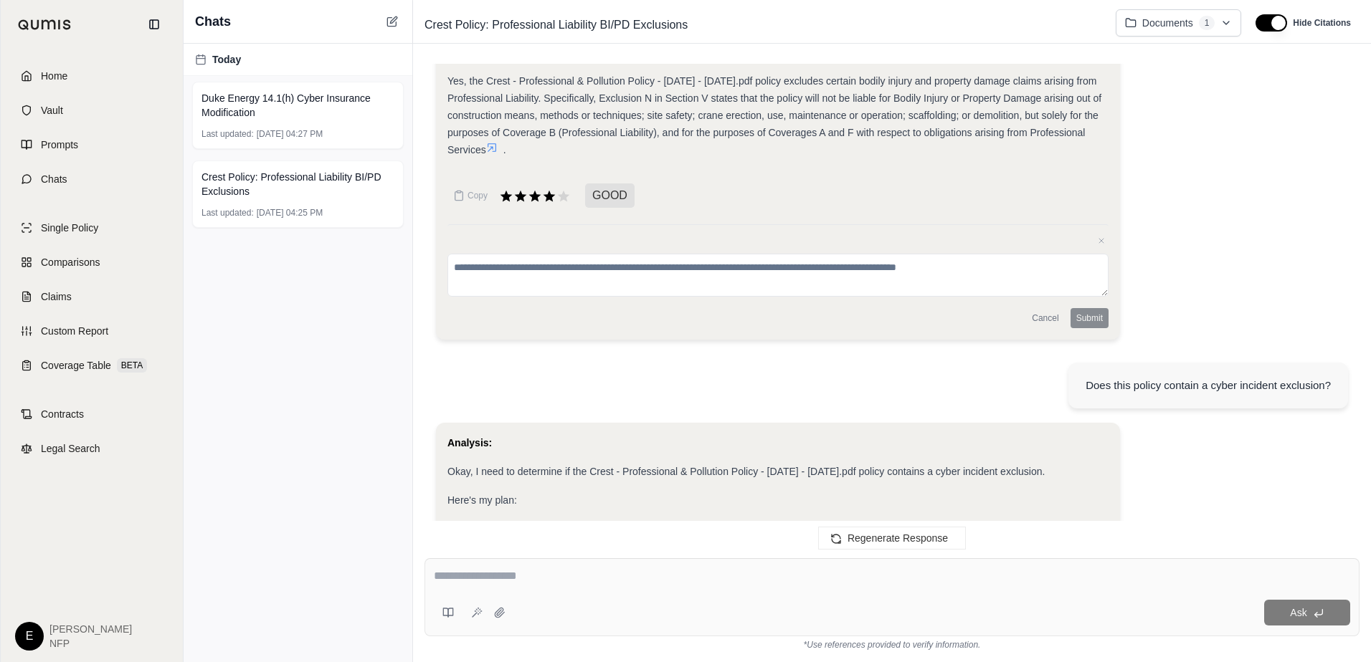
scroll to position [1280, 0]
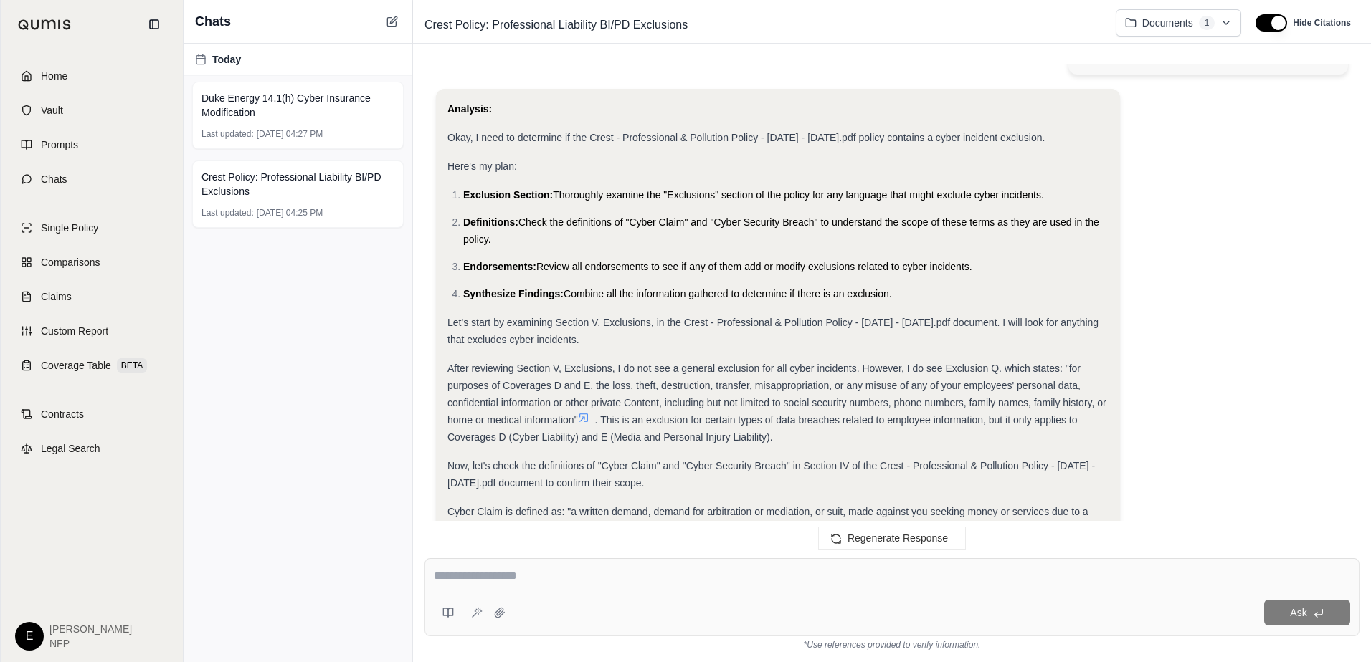
click at [550, 578] on textarea at bounding box center [892, 576] width 916 height 17
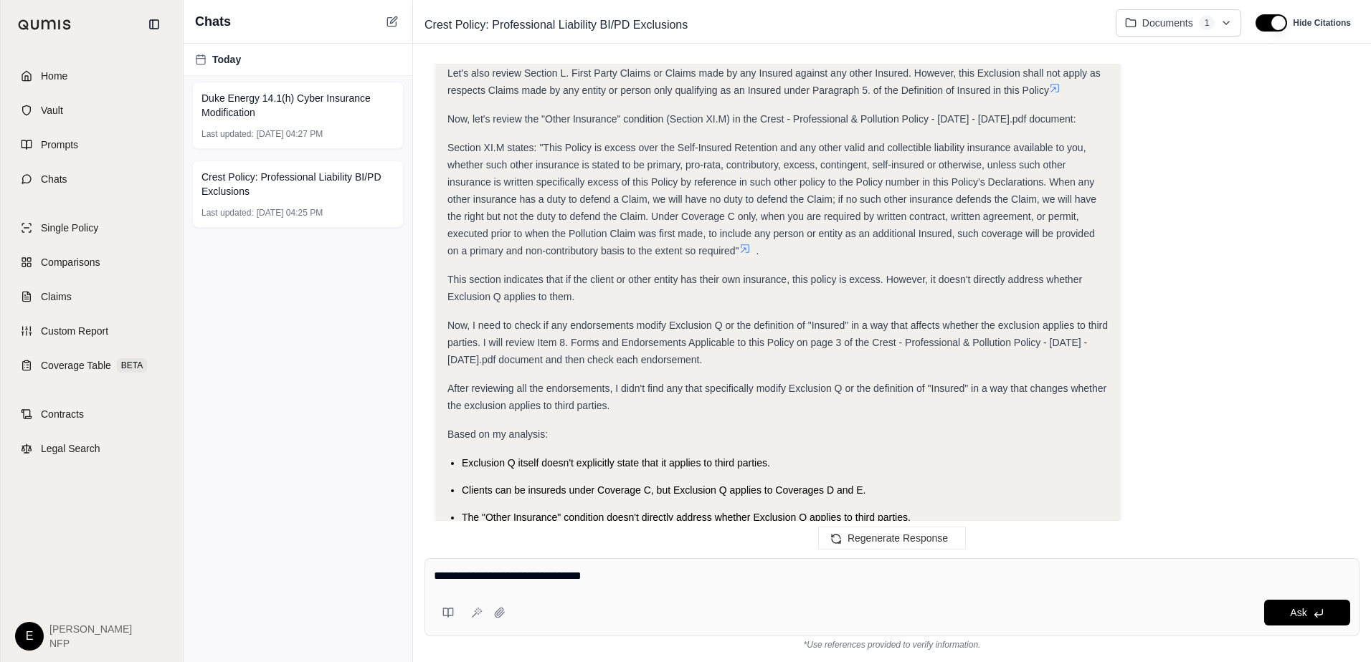
scroll to position [3154, 0]
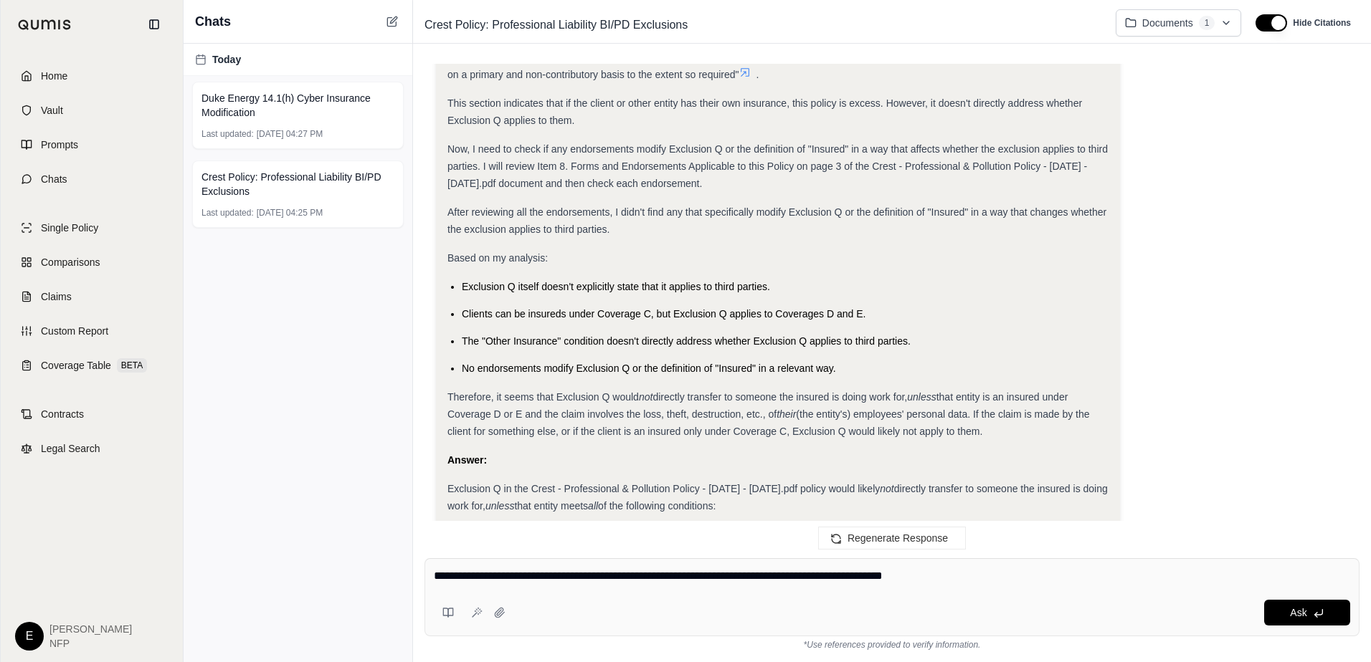
type textarea "**********"
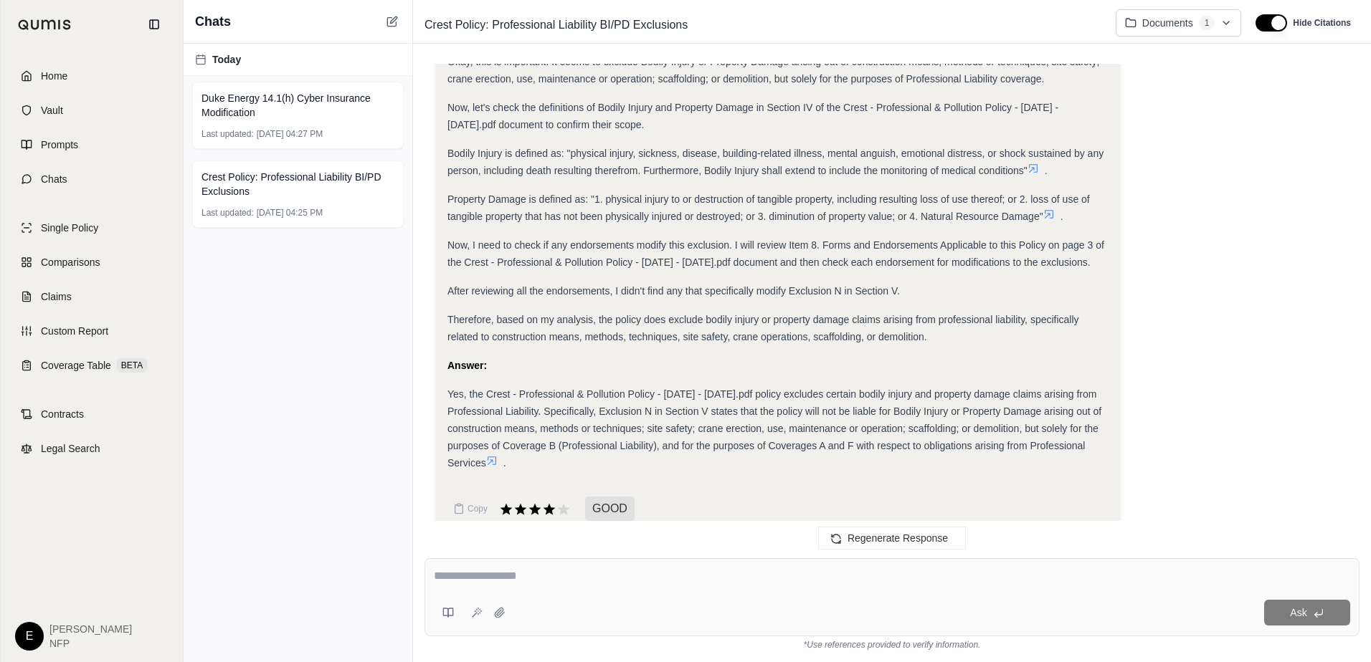
scroll to position [747, 0]
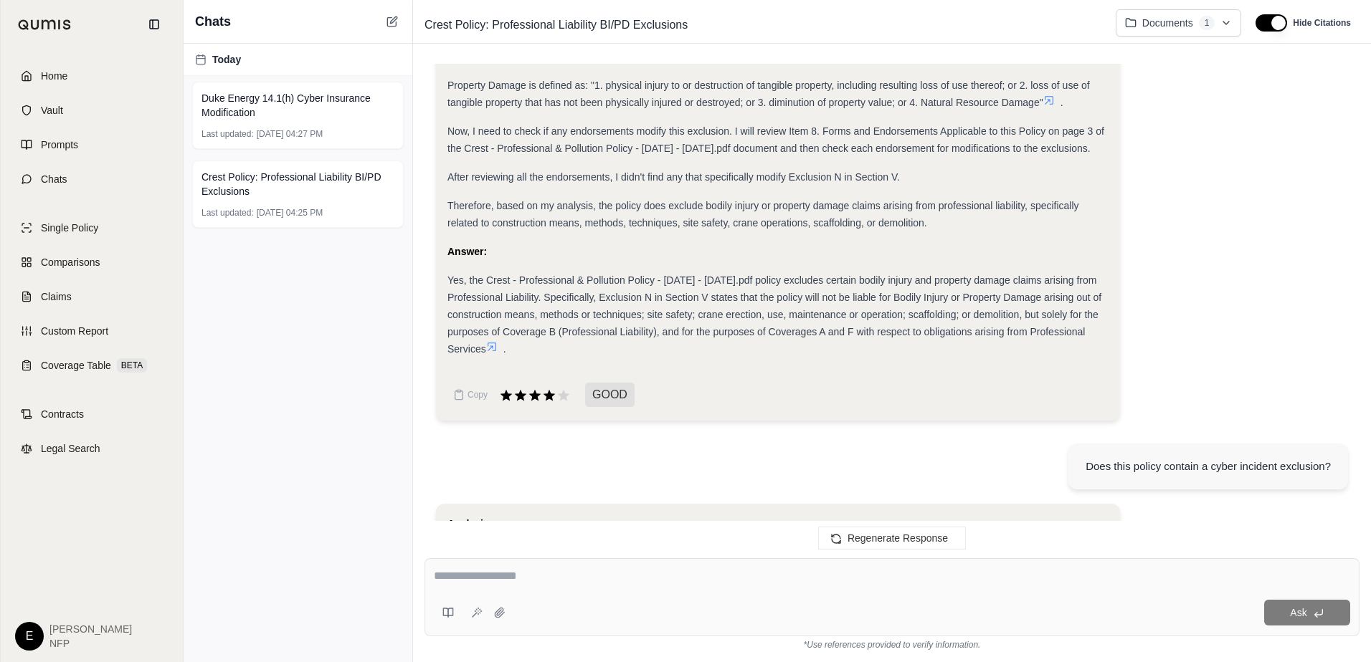
click at [483, 576] on textarea at bounding box center [892, 576] width 916 height 17
type textarea "**********"
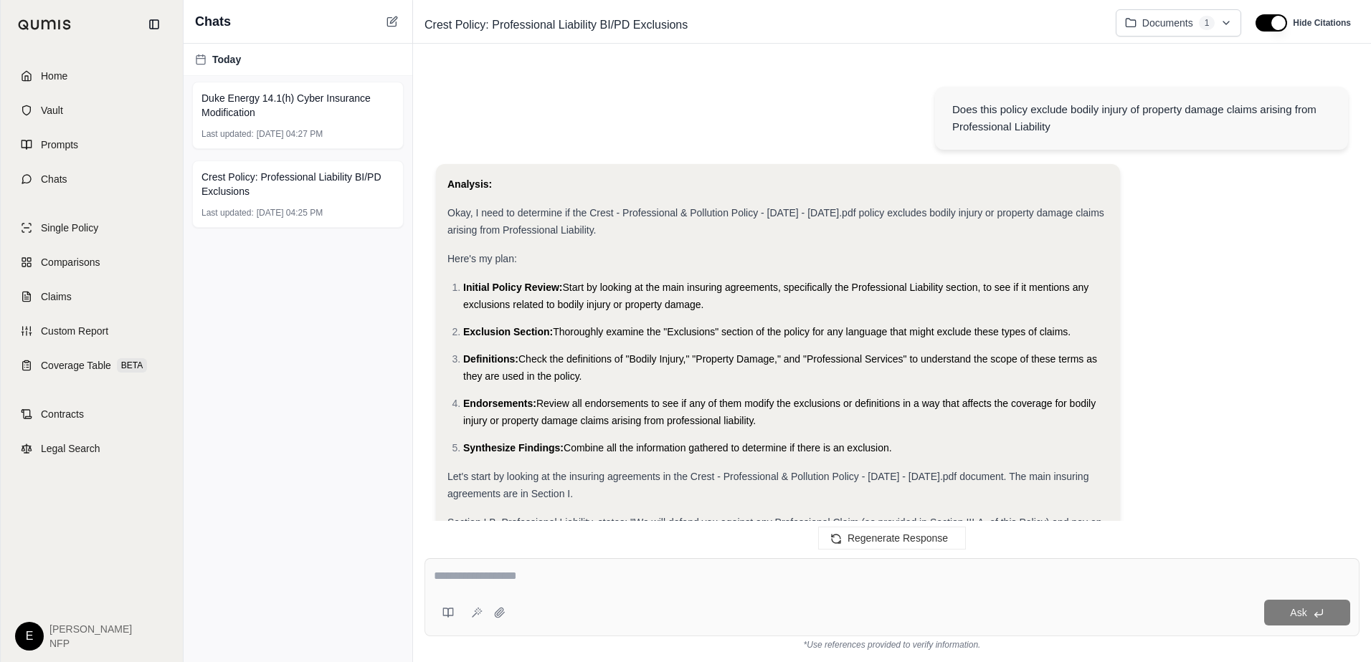
scroll to position [7465, 0]
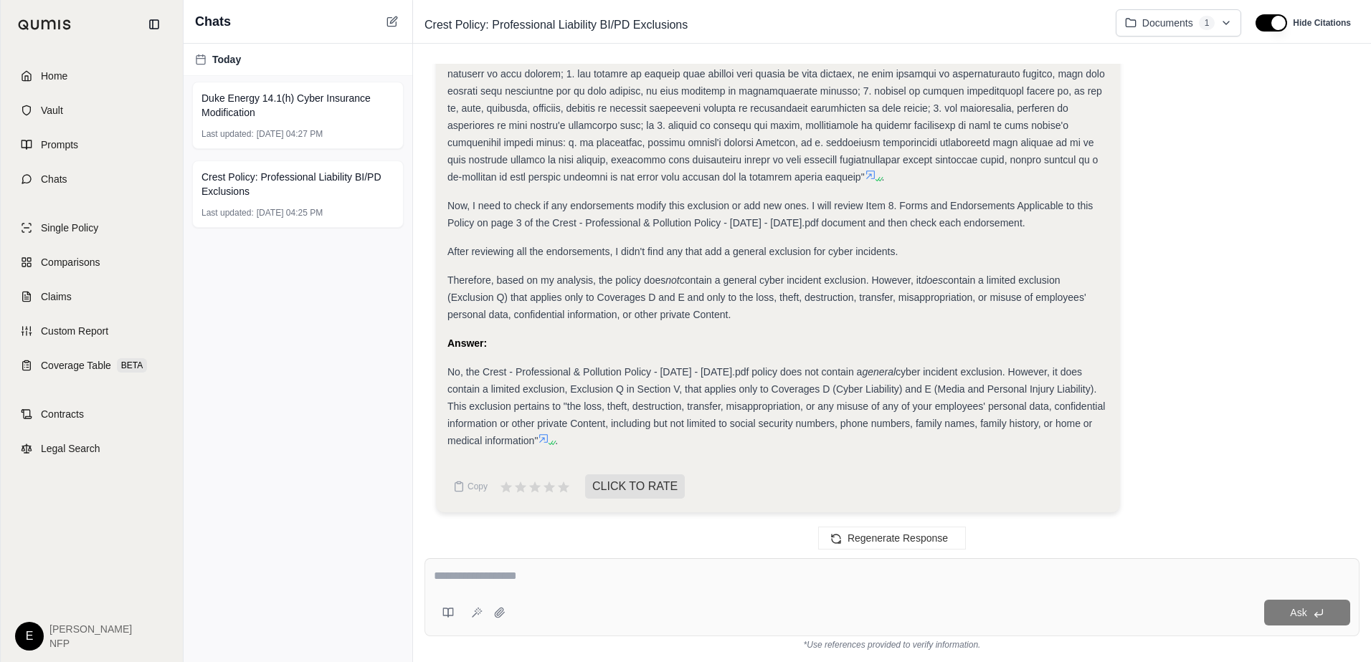
drag, startPoint x: 307, startPoint y: 194, endPoint x: 371, endPoint y: 238, distance: 77.9
click at [307, 194] on span "Crest Policy: Professional Liability BI/PD Exclusions" at bounding box center [297, 184] width 193 height 29
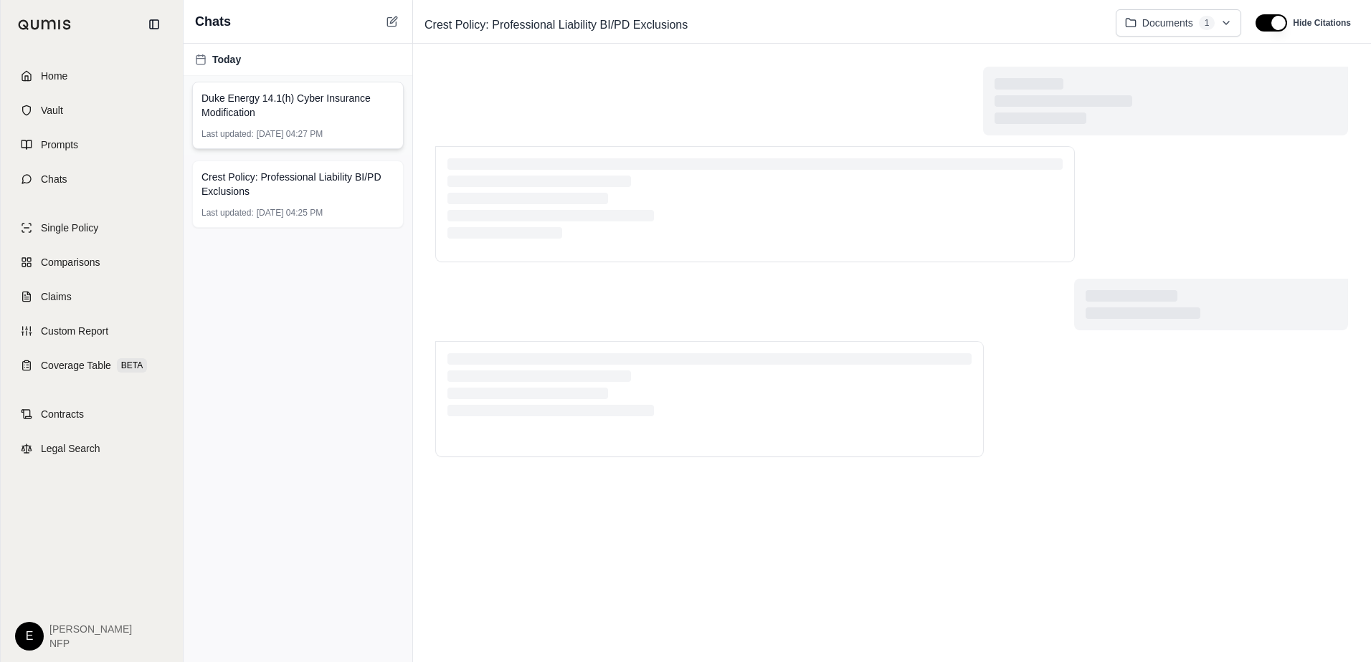
click at [288, 123] on div "Duke Energy 14.1(h) Cyber Insurance Modification Last updated: [DATE] 04:27 PM" at bounding box center [297, 115] width 211 height 67
click at [284, 95] on span "Duke Energy 14.1(h) Cyber Insurance Modification" at bounding box center [297, 105] width 193 height 29
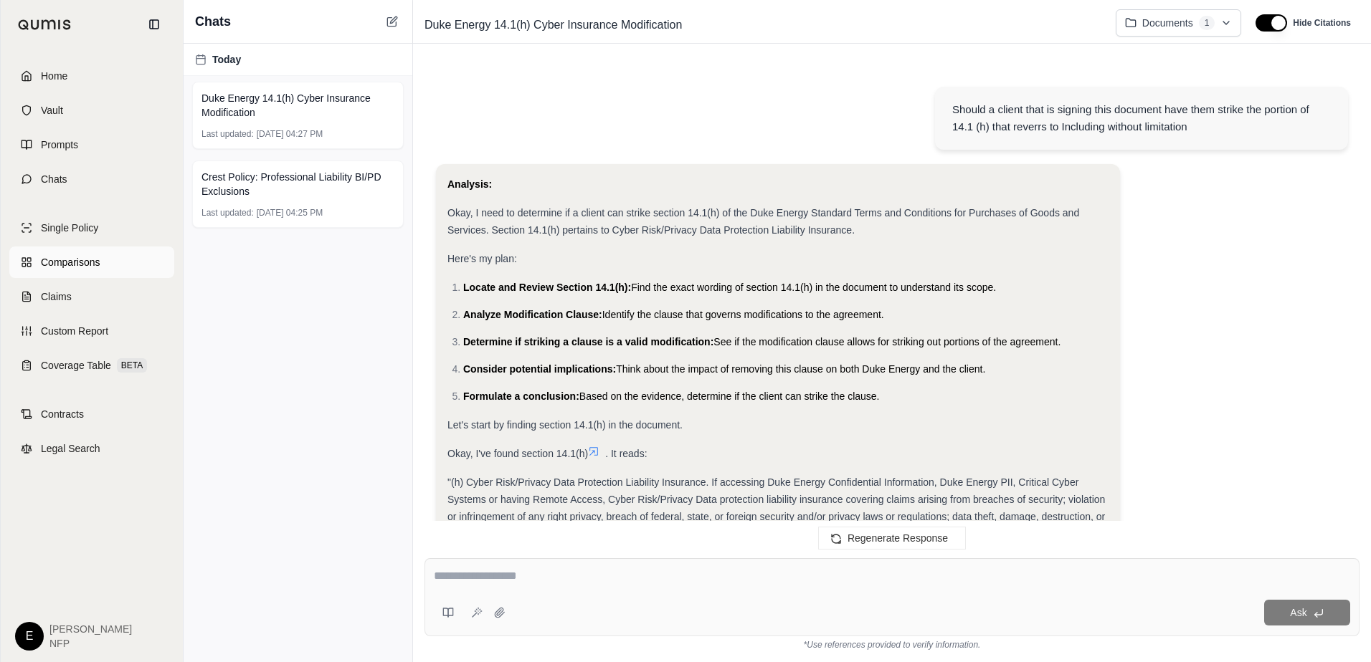
scroll to position [1953, 0]
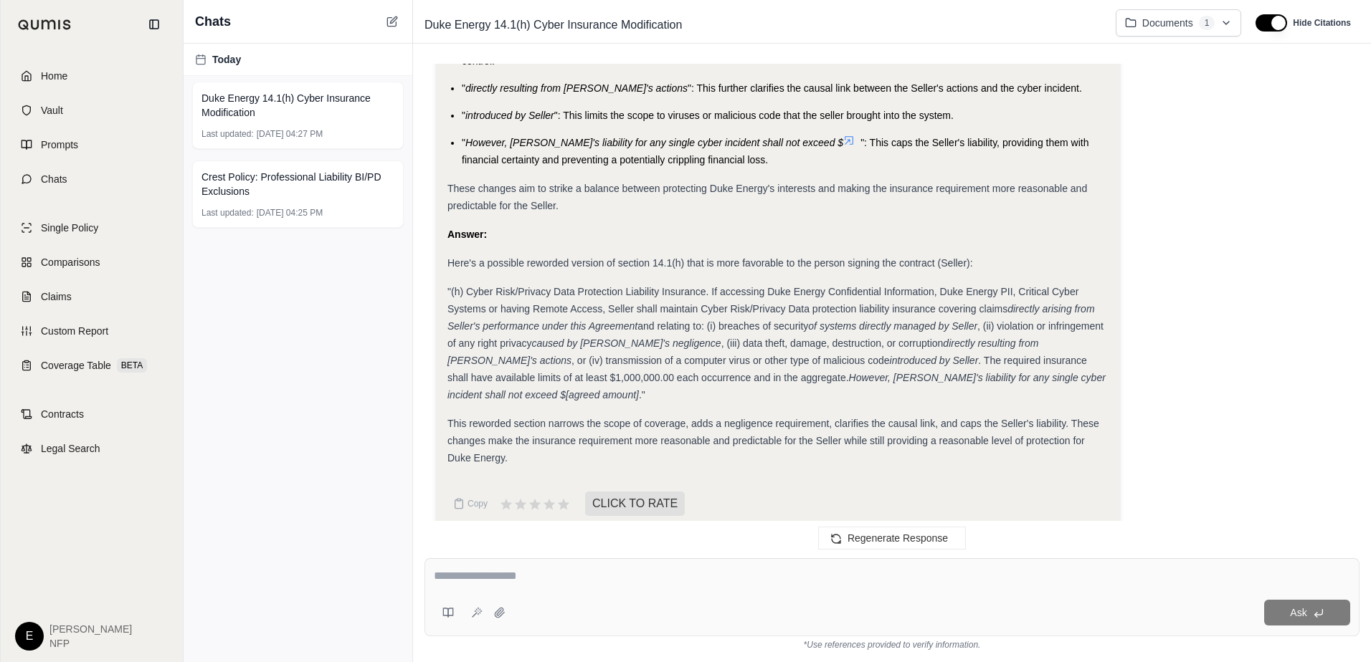
click at [599, 595] on div "Ask" at bounding box center [891, 597] width 935 height 78
type textarea "*"
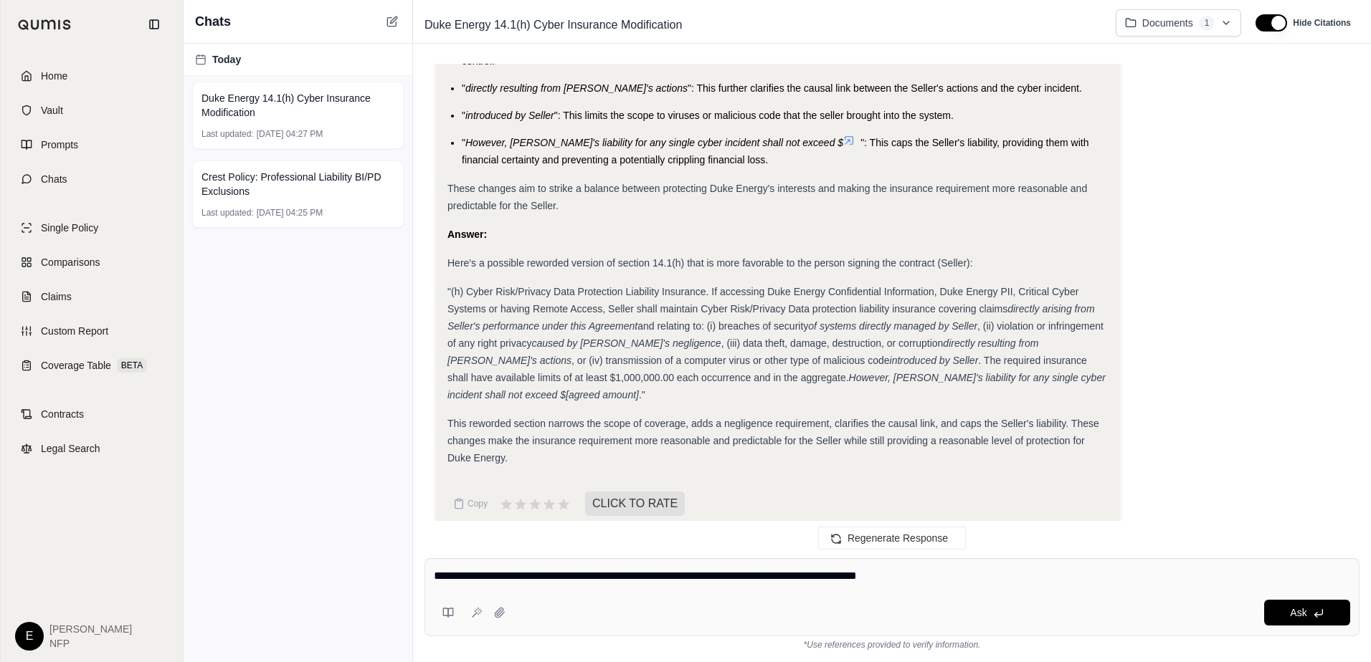
type textarea "**********"
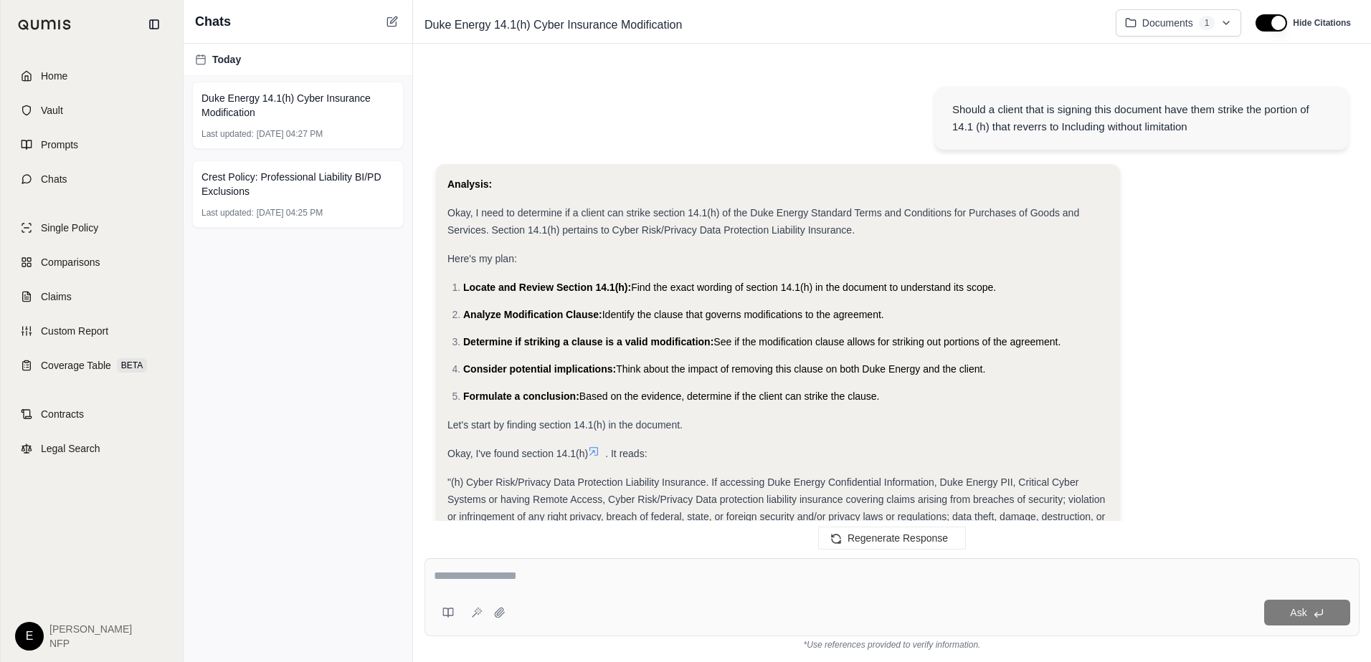
scroll to position [2852, 0]
